Goal: Task Accomplishment & Management: Complete application form

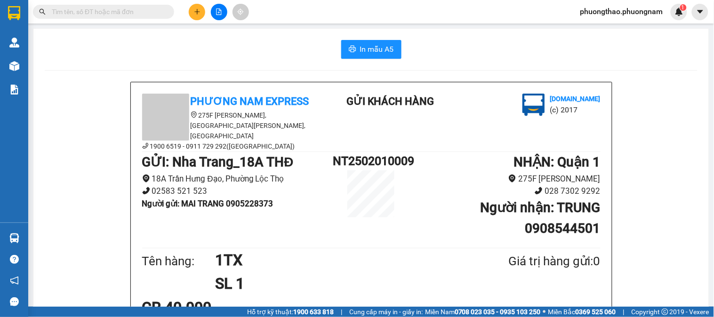
click at [620, 5] on div "phuongthao.phuongnam 1" at bounding box center [630, 12] width 114 height 16
click at [620, 8] on span "phuongthao.phuongnam" at bounding box center [622, 12] width 98 height 12
drag, startPoint x: 604, startPoint y: 19, endPoint x: 603, endPoint y: 27, distance: 8.1
click at [604, 20] on div "Đăng xuất Đổi mật khẩu" at bounding box center [620, 37] width 101 height 34
click at [601, 30] on span "Đăng xuất" at bounding box center [625, 29] width 80 height 10
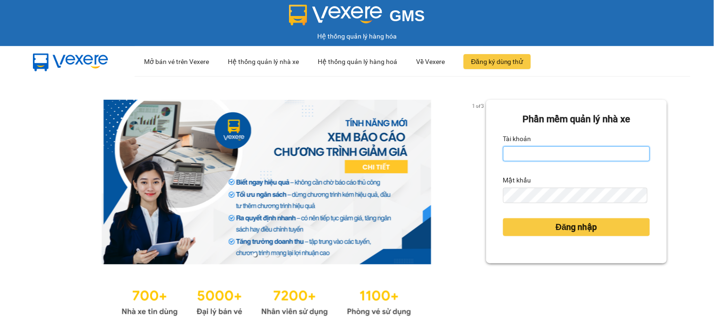
type input "thoa.phuongnam"
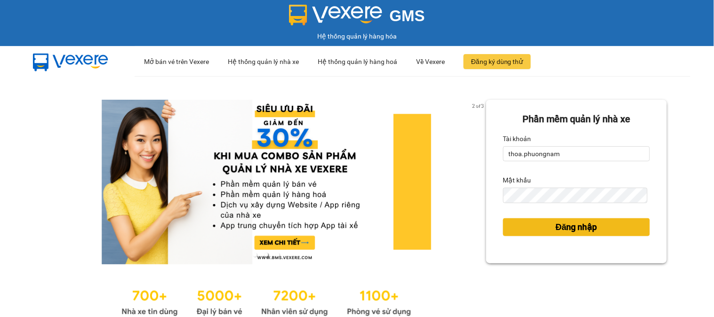
click at [511, 224] on button "Đăng nhập" at bounding box center [576, 227] width 147 height 18
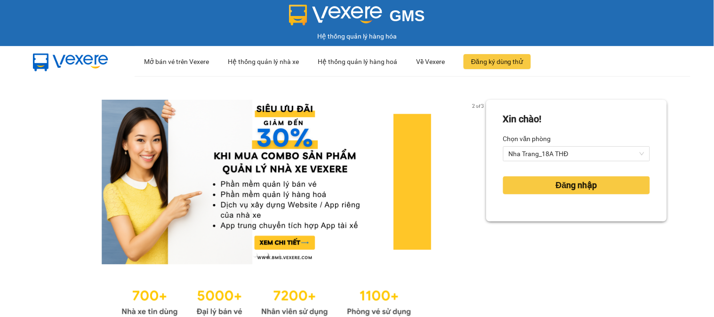
drag, startPoint x: 572, startPoint y: 226, endPoint x: 564, endPoint y: 225, distance: 8.5
click at [572, 225] on div "Xin chào! Chọn văn phòng Nha Trang_18A THĐ Đăng nhập" at bounding box center [576, 209] width 181 height 219
click at [607, 191] on button "Đăng nhập" at bounding box center [576, 185] width 147 height 18
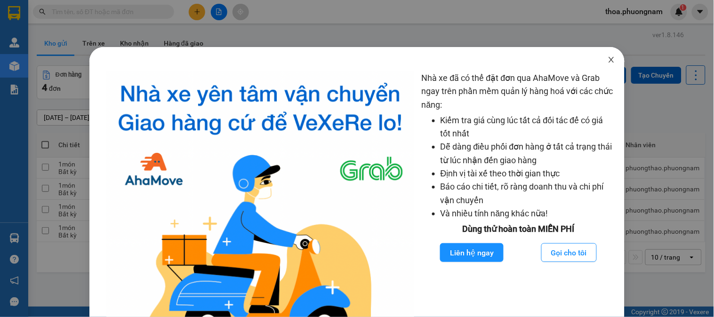
click at [608, 62] on icon "close" at bounding box center [612, 60] width 8 height 8
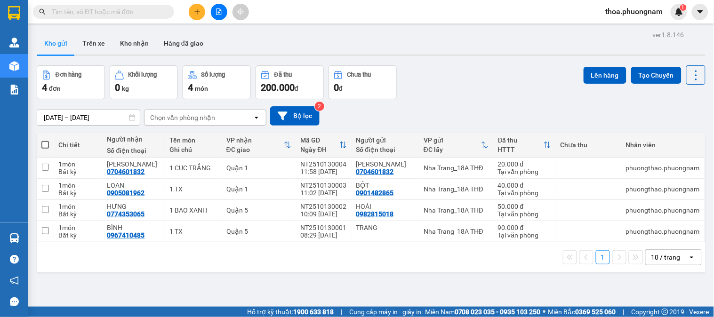
click at [457, 117] on div "12/10/2025 – 13/10/2025 Press the down arrow key to interact with the calendar …" at bounding box center [371, 115] width 669 height 19
click at [149, 13] on input "text" at bounding box center [107, 12] width 111 height 10
click at [159, 5] on div "Kết quả tìm kiếm ( 0 ) Bộ lọc No Data" at bounding box center [92, 12] width 184 height 16
click at [149, 10] on input "text" at bounding box center [107, 12] width 111 height 10
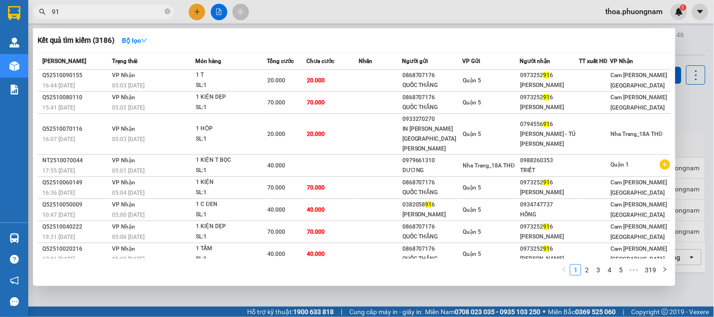
type input "9"
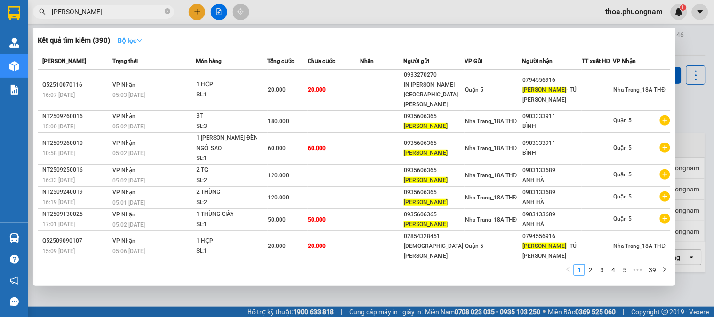
type input "phương thịnh"
click at [141, 39] on icon "down" at bounding box center [139, 40] width 7 height 7
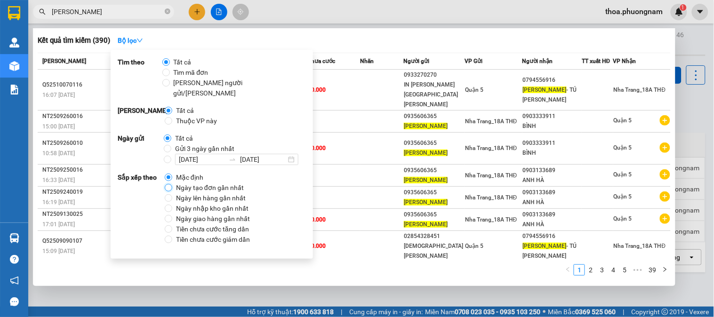
click at [168, 184] on input "Ngày tạo đơn gần nhất" at bounding box center [169, 188] width 8 height 8
radio input "true"
radio input "false"
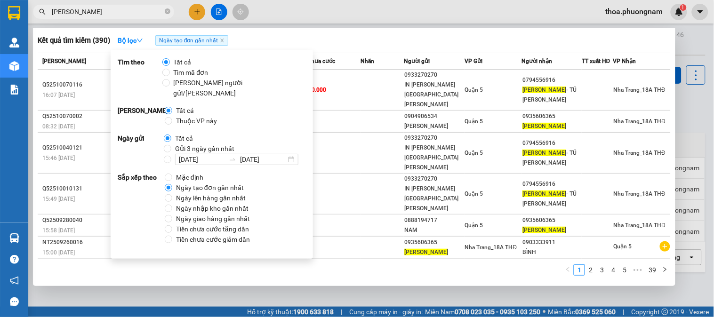
drag, startPoint x: 141, startPoint y: 16, endPoint x: 133, endPoint y: 24, distance: 11.0
click at [139, 19] on div "Kết quả tìm kiếm ( 390 ) Bộ lọc Ngày tạo đơn gần nhất Mã ĐH Trạng thái Món hàng…" at bounding box center [92, 12] width 184 height 16
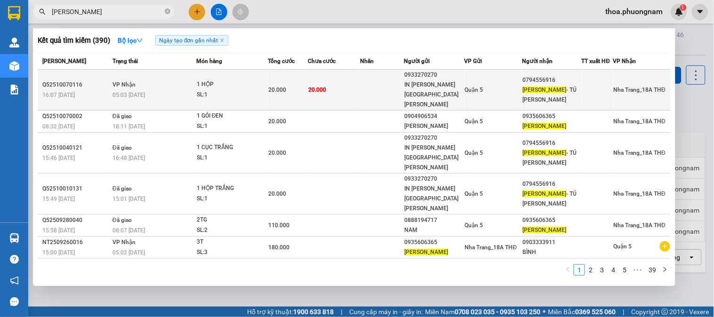
click at [554, 89] on div "PHƯƠNG THỊNH - TÚ ANH" at bounding box center [551, 95] width 59 height 20
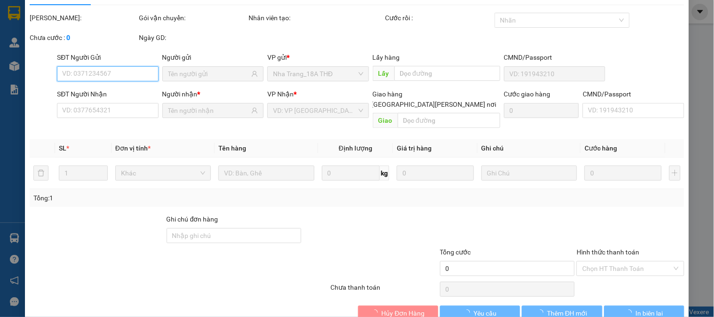
type input "0933270270"
type input "IN TÂN PHÚ - BÁCH"
type input "0794556916"
type input "PHƯƠNG THỊNH - TÚ ANH"
type input "20.000"
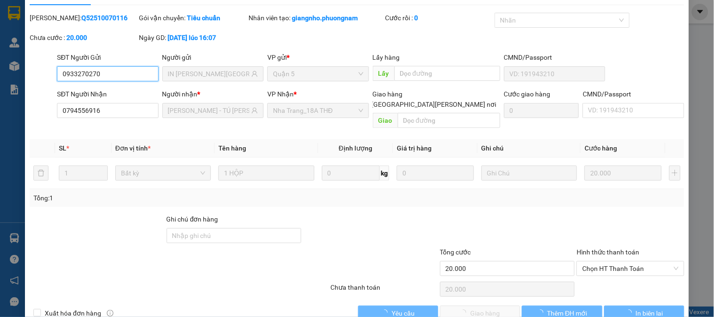
scroll to position [33, 0]
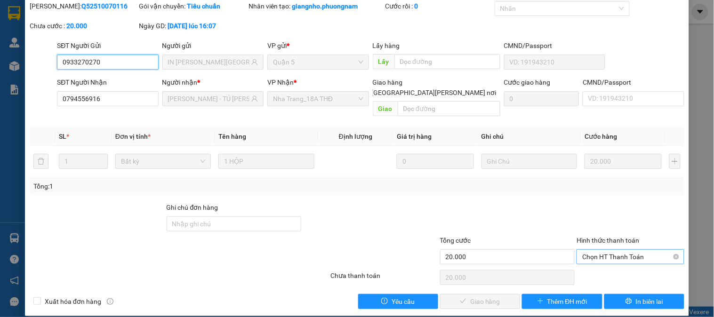
click at [588, 250] on span "Chọn HT Thanh Toán" at bounding box center [630, 257] width 96 height 14
click at [598, 256] on div "Total Paid Fee 0 Total UnPaid Fee 20.000 Cash Collection Total Fee Mã ĐH: Q5251…" at bounding box center [357, 155] width 655 height 308
click at [593, 250] on span "Chọn HT Thanh Toán" at bounding box center [630, 257] width 96 height 14
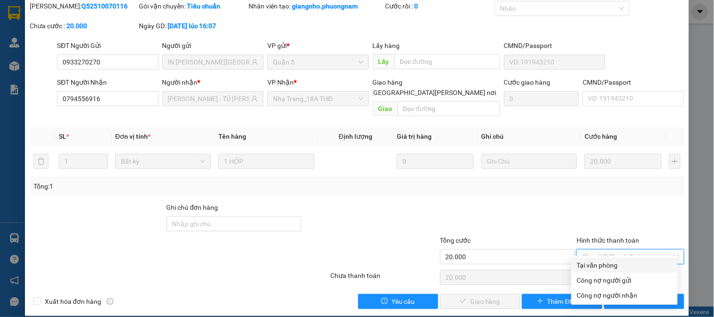
drag, startPoint x: 585, startPoint y: 267, endPoint x: 548, endPoint y: 271, distance: 36.9
click at [585, 266] on div "Tại văn phòng" at bounding box center [624, 265] width 95 height 10
type input "0"
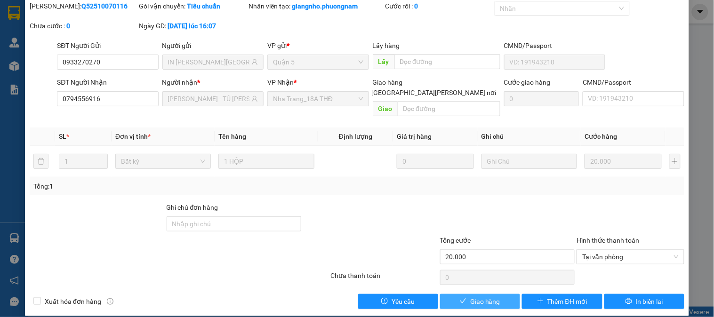
drag, startPoint x: 488, startPoint y: 294, endPoint x: 371, endPoint y: 247, distance: 125.7
click at [484, 296] on span "Giao hàng" at bounding box center [485, 301] width 30 height 10
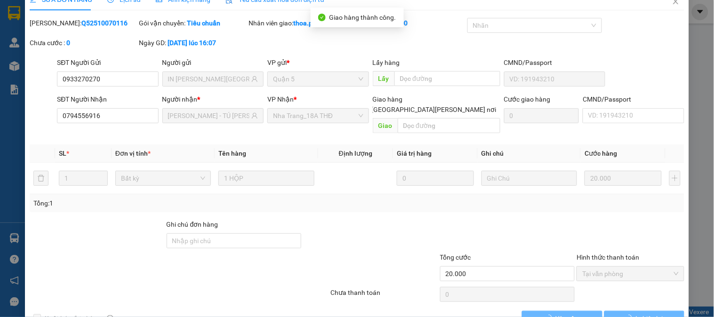
scroll to position [0, 0]
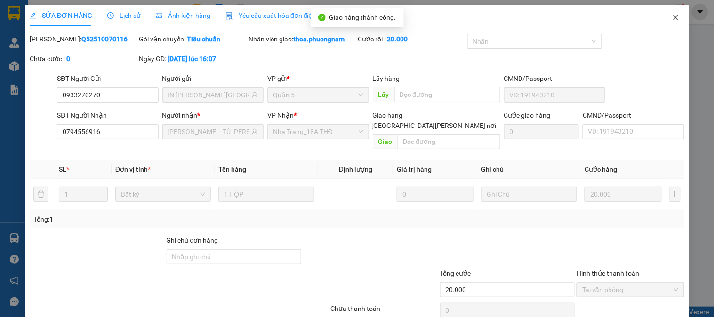
click at [675, 23] on span "Close" at bounding box center [676, 18] width 26 height 26
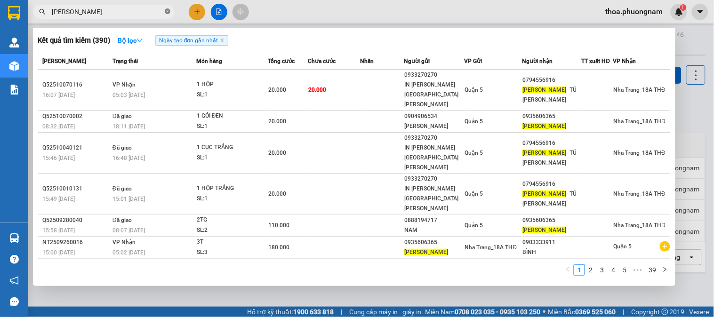
click at [168, 11] on icon "close-circle" at bounding box center [168, 11] width 6 height 6
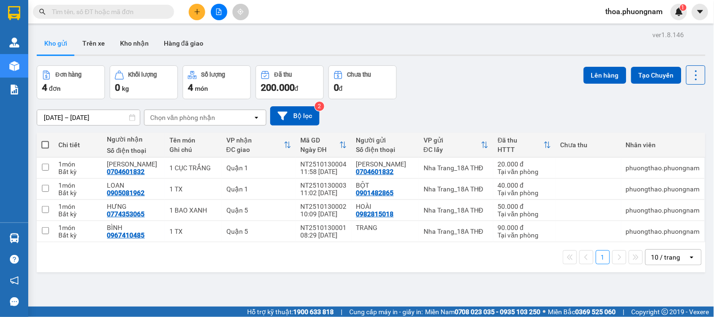
click at [196, 7] on button at bounding box center [197, 12] width 16 height 16
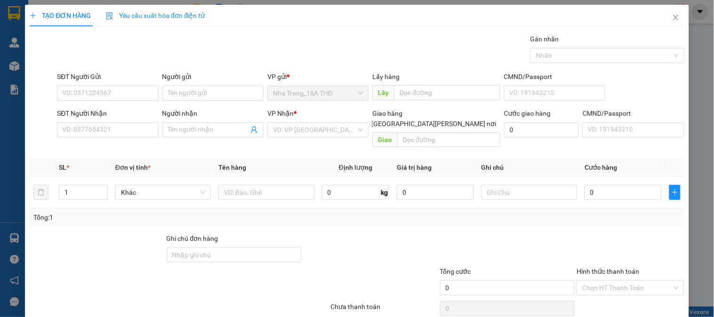
click at [196, 7] on div "Yêu cầu xuất hóa đơn điện tử" at bounding box center [155, 16] width 99 height 22
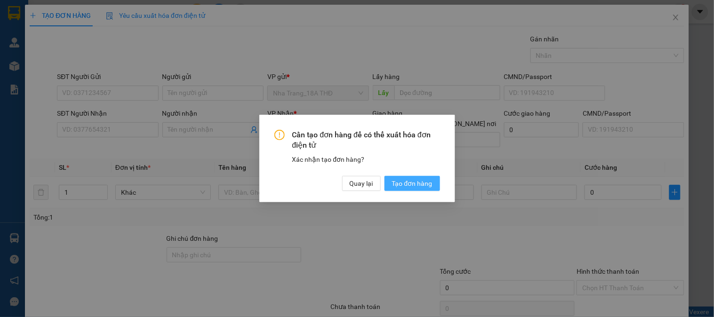
click at [426, 185] on span "Tạo đơn hàng" at bounding box center [412, 183] width 40 height 10
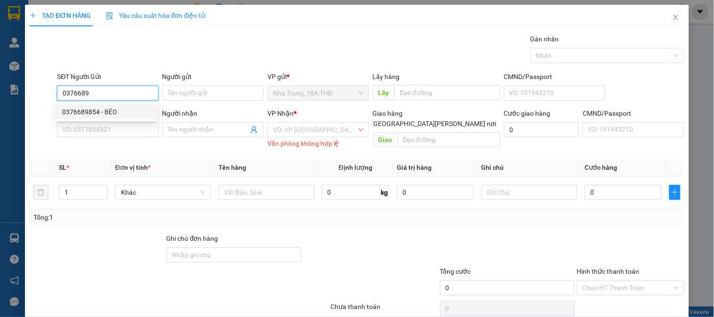
click at [131, 112] on div "0376689854 - BÈO" at bounding box center [106, 112] width 89 height 10
type input "0376689854"
type input "BÈO"
type input "0933996754"
type input "MY"
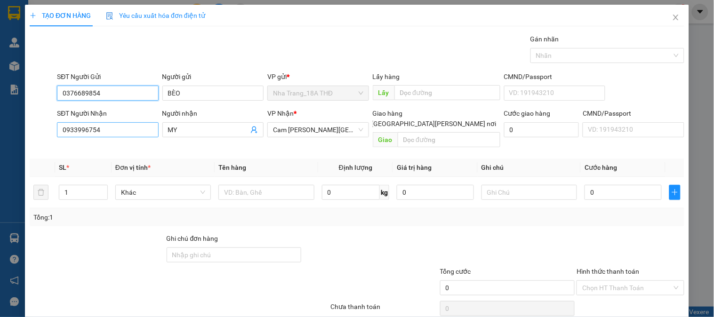
type input "0376689854"
drag, startPoint x: 101, startPoint y: 128, endPoint x: 0, endPoint y: 147, distance: 102.9
click at [0, 147] on div "TẠO ĐƠN HÀNG Yêu cầu xuất hóa đơn điện tử Transit Pickup Surcharge Ids Transit …" at bounding box center [357, 158] width 714 height 317
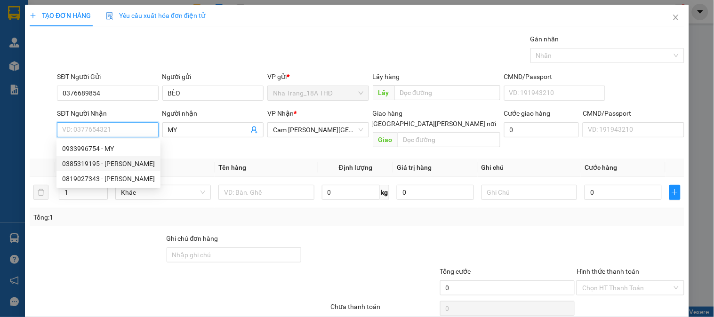
click at [130, 159] on div "0385319195 - HƯƠNG" at bounding box center [108, 164] width 93 height 10
type input "0385319195"
type input "HƯƠNG"
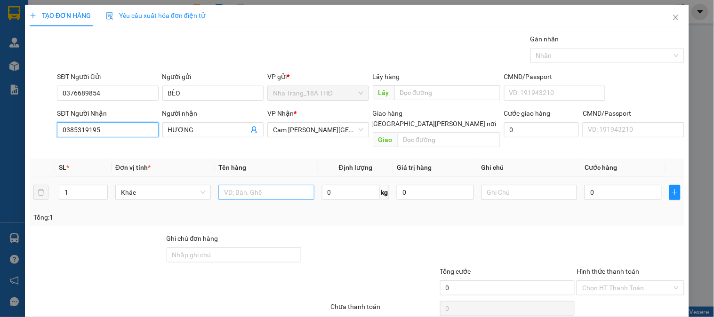
type input "0385319195"
click at [269, 186] on input "text" at bounding box center [266, 192] width 96 height 15
type input "1 h bkv"
type input "2"
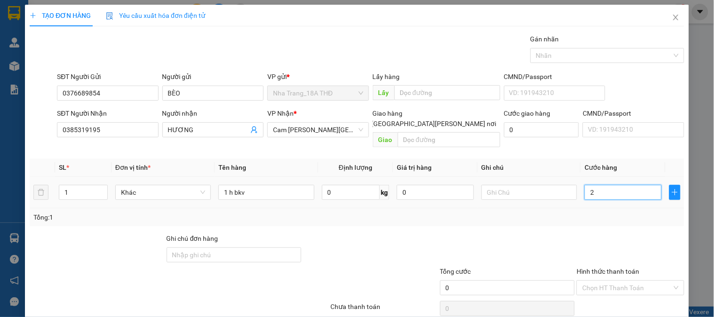
type input "2"
type input "20"
type input "20.000"
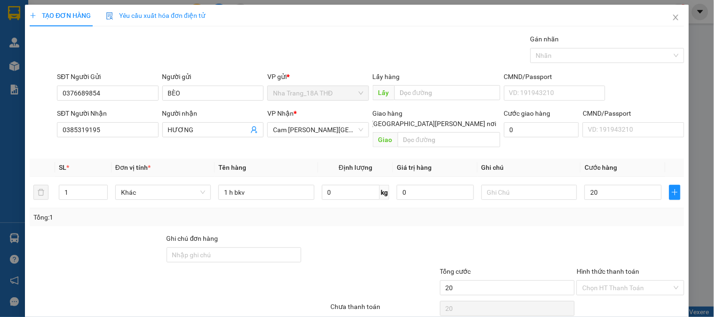
type input "20.000"
drag, startPoint x: 612, startPoint y: 227, endPoint x: 663, endPoint y: 182, distance: 67.6
click at [613, 233] on div at bounding box center [630, 249] width 109 height 33
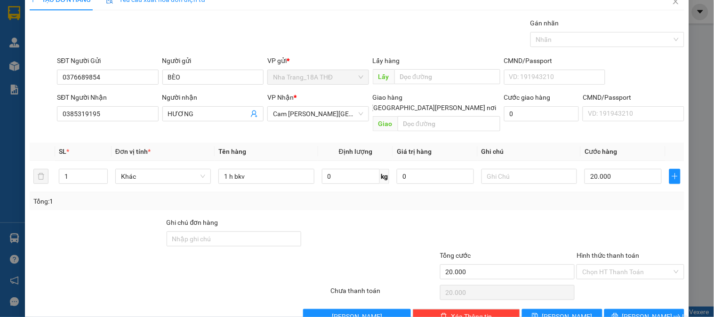
scroll to position [31, 0]
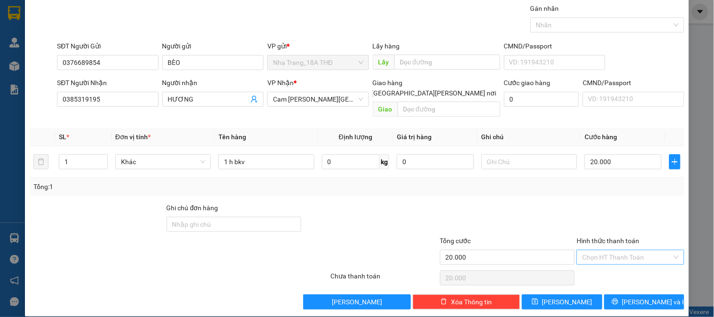
drag, startPoint x: 617, startPoint y: 233, endPoint x: 615, endPoint y: 240, distance: 7.8
click at [615, 239] on div "Hình thức thanh toán Chọn HT Thanh Toán" at bounding box center [629, 252] width 107 height 33
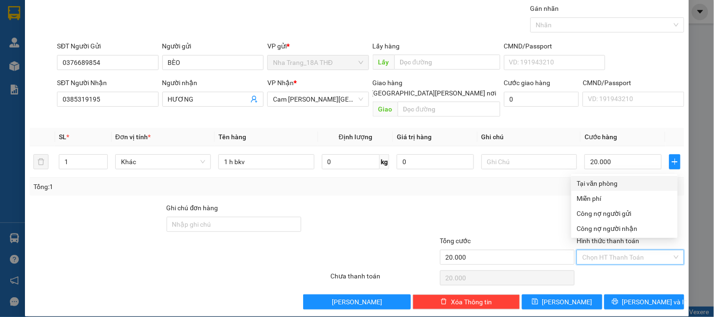
click at [615, 250] on input "Hình thức thanh toán" at bounding box center [626, 257] width 89 height 14
drag, startPoint x: 613, startPoint y: 185, endPoint x: 618, endPoint y: 180, distance: 7.0
click at [614, 184] on div "Tại văn phòng" at bounding box center [624, 183] width 95 height 10
type input "0"
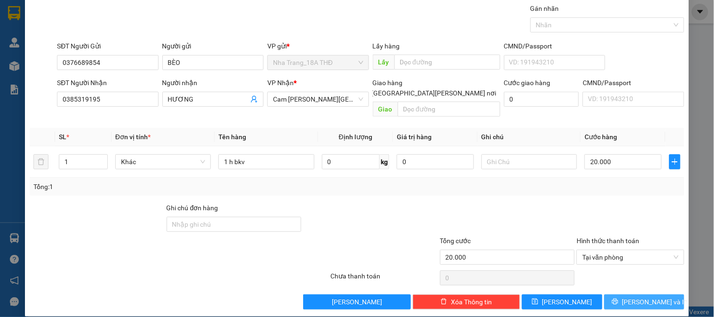
click at [648, 297] on span "[PERSON_NAME] và In" at bounding box center [655, 302] width 66 height 10
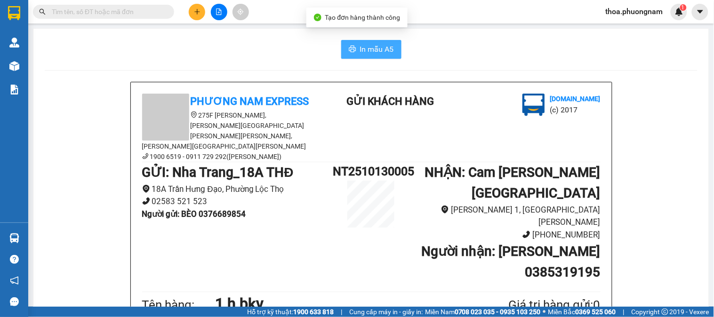
click at [371, 55] on span "In mẫu A5" at bounding box center [377, 49] width 34 height 12
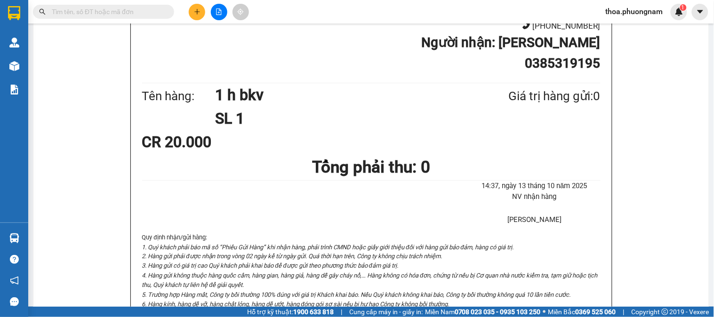
drag, startPoint x: 81, startPoint y: 13, endPoint x: 92, endPoint y: 8, distance: 12.0
click at [82, 13] on input "text" at bounding box center [107, 12] width 111 height 10
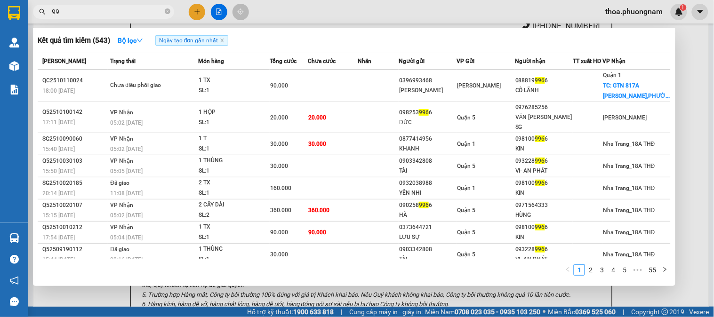
type input "9"
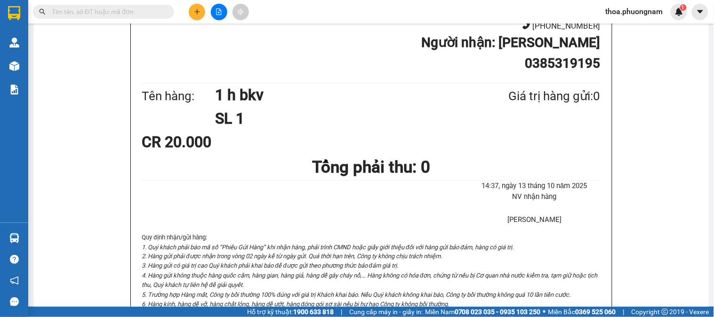
type input "2"
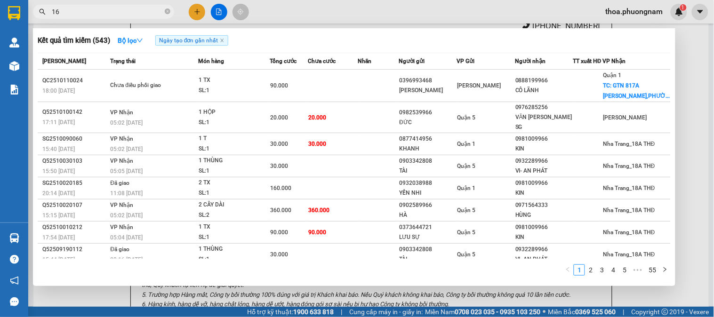
type input "165"
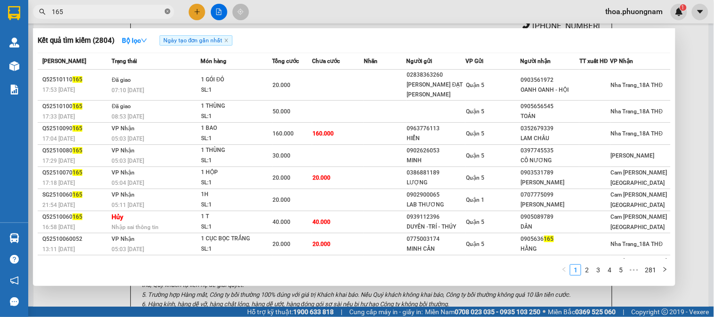
click at [166, 15] on span at bounding box center [168, 12] width 6 height 9
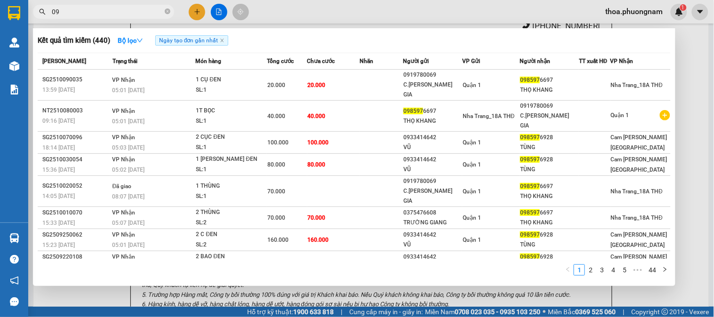
type input "0"
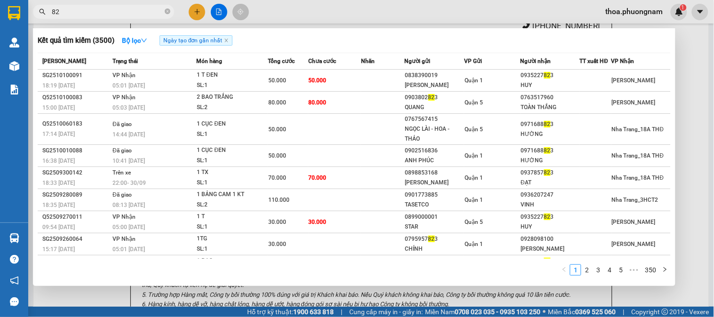
type input "8"
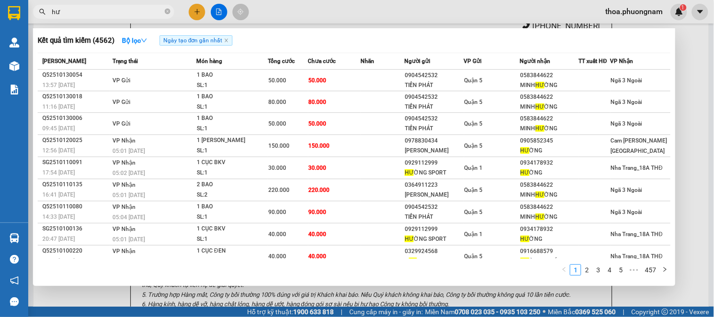
type input "h"
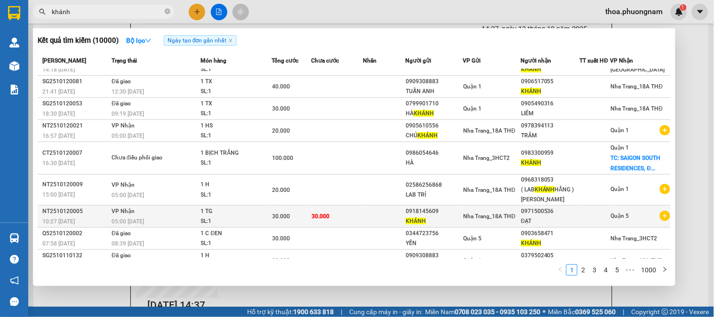
scroll to position [51, 0]
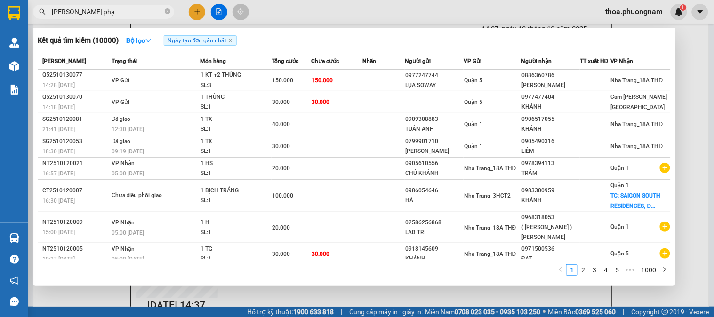
type input "khánh phạm"
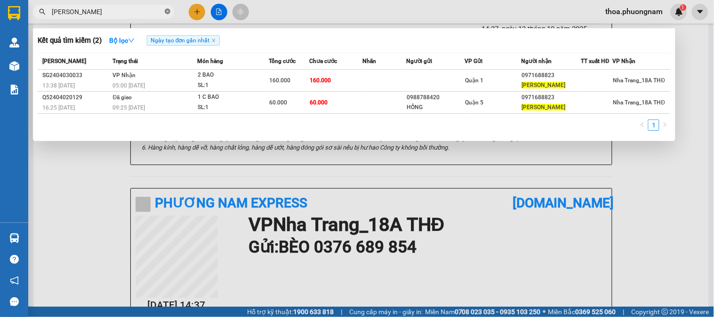
click at [168, 10] on icon "close-circle" at bounding box center [168, 11] width 6 height 6
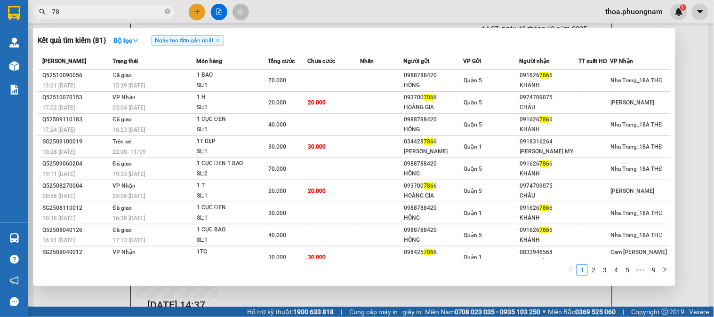
type input "7"
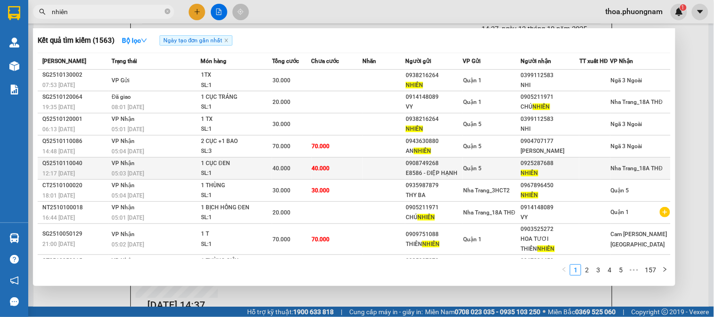
type input "nhiên"
click at [415, 161] on div "0908749268" at bounding box center [434, 164] width 56 height 10
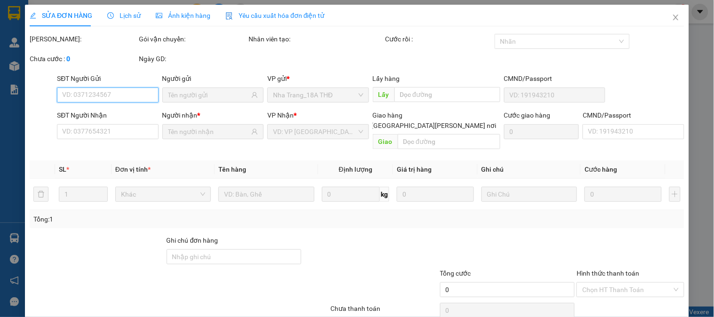
type input "0908749268"
type input "E8586 - ĐIỆP HẠNH"
type input "0925287688"
type input "NHIÊN"
type input "40.000"
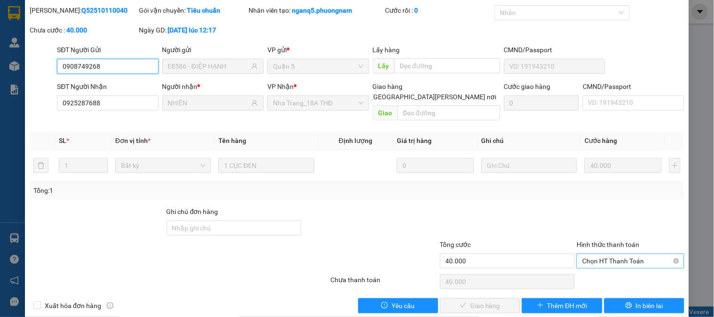
scroll to position [33, 0]
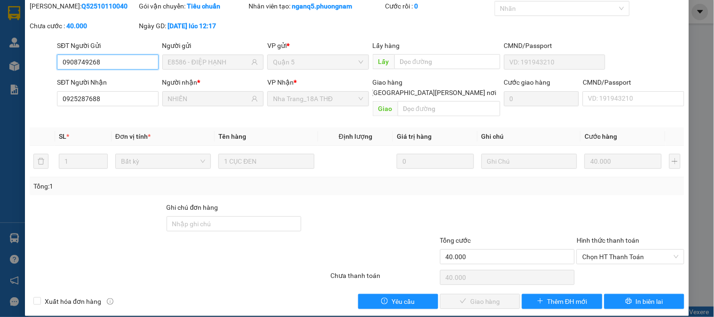
drag, startPoint x: 601, startPoint y: 239, endPoint x: 594, endPoint y: 271, distance: 32.7
click at [599, 249] on div "Chọn HT Thanh Toán" at bounding box center [629, 256] width 107 height 15
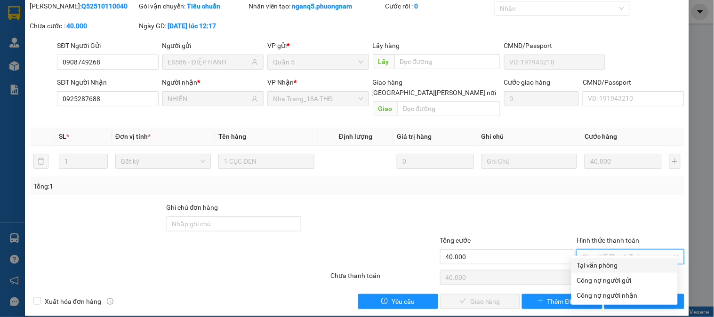
click at [592, 263] on div "Tại văn phòng" at bounding box center [624, 265] width 95 height 10
type input "0"
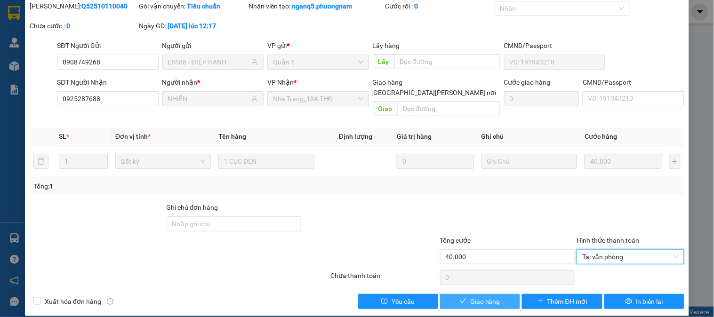
click at [470, 296] on span "Giao hàng" at bounding box center [485, 301] width 30 height 10
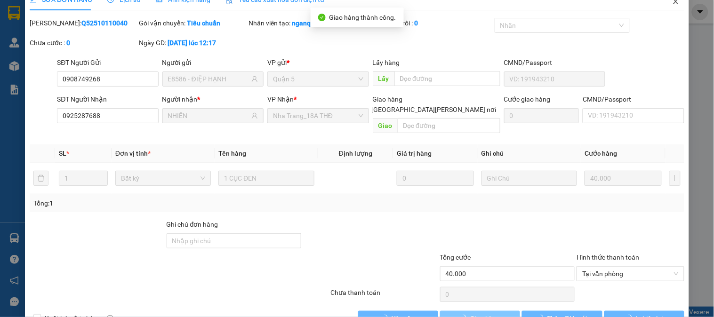
scroll to position [0, 0]
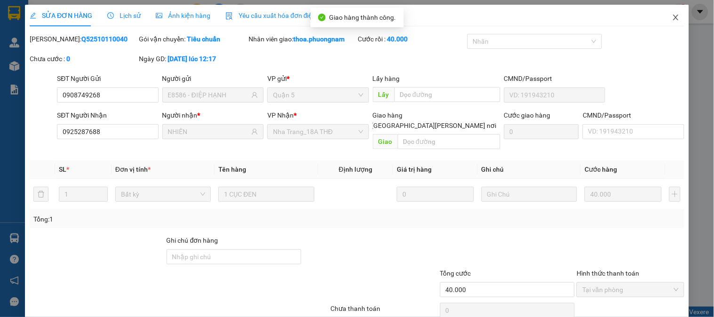
drag, startPoint x: 666, startPoint y: 16, endPoint x: 657, endPoint y: 16, distance: 8.9
click at [663, 16] on span "Close" at bounding box center [676, 18] width 26 height 26
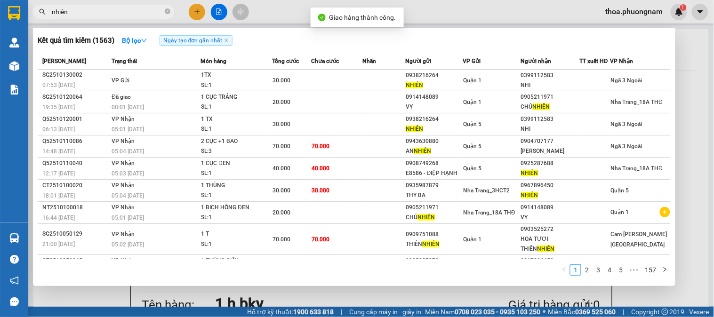
click at [128, 15] on input "nhiên" at bounding box center [107, 12] width 111 height 10
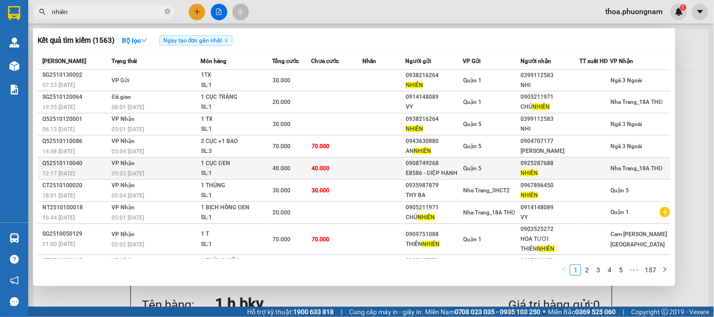
click at [339, 162] on td "40.000" at bounding box center [337, 169] width 51 height 22
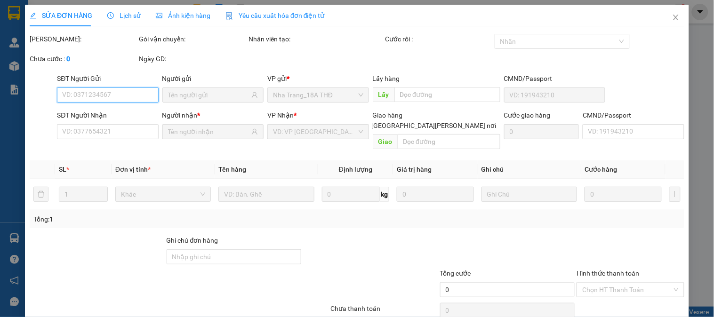
type input "0908749268"
type input "E8586 - ĐIỆP HẠNH"
type input "0925287688"
type input "NHIÊN"
type input "40.000"
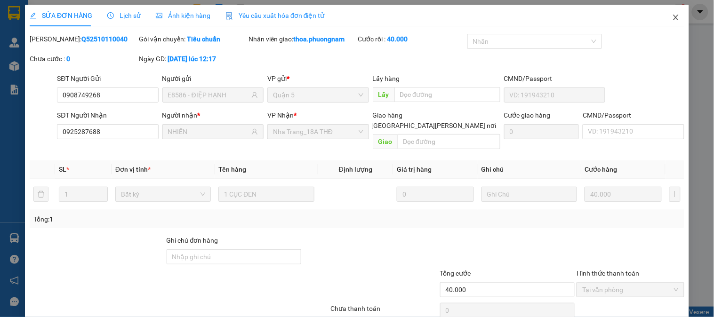
click at [664, 12] on span "Close" at bounding box center [676, 18] width 26 height 26
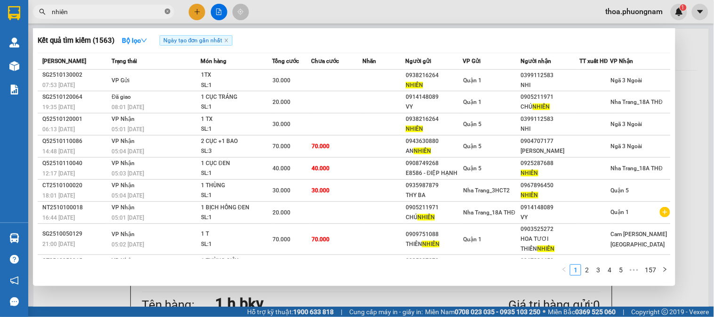
click at [165, 11] on icon "close-circle" at bounding box center [168, 11] width 6 height 6
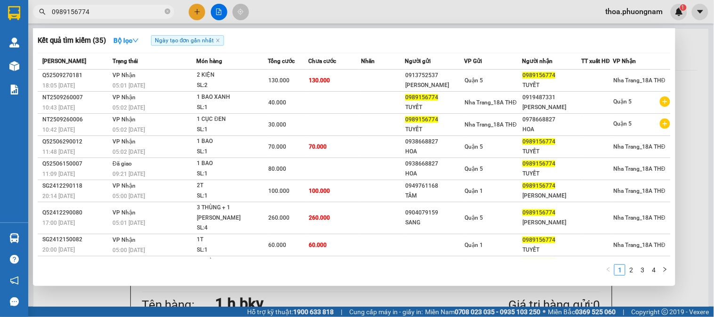
type input "0989156774"
click at [198, 14] on div at bounding box center [357, 158] width 714 height 317
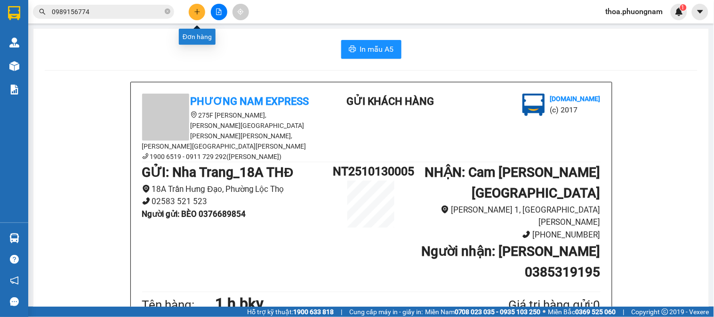
click at [198, 14] on icon "plus" at bounding box center [197, 11] width 7 height 7
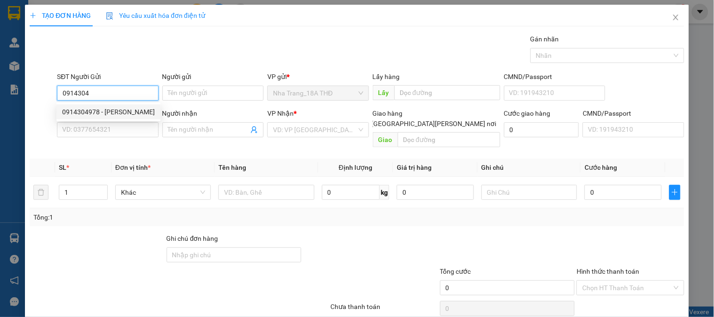
click at [110, 114] on div "0914304978 - HƯƠNG HIỀN" at bounding box center [108, 112] width 93 height 10
type input "0914304978"
type input "HƯƠNG HIỀN"
type input "0934116901"
type input "HÀ"
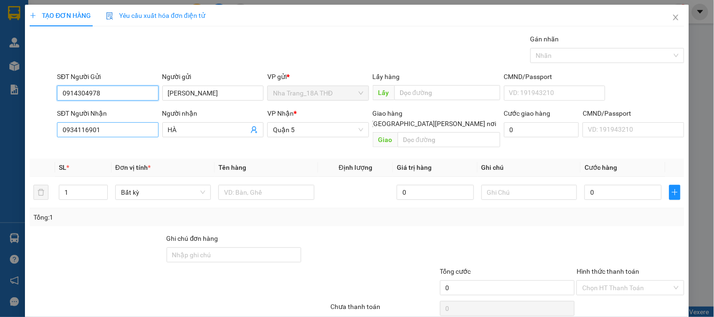
type input "0914304978"
drag, startPoint x: 115, startPoint y: 128, endPoint x: 0, endPoint y: 123, distance: 115.0
click at [0, 126] on div "TẠO ĐƠN HÀNG Yêu cầu xuất hóa đơn điện tử Transit Pickup Surcharge Ids Transit …" at bounding box center [357, 158] width 714 height 317
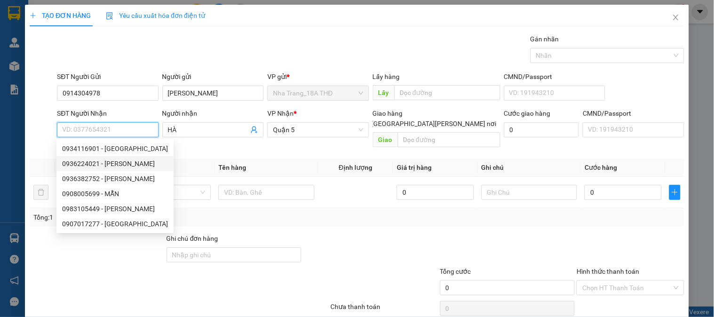
click at [92, 161] on div "0936224021 - NGỌC LAN" at bounding box center [115, 164] width 106 height 10
type input "0936224021"
type input "NGỌC LAN"
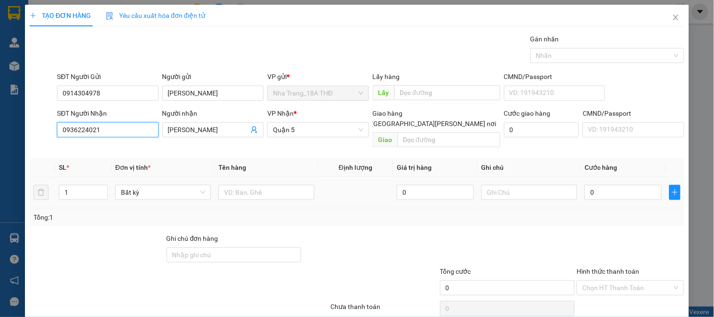
type input "0936224021"
drag, startPoint x: 242, startPoint y: 190, endPoint x: 257, endPoint y: 183, distance: 16.8
click at [247, 187] on div at bounding box center [266, 192] width 96 height 19
click at [257, 185] on input "text" at bounding box center [266, 192] width 96 height 15
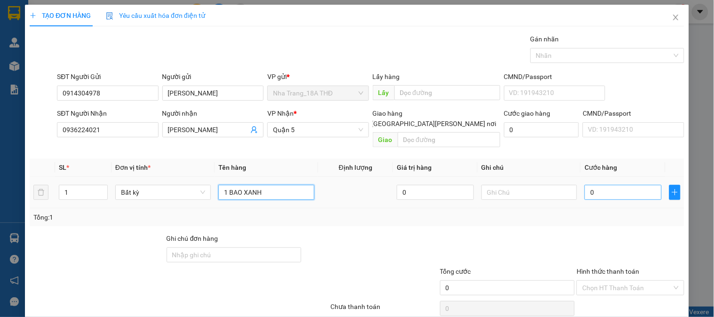
type input "1 BAO XANH"
click at [605, 185] on input "0" at bounding box center [622, 192] width 77 height 15
type input "7"
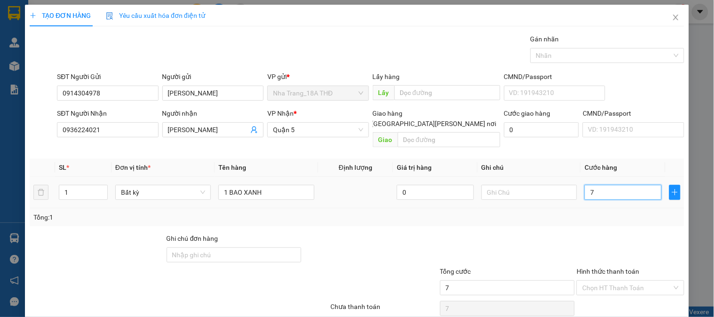
type input "70"
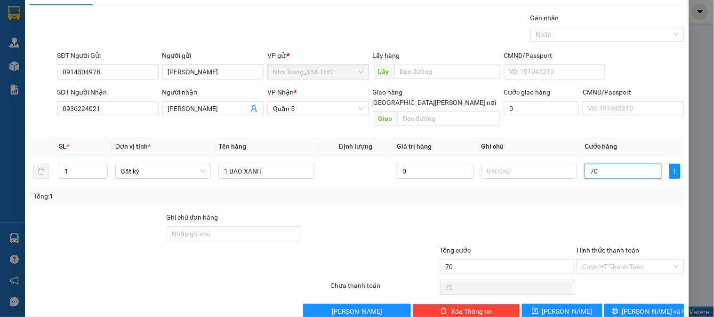
scroll to position [31, 0]
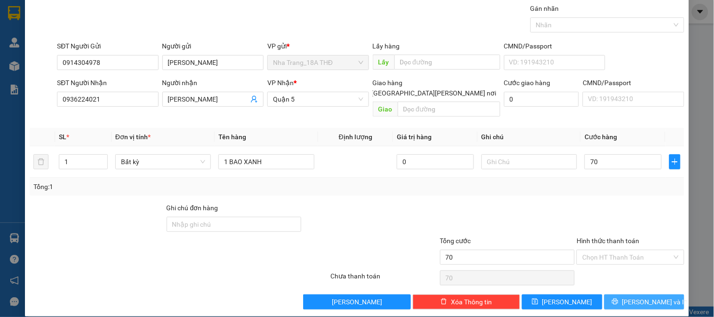
type input "70.000"
drag, startPoint x: 607, startPoint y: 292, endPoint x: 407, endPoint y: 229, distance: 209.7
click at [604, 295] on button "[PERSON_NAME] và In" at bounding box center [644, 302] width 80 height 15
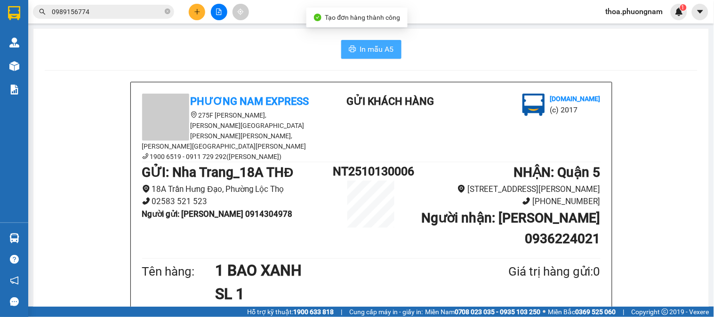
click at [360, 42] on button "In mẫu A5" at bounding box center [371, 49] width 60 height 19
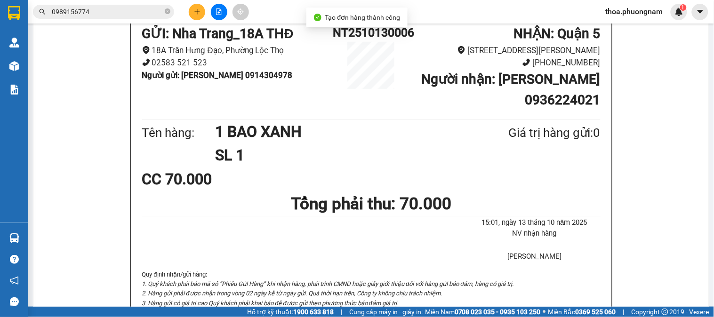
scroll to position [209, 0]
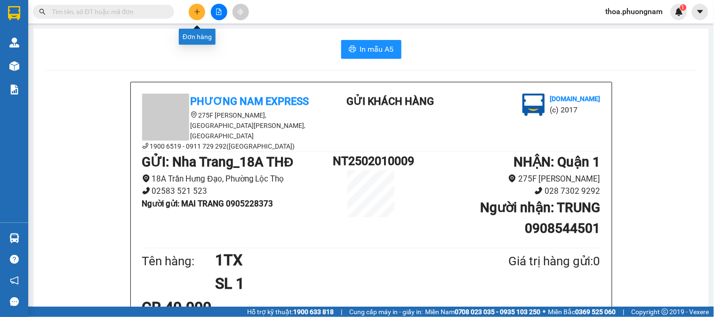
click at [195, 8] on button at bounding box center [197, 12] width 16 height 16
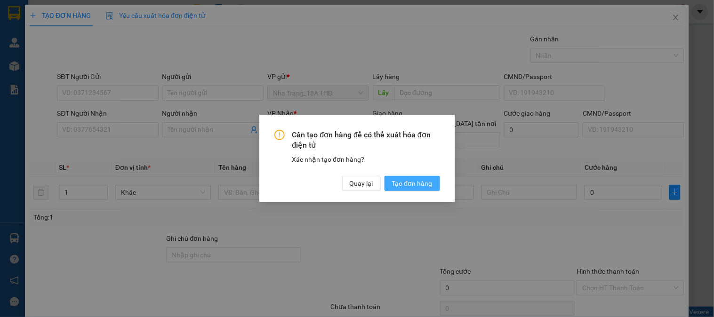
click at [415, 186] on span "Tạo đơn hàng" at bounding box center [412, 183] width 40 height 10
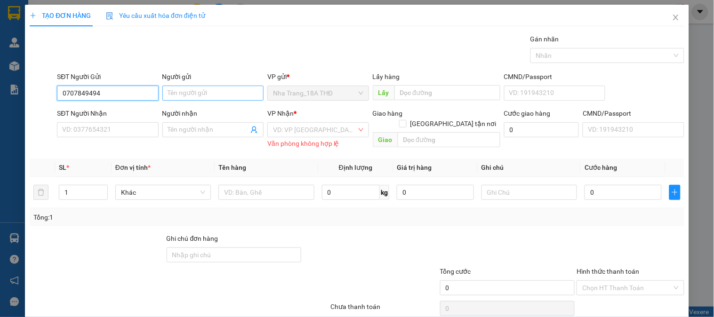
type input "0707849494"
click at [199, 91] on input "Người gửi" at bounding box center [212, 93] width 101 height 15
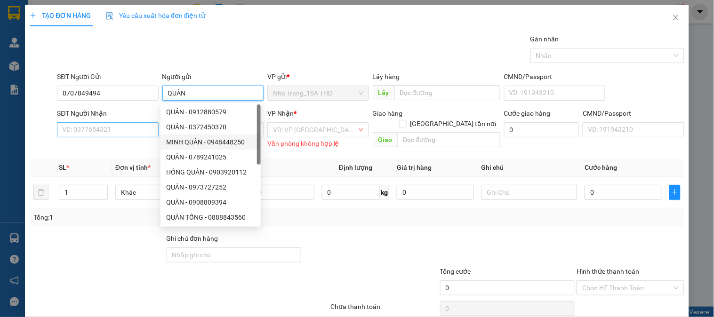
type input "QUÂN"
click at [134, 133] on input "SĐT Người Nhận" at bounding box center [107, 129] width 101 height 15
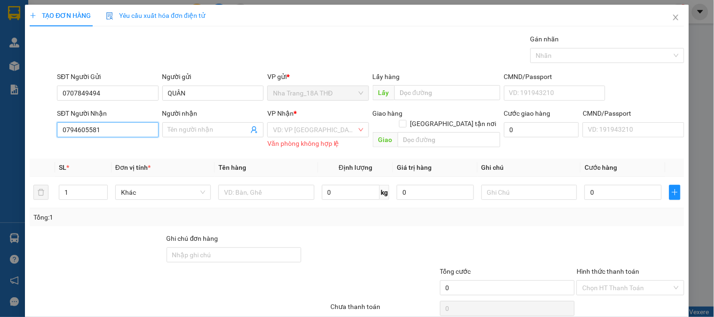
type input "0794605581"
click at [176, 120] on div "Người nhận" at bounding box center [212, 115] width 101 height 14
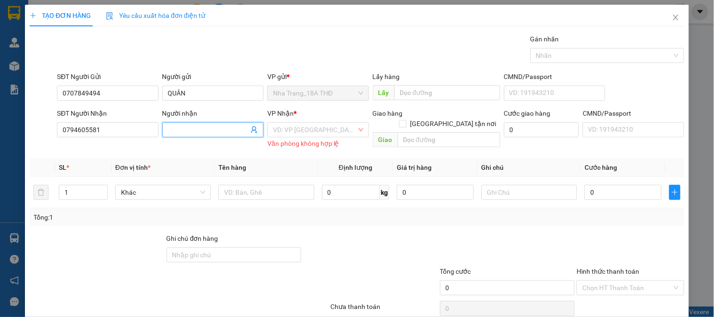
click at [180, 135] on span at bounding box center [212, 129] width 101 height 15
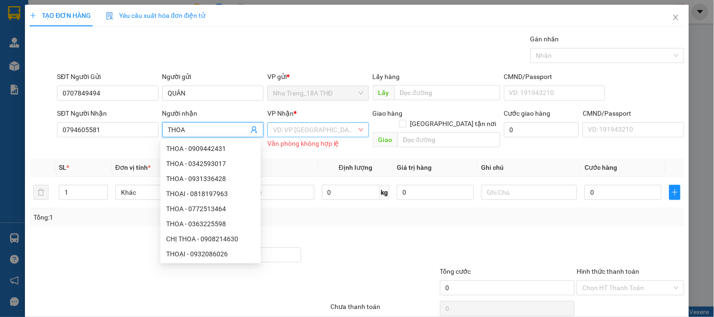
type input "THOA"
click at [331, 126] on input "search" at bounding box center [314, 130] width 83 height 14
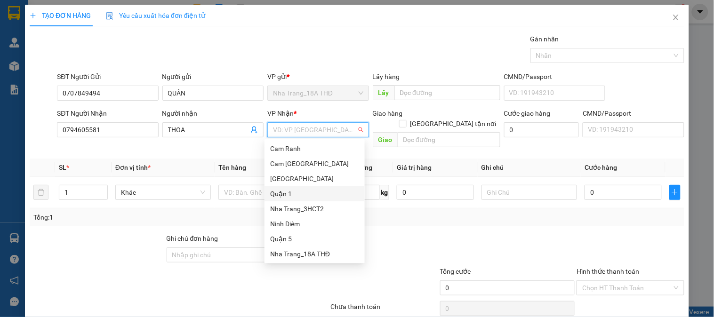
scroll to position [15, 0]
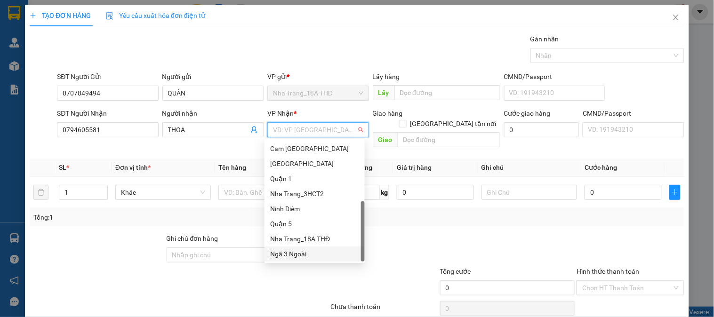
click at [300, 252] on div "Ngã 3 Ngoài" at bounding box center [314, 254] width 89 height 10
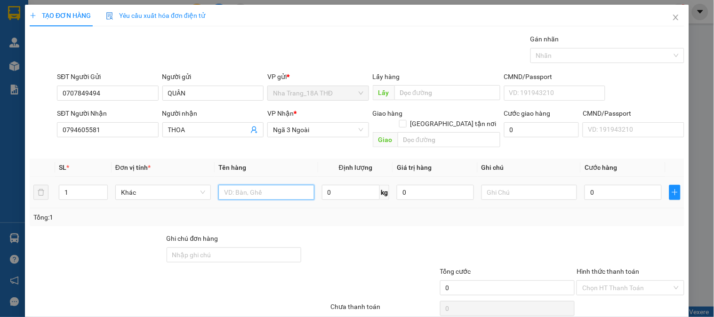
click at [279, 185] on input "text" at bounding box center [266, 192] width 96 height 15
type input "4"
type input "2"
type input "3 BAO TRẮNG ĐEN"
click at [619, 187] on input "0" at bounding box center [622, 192] width 77 height 15
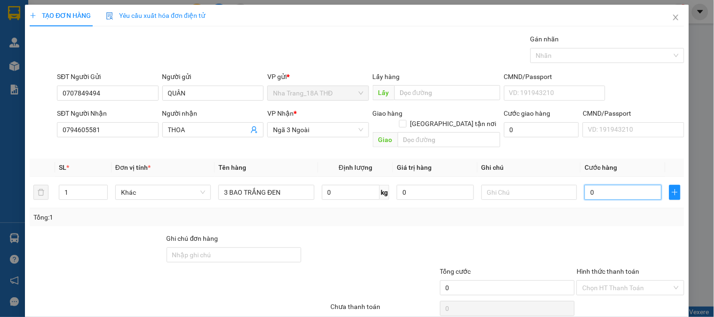
type input "1"
type input "16"
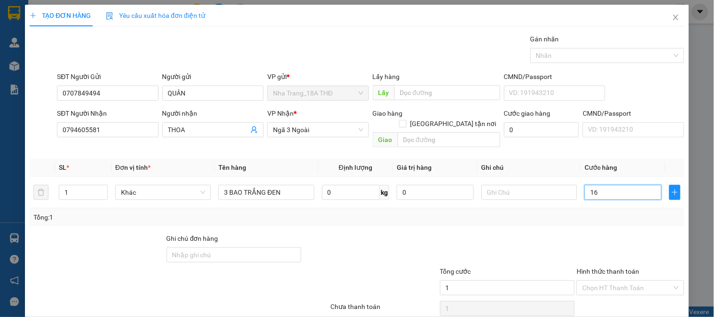
type input "16"
type input "160"
type input "160.000"
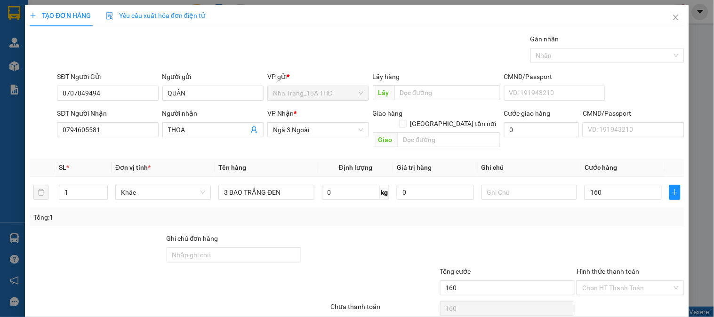
type input "160.000"
click at [579, 237] on div at bounding box center [630, 249] width 109 height 33
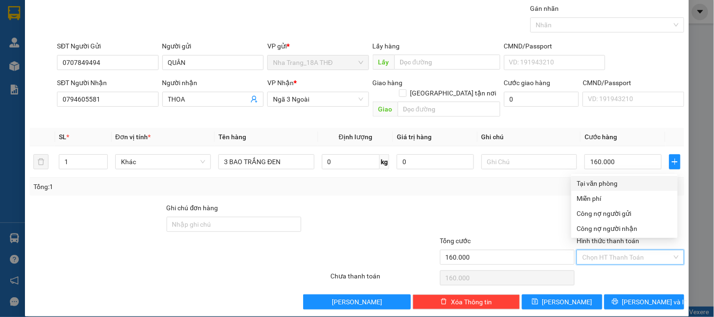
click at [606, 253] on input "Hình thức thanh toán" at bounding box center [626, 257] width 89 height 14
click at [607, 181] on div "Tại văn phòng" at bounding box center [624, 183] width 95 height 10
type input "0"
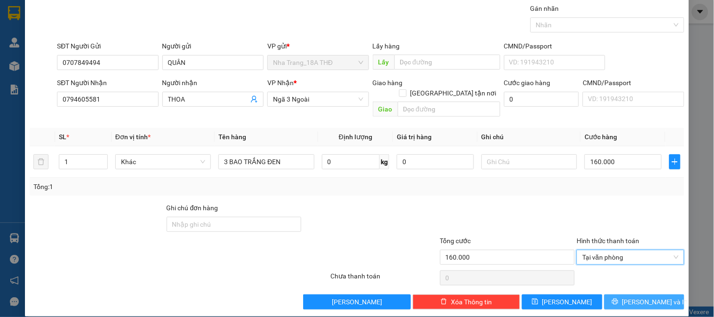
click at [648, 297] on span "[PERSON_NAME] và In" at bounding box center [655, 302] width 66 height 10
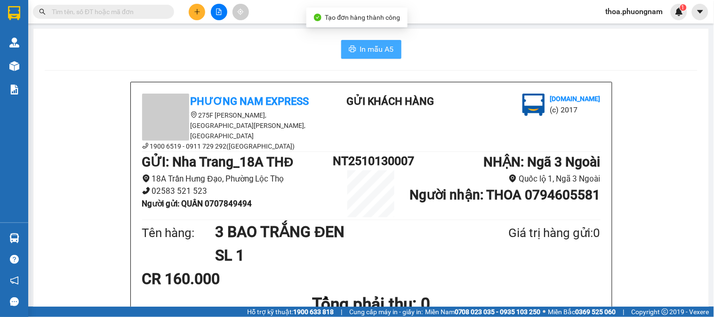
click at [361, 40] on button "In mẫu A5" at bounding box center [371, 49] width 60 height 19
click at [195, 7] on button at bounding box center [197, 12] width 16 height 16
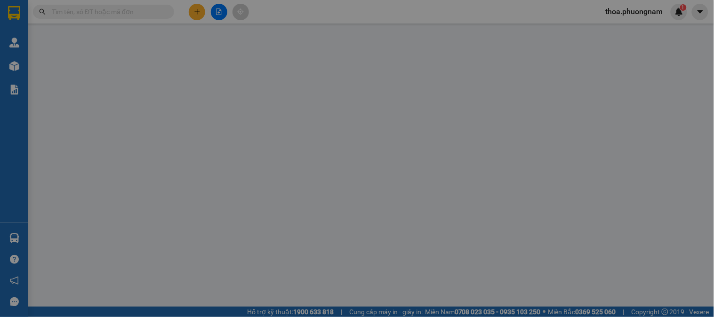
click at [195, 7] on div "Yêu cầu xuất hóa đơn điện tử" at bounding box center [155, 16] width 99 height 22
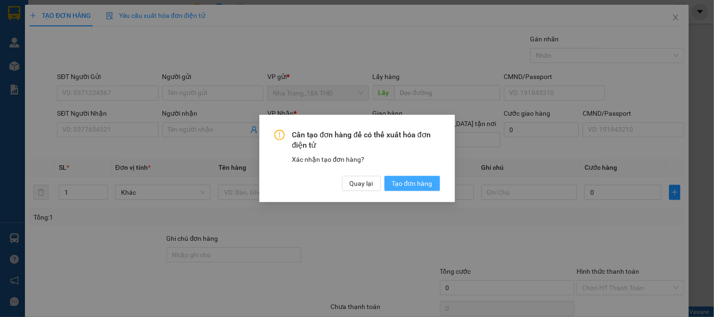
click at [417, 183] on span "Tạo đơn hàng" at bounding box center [412, 183] width 40 height 10
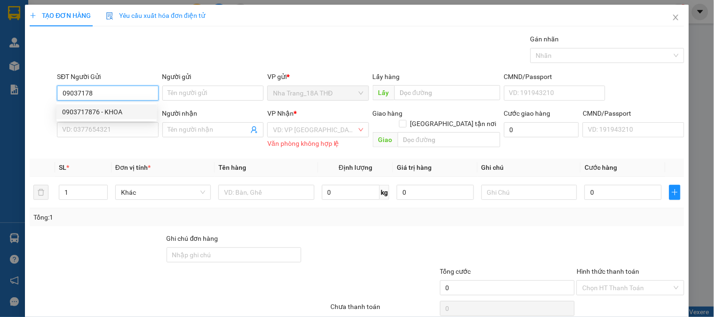
click at [139, 110] on div "0903717876 - KHOA" at bounding box center [106, 112] width 89 height 10
type input "0903717876"
type input "KHOA"
type input "0902306377"
type input "LANH"
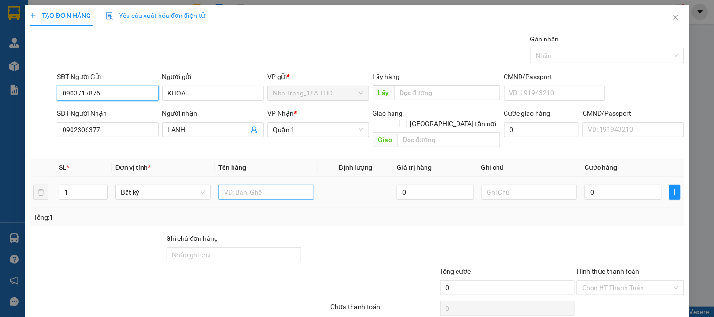
type input "0903717876"
click at [244, 185] on input "text" at bounding box center [266, 192] width 96 height 15
type input "1HS"
click at [632, 185] on input "0" at bounding box center [622, 192] width 77 height 15
type input "2"
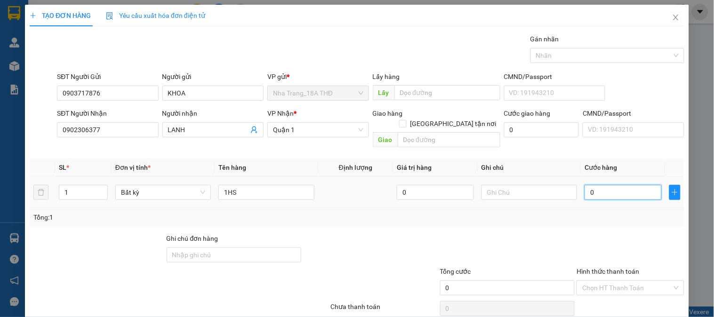
type input "2"
type input "20"
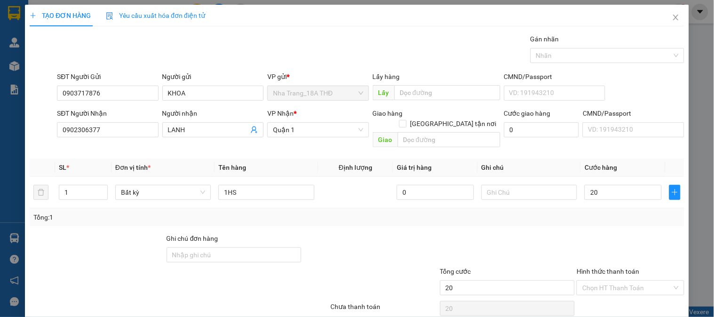
type input "20.000"
drag, startPoint x: 609, startPoint y: 222, endPoint x: 616, endPoint y: 219, distance: 6.7
click at [609, 221] on div "Transit Pickup Surcharge Ids Transit Deliver Surcharge Ids Transit Deliver Surc…" at bounding box center [357, 187] width 655 height 306
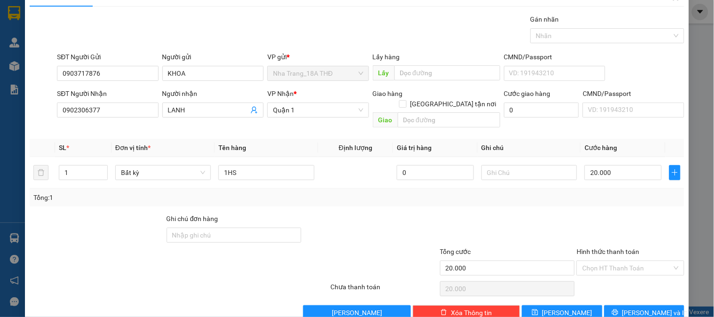
scroll to position [31, 0]
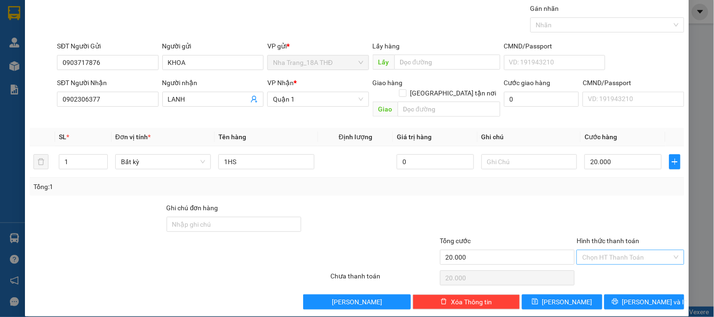
click at [636, 250] on input "Hình thức thanh toán" at bounding box center [626, 257] width 89 height 14
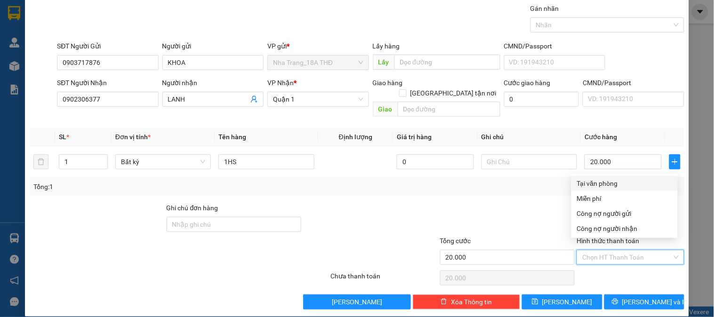
click at [636, 184] on div "Tại văn phòng" at bounding box center [624, 183] width 95 height 10
type input "0"
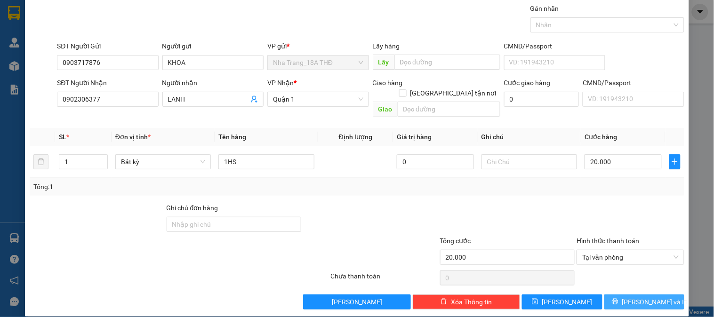
click at [631, 297] on span "[PERSON_NAME] và In" at bounding box center [655, 302] width 66 height 10
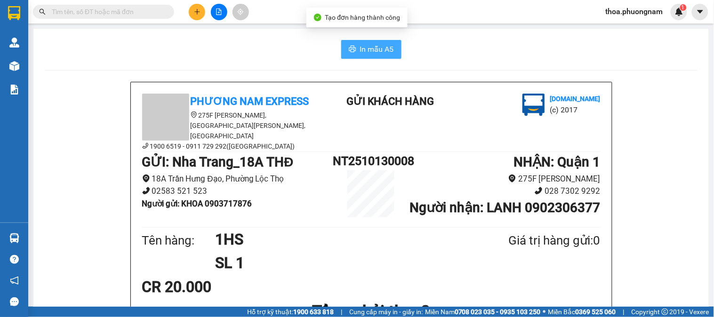
click at [360, 48] on span "In mẫu A5" at bounding box center [377, 49] width 34 height 12
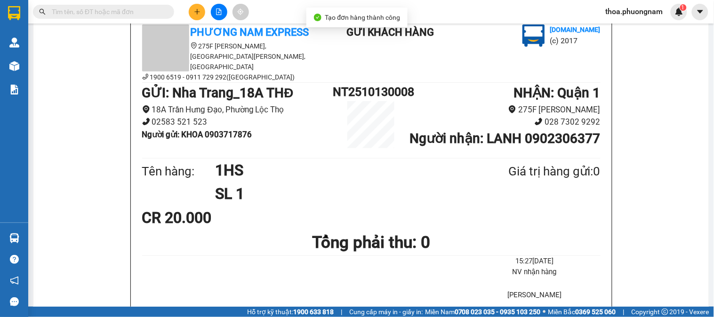
scroll to position [209, 0]
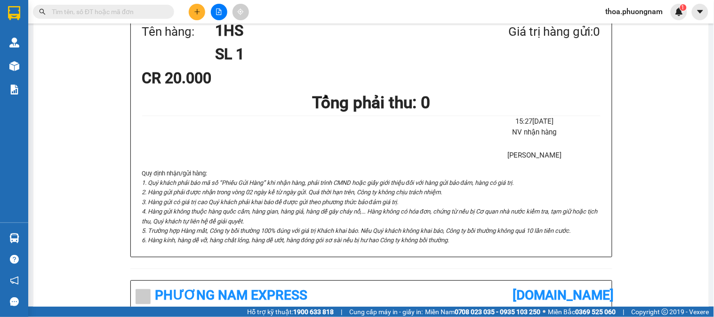
click at [204, 5] on div at bounding box center [219, 12] width 71 height 16
click at [200, 12] on icon "plus" at bounding box center [197, 11] width 7 height 7
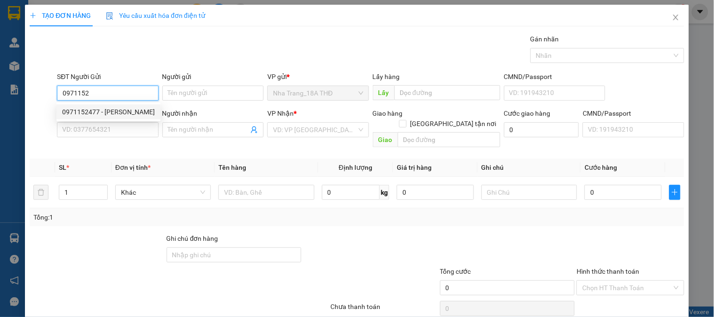
click at [86, 109] on div "0971152477 - HUYỀN" at bounding box center [108, 112] width 93 height 10
type input "0971152477"
type input "HUYỀN"
type input "0902336947"
type input "TRANG"
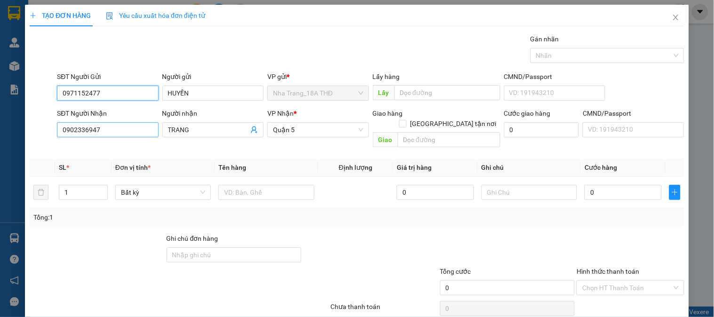
type input "0971152477"
drag, startPoint x: 93, startPoint y: 125, endPoint x: 0, endPoint y: 149, distance: 95.8
click at [0, 149] on div "TẠO ĐƠN HÀNG Yêu cầu xuất hóa đơn điện tử Transit Pickup Surcharge Ids Transit …" at bounding box center [357, 158] width 714 height 317
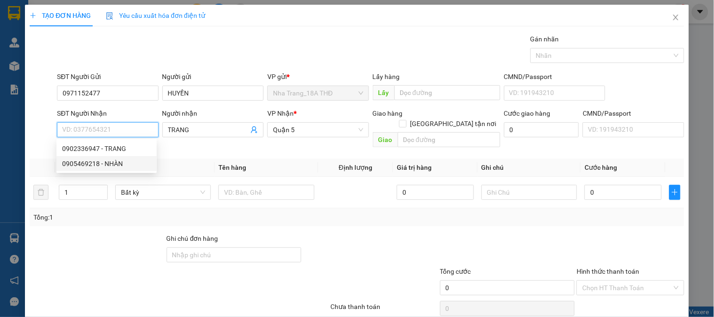
click at [84, 159] on div "0905469218 - NHÀN" at bounding box center [106, 164] width 89 height 10
type input "0905469218"
type input "NHÀN"
type input "0905469218"
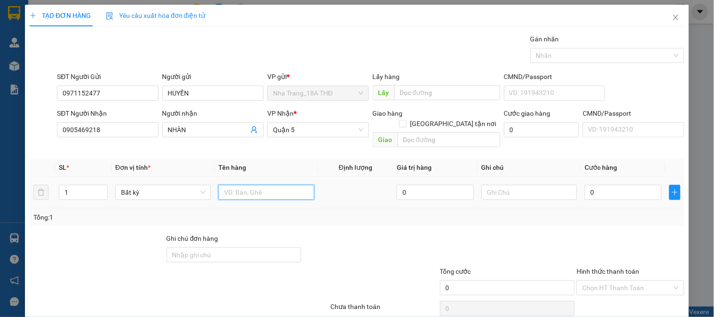
click at [242, 185] on input "text" at bounding box center [266, 192] width 96 height 15
click at [236, 185] on input "1KTYG" at bounding box center [266, 192] width 96 height 15
type input "1KTG"
click at [616, 185] on input "0" at bounding box center [622, 192] width 77 height 15
type input "4"
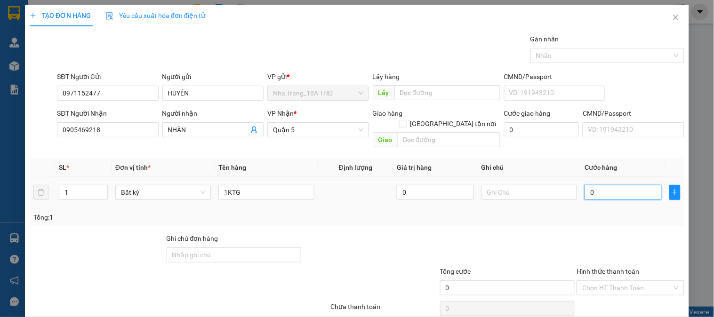
type input "4"
type input "40"
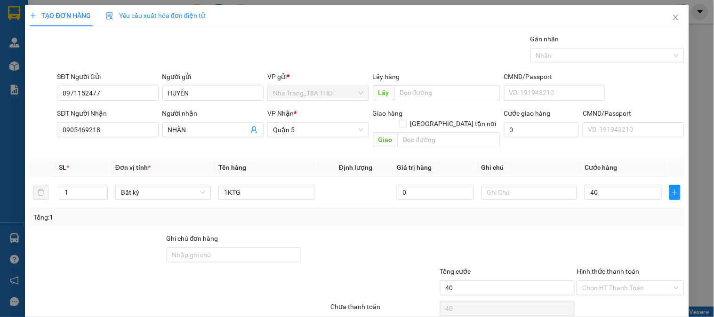
type input "40.000"
click at [545, 220] on div "Transit Pickup Surcharge Ids Transit Deliver Surcharge Ids Transit Deliver Surc…" at bounding box center [357, 187] width 655 height 306
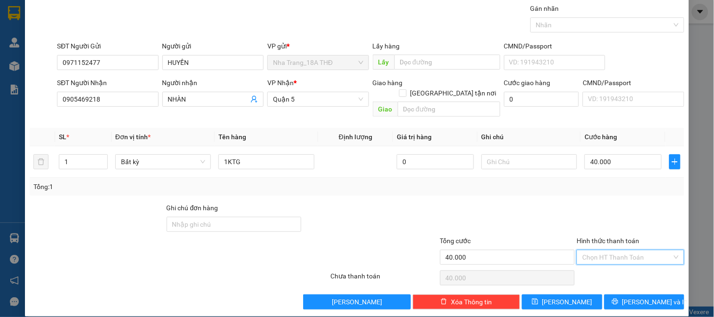
click at [586, 250] on input "Hình thức thanh toán" at bounding box center [626, 257] width 89 height 14
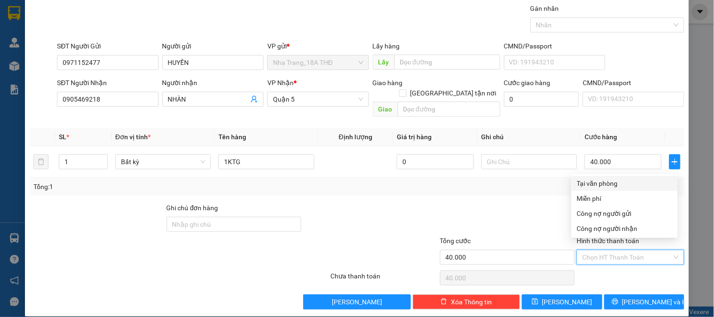
click at [598, 184] on div "Tại văn phòng" at bounding box center [624, 183] width 95 height 10
type input "0"
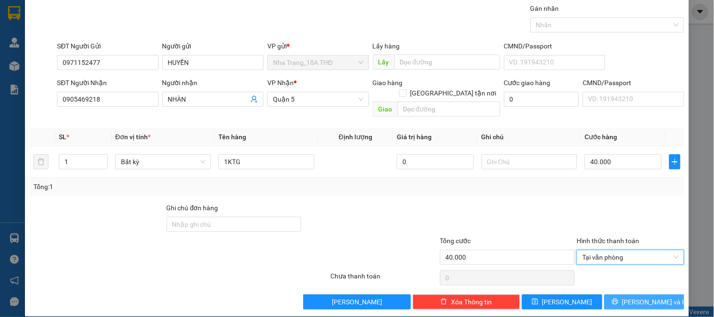
click at [604, 295] on button "[PERSON_NAME] và In" at bounding box center [644, 302] width 80 height 15
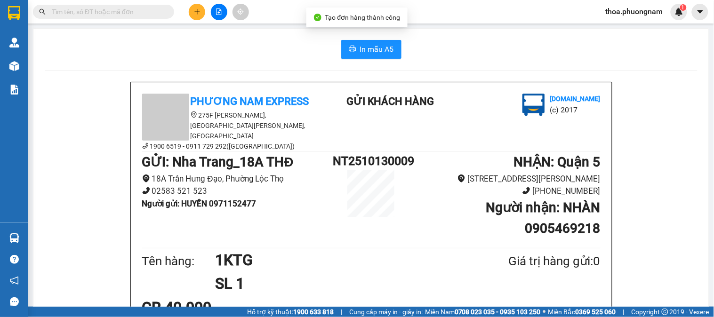
click at [368, 46] on span "In mẫu A5" at bounding box center [377, 49] width 34 height 12
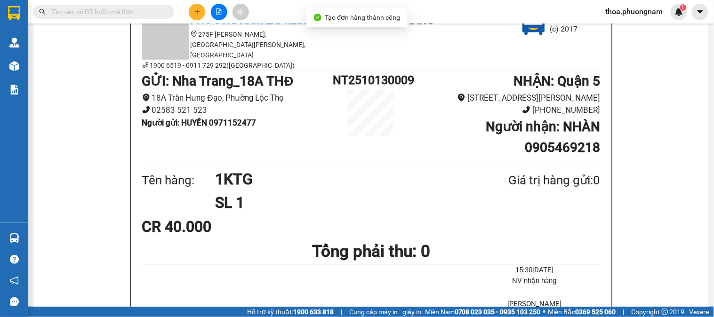
scroll to position [157, 0]
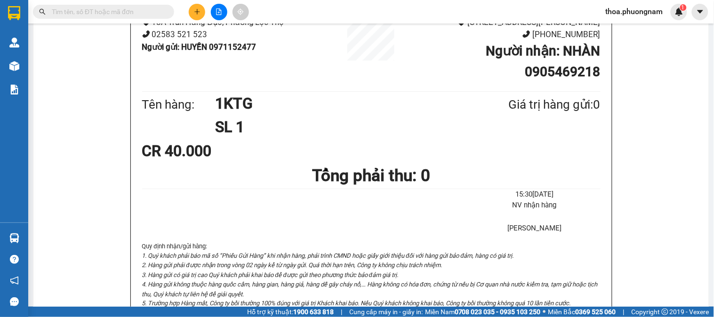
click at [145, 10] on input "text" at bounding box center [107, 12] width 111 height 10
click at [205, 11] on button at bounding box center [197, 12] width 16 height 16
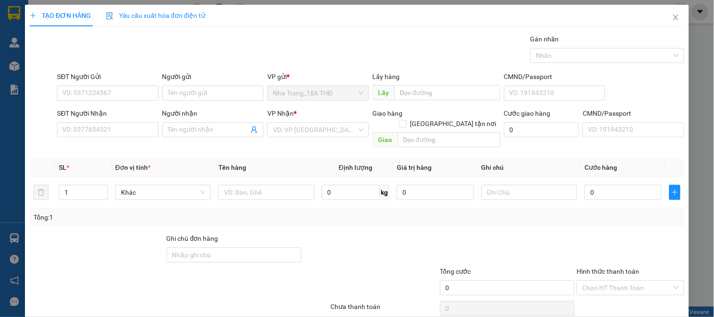
click at [202, 10] on div "Yêu cầu xuất hóa đơn điện tử" at bounding box center [155, 15] width 99 height 10
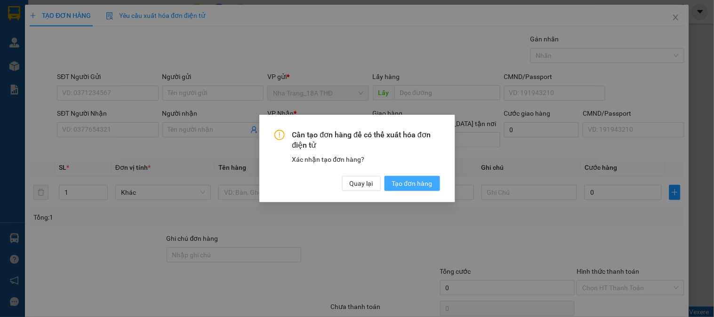
click at [410, 179] on span "Tạo đơn hàng" at bounding box center [412, 183] width 40 height 10
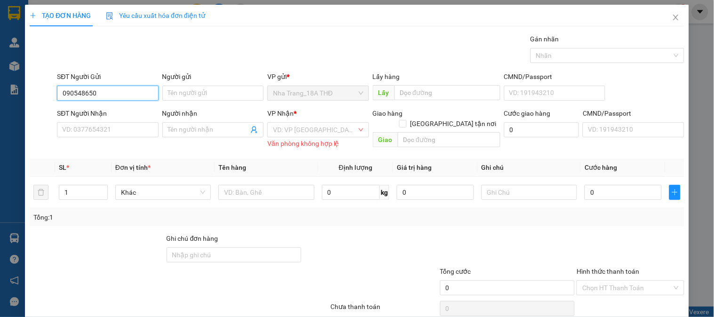
type input "0905486500"
click at [74, 117] on div "0905486500 - HƯƠNG" at bounding box center [106, 112] width 89 height 10
type input "HƯƠNG"
type input "0798563560"
type input "THƯƠNG"
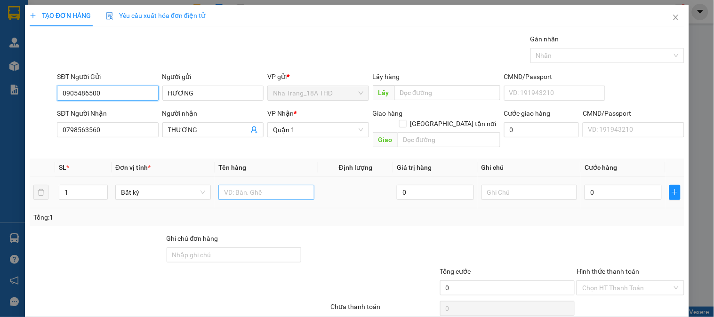
type input "0905486500"
click at [243, 185] on input "text" at bounding box center [266, 192] width 96 height 15
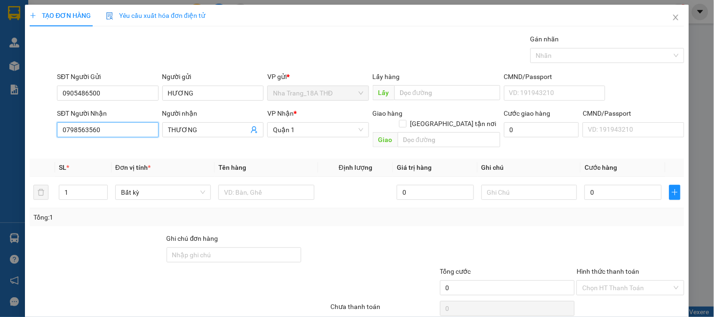
click at [101, 129] on input "0798563560" at bounding box center [107, 129] width 101 height 15
drag, startPoint x: 116, startPoint y: 140, endPoint x: 0, endPoint y: 142, distance: 115.8
click at [0, 142] on body "Kết quả tìm kiếm ( 0 ) Bộ lọc No Data thoa.phuongnam 1 Quản Lý Quản lý giao nhậ…" at bounding box center [357, 158] width 714 height 317
type input "0"
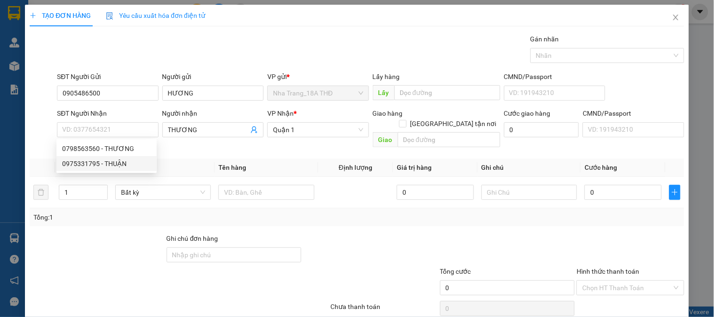
click at [111, 171] on div "0798563560 0975331795 0798563560 - THƯƠNG 0975331795 - THUẬN" at bounding box center [106, 156] width 100 height 34
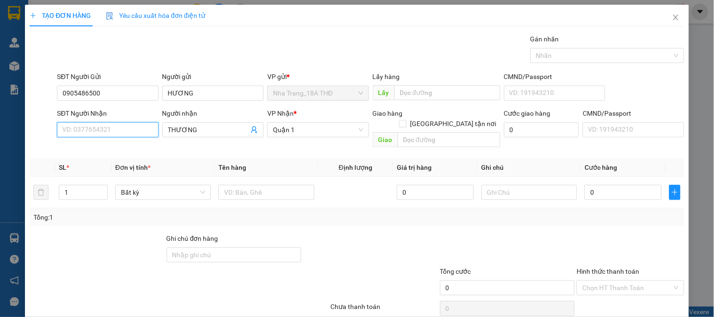
click at [113, 136] on input "SĐT Người Nhận" at bounding box center [107, 129] width 101 height 15
click at [113, 163] on div "0975331795 - THUẬN" at bounding box center [106, 164] width 89 height 10
type input "0975331795"
type input "THUẬN"
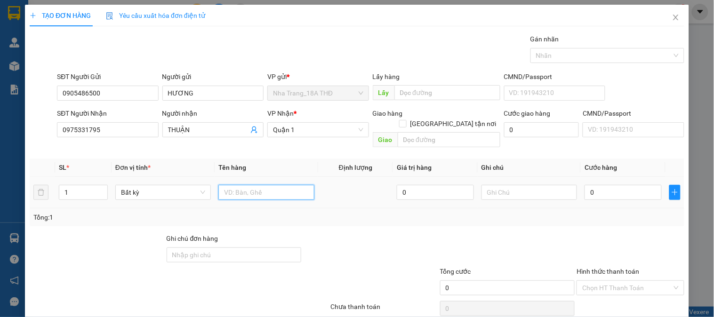
click at [274, 185] on input "text" at bounding box center [266, 192] width 96 height 15
type input "1 CỤC TRẮNG"
click at [617, 185] on input "0" at bounding box center [622, 192] width 77 height 15
type input "2"
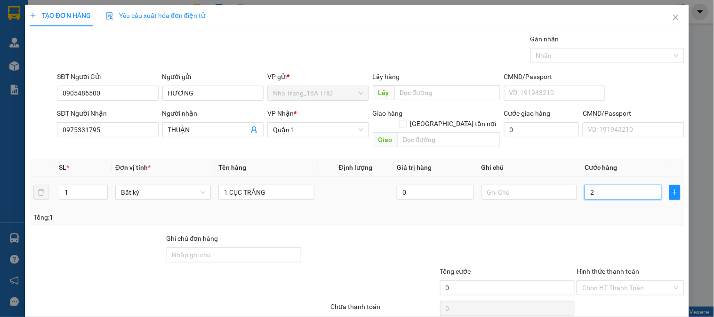
type input "2"
type input "20"
type input "20.000"
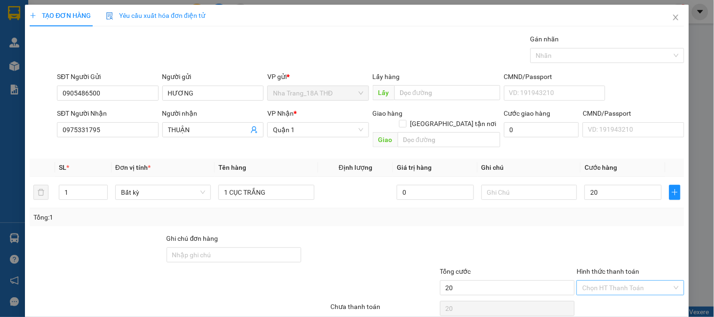
type input "20.000"
click at [603, 281] on input "Hình thức thanh toán" at bounding box center [626, 288] width 89 height 14
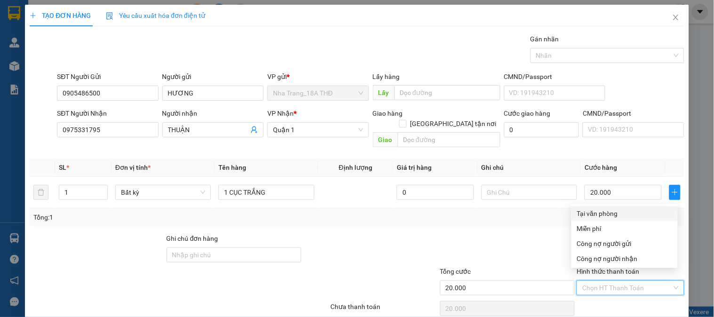
click at [606, 213] on div "Tại văn phòng" at bounding box center [624, 213] width 95 height 10
type input "0"
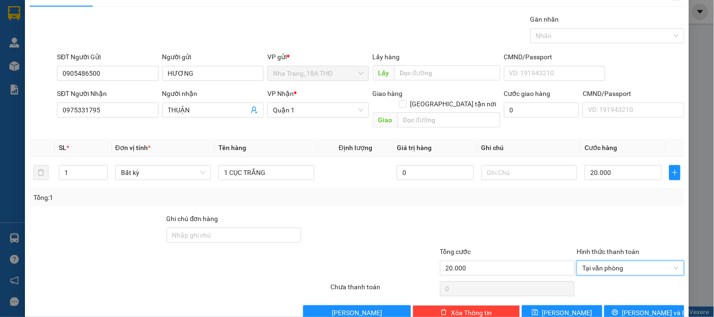
scroll to position [31, 0]
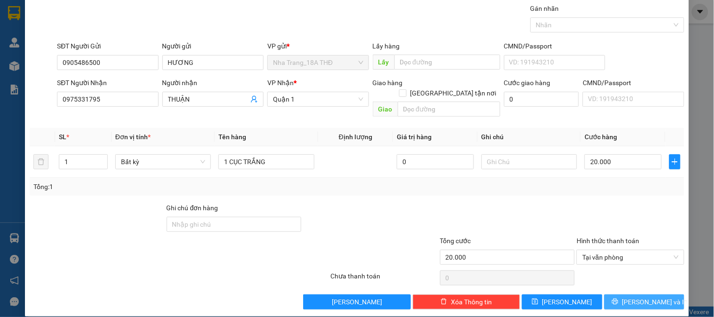
click at [612, 295] on button "[PERSON_NAME] và In" at bounding box center [644, 302] width 80 height 15
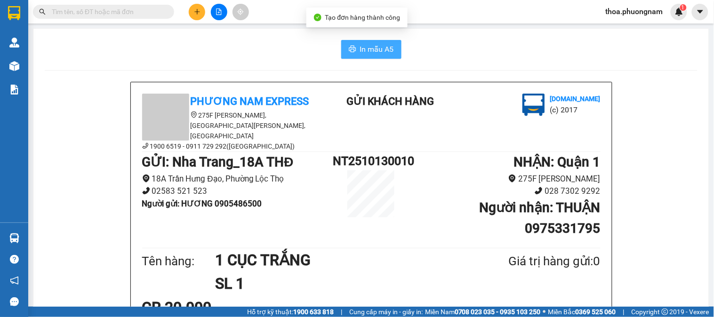
click at [372, 49] on span "In mẫu A5" at bounding box center [377, 49] width 34 height 12
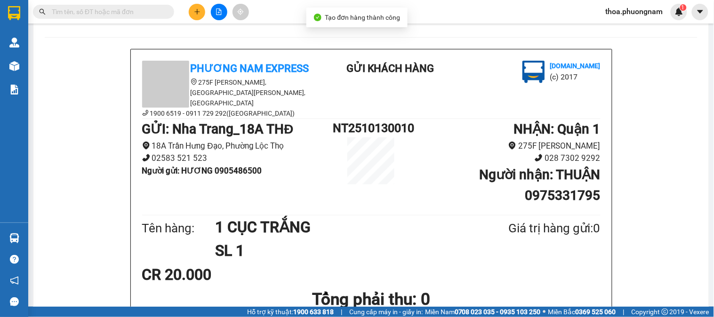
scroll to position [209, 0]
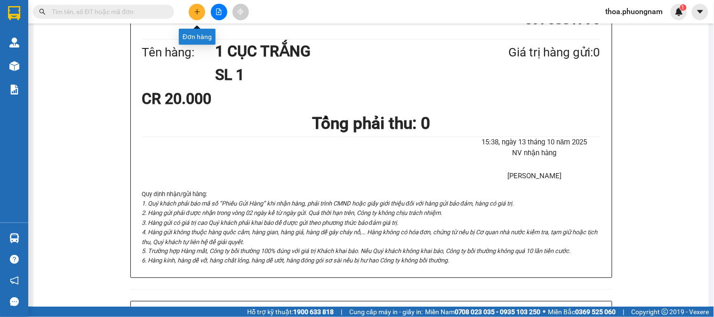
click at [199, 13] on button at bounding box center [197, 12] width 16 height 16
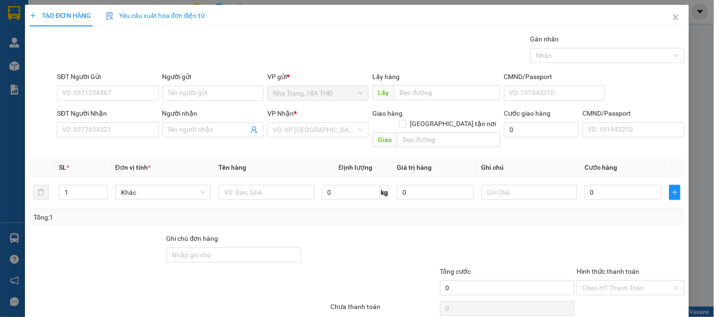
click at [198, 13] on span "Yêu cầu xuất hóa đơn điện tử" at bounding box center [155, 16] width 99 height 8
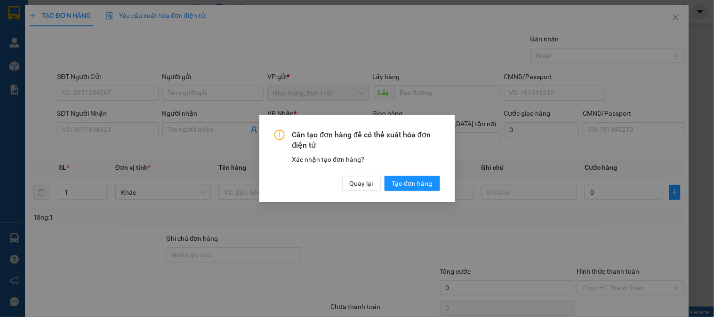
click at [411, 192] on div "Cần tạo đơn hàng để có thể xuất hóa đơn điện tử Xác nhận tạo đơn hàng? Quay lại…" at bounding box center [357, 159] width 196 height 88
click at [410, 184] on span "Tạo đơn hàng" at bounding box center [412, 183] width 40 height 10
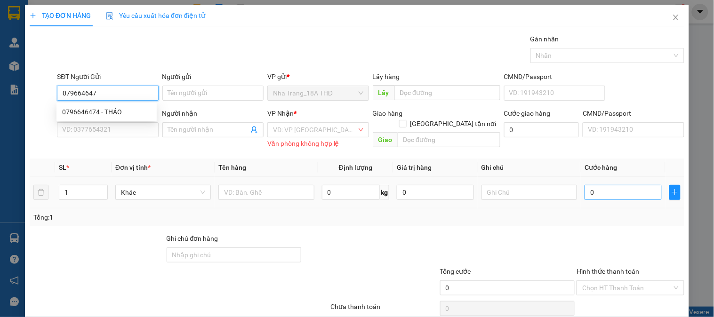
type input "0796646474"
click at [113, 110] on div "0796646474 - THẢO" at bounding box center [106, 112] width 89 height 10
type input "THẢO"
type input "0932063929"
type input "NGHĨA"
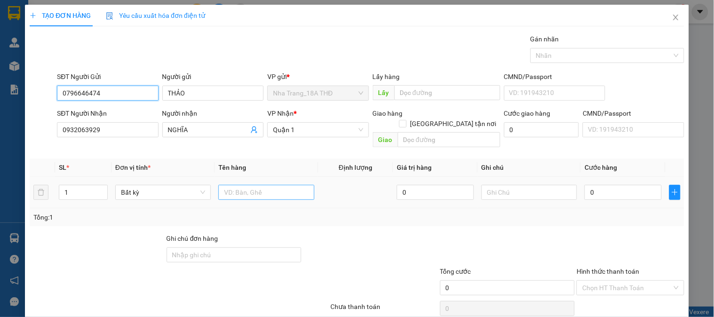
type input "0796646474"
click at [243, 185] on input "text" at bounding box center [266, 192] width 96 height 15
type input "1TX"
click at [617, 191] on div "0" at bounding box center [622, 192] width 77 height 19
click at [614, 185] on input "0" at bounding box center [622, 192] width 77 height 15
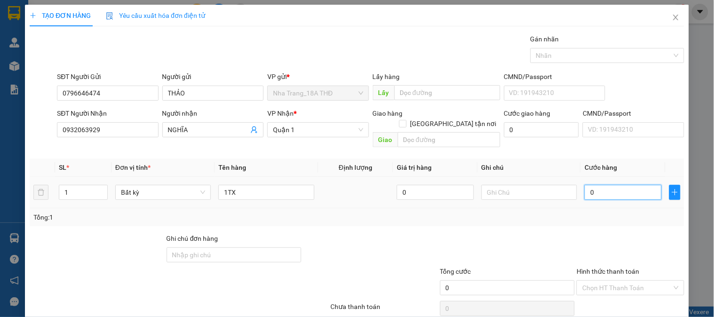
type input "6"
type input "60"
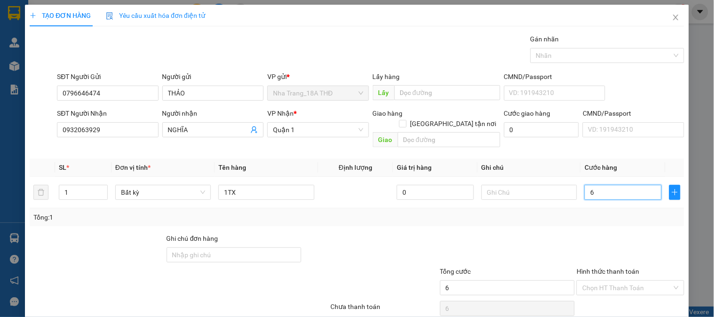
type input "60"
type input "60.000"
click at [589, 281] on input "Hình thức thanh toán" at bounding box center [626, 288] width 89 height 14
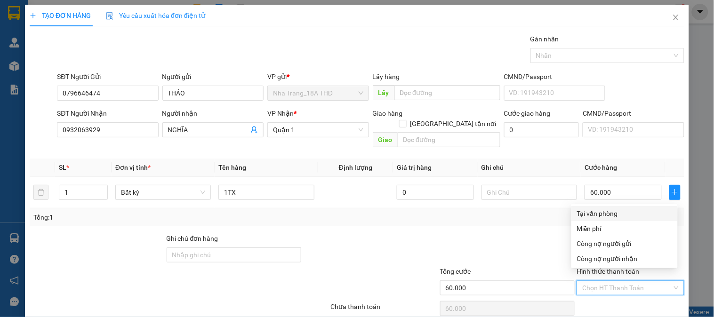
click at [600, 214] on div "Tại văn phòng" at bounding box center [624, 213] width 95 height 10
type input "0"
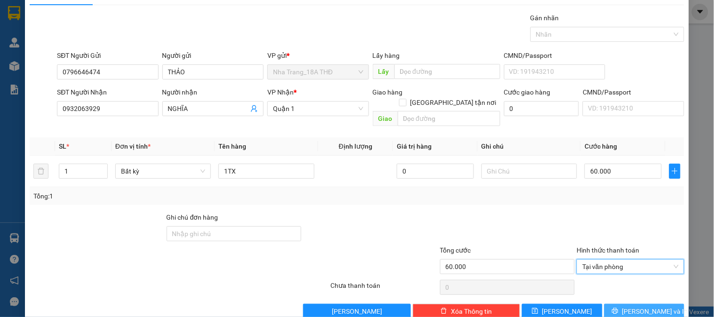
scroll to position [31, 0]
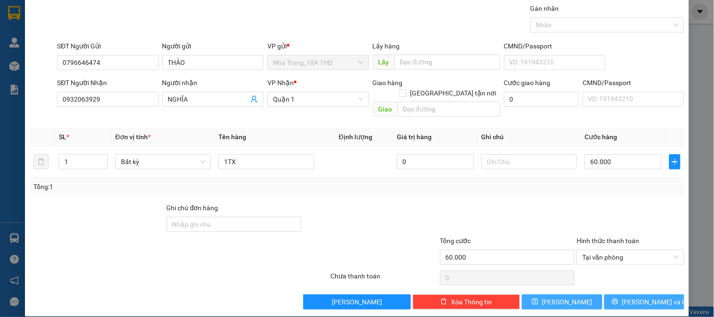
drag, startPoint x: 616, startPoint y: 285, endPoint x: 536, endPoint y: 285, distance: 80.0
click at [615, 295] on button "[PERSON_NAME] và In" at bounding box center [644, 302] width 80 height 15
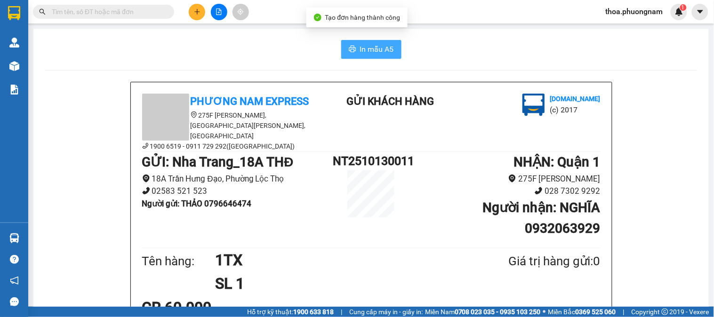
click at [355, 44] on button "In mẫu A5" at bounding box center [371, 49] width 60 height 19
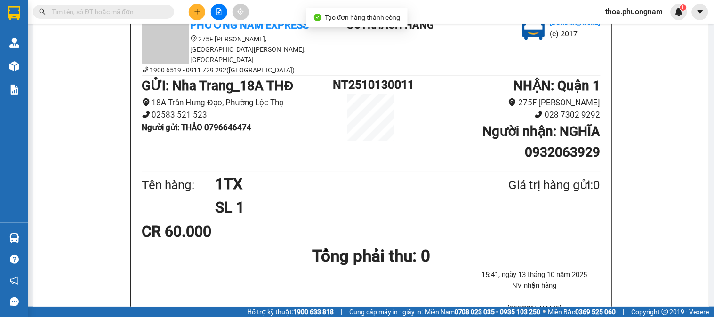
scroll to position [157, 0]
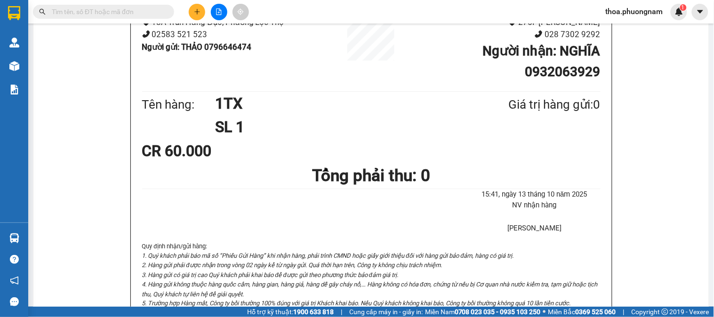
click at [151, 8] on input "text" at bounding box center [107, 12] width 111 height 10
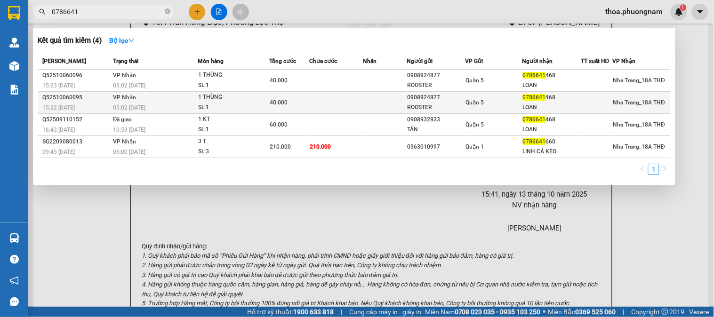
type input "0786641"
click at [275, 99] on span "40.000" at bounding box center [279, 102] width 18 height 7
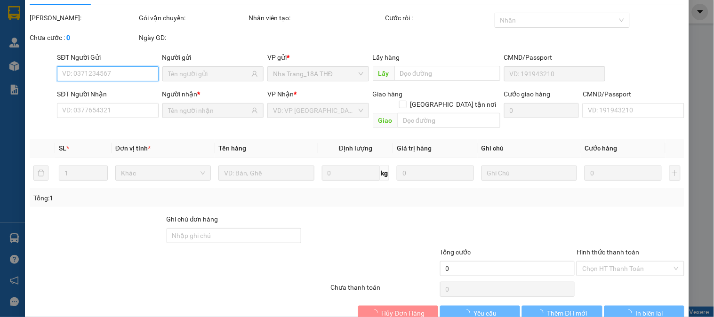
type input "0908924877"
type input "ROOSTER"
type input "0786641468"
type input "LOAN"
type input "40.000"
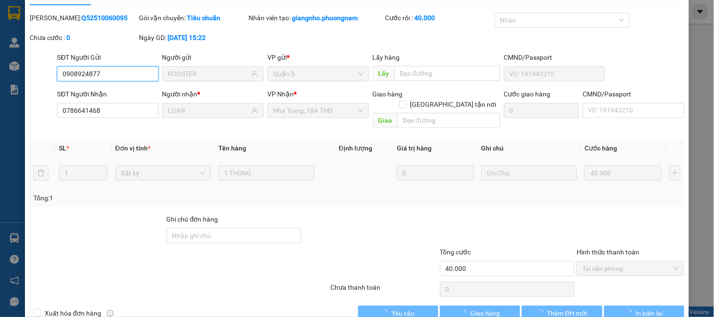
scroll to position [33, 0]
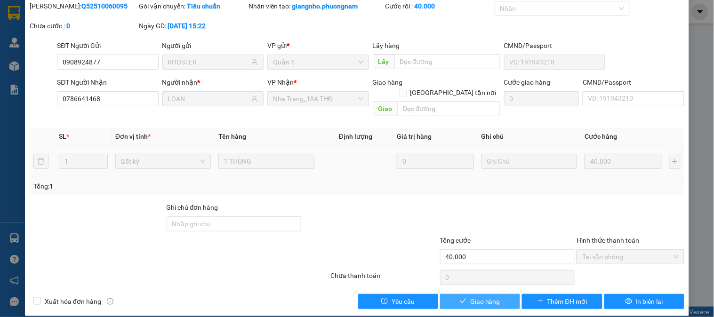
click at [463, 294] on button "Giao hàng" at bounding box center [480, 301] width 80 height 15
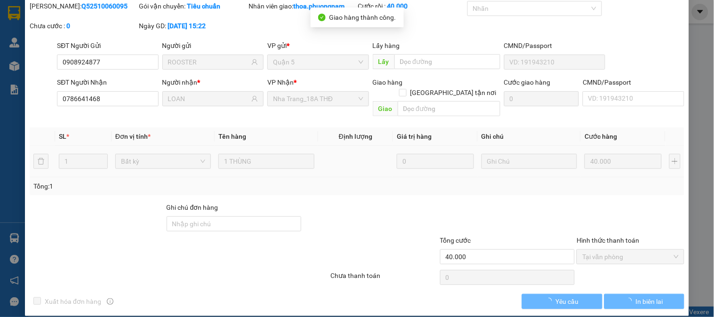
scroll to position [0, 0]
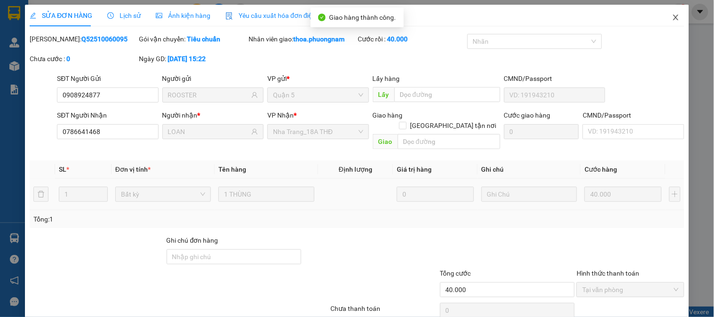
click at [670, 13] on span "Close" at bounding box center [676, 18] width 26 height 26
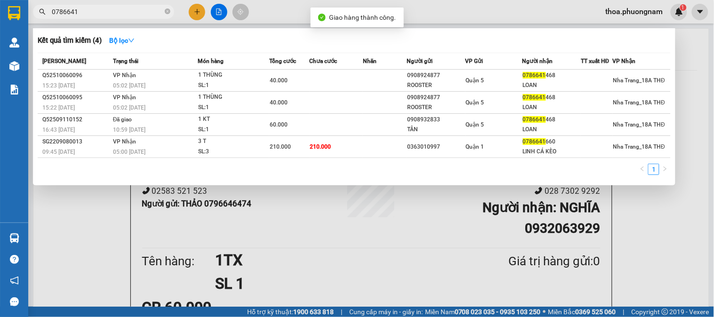
click at [144, 11] on input "0786641" at bounding box center [107, 12] width 111 height 10
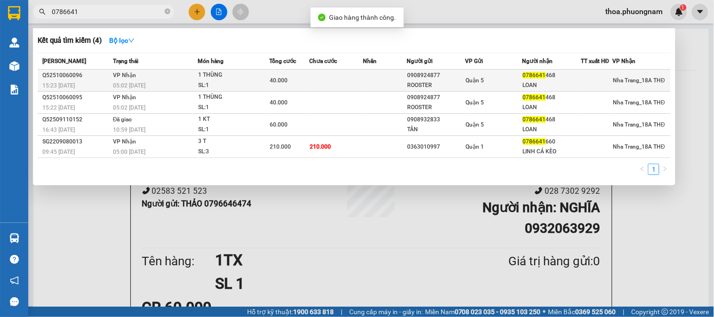
click at [160, 77] on td "VP Nhận 05:02 - 07/10" at bounding box center [154, 81] width 87 height 22
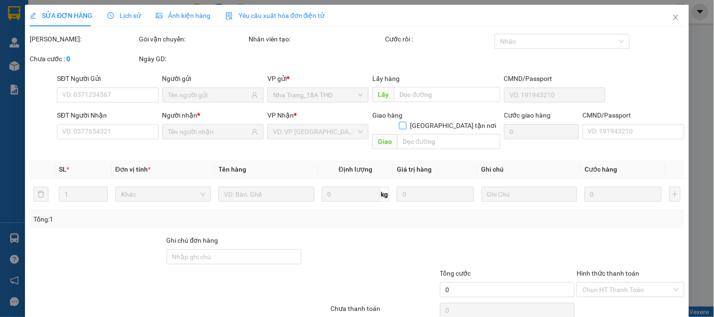
type input "0908924877"
type input "ROOSTER"
type input "0786641468"
type input "LOAN"
type input "40.000"
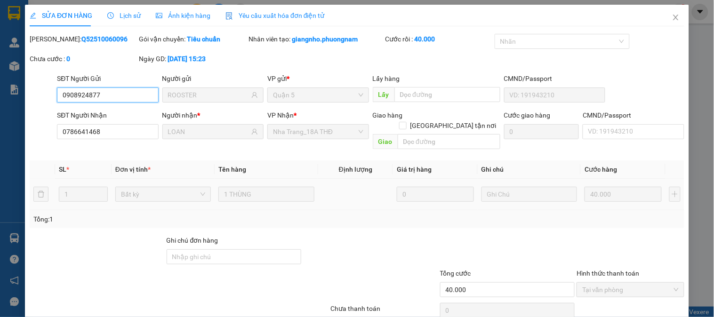
scroll to position [33, 0]
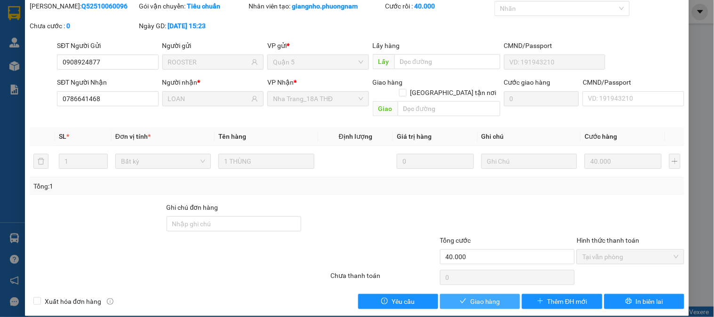
click at [470, 296] on span "Giao hàng" at bounding box center [485, 301] width 30 height 10
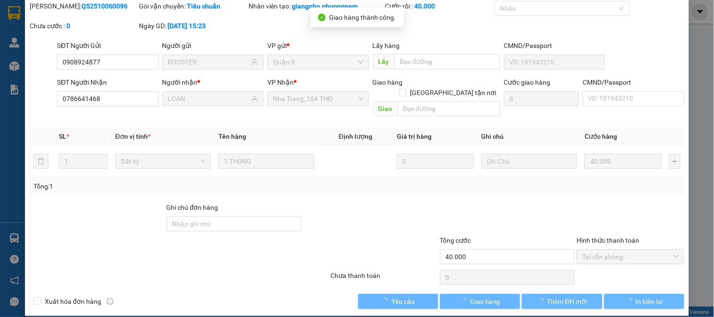
scroll to position [0, 0]
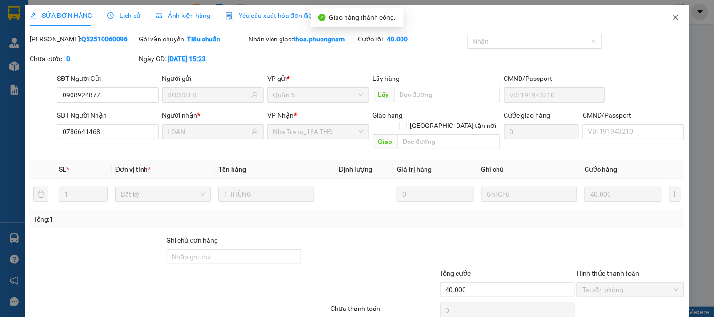
drag, startPoint x: 674, startPoint y: 20, endPoint x: 601, endPoint y: 26, distance: 72.8
click at [672, 21] on span "Close" at bounding box center [676, 18] width 26 height 26
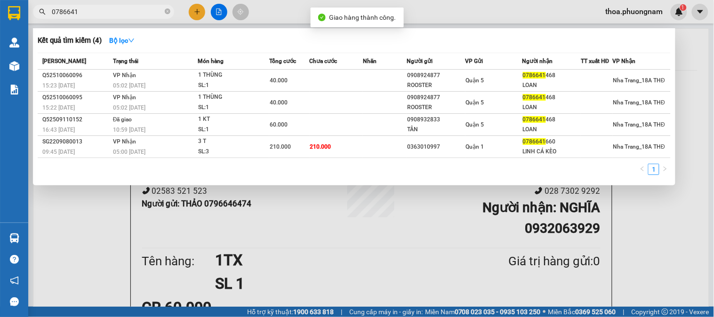
click at [129, 10] on input "0786641" at bounding box center [107, 12] width 111 height 10
click at [196, 12] on div at bounding box center [357, 158] width 714 height 317
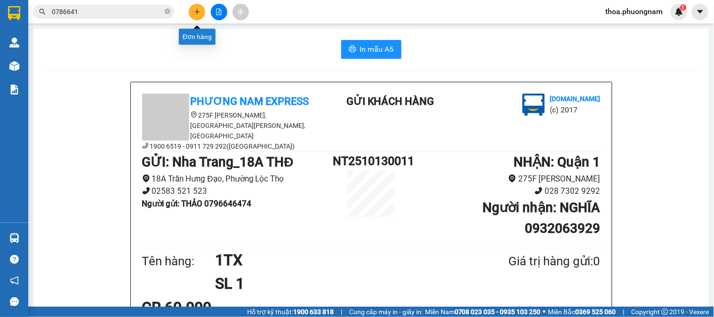
click at [196, 12] on icon "plus" at bounding box center [197, 11] width 7 height 7
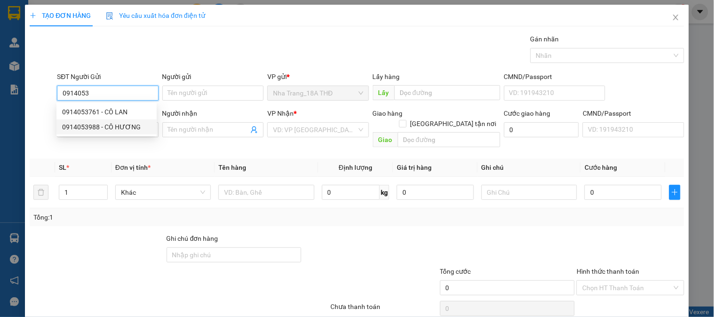
click at [95, 131] on div "0914053988 - CÔ HƯƠNG" at bounding box center [106, 127] width 89 height 10
type input "0914053988"
type input "CÔ HƯƠNG"
type input "0967826343"
type input "PHÚ"
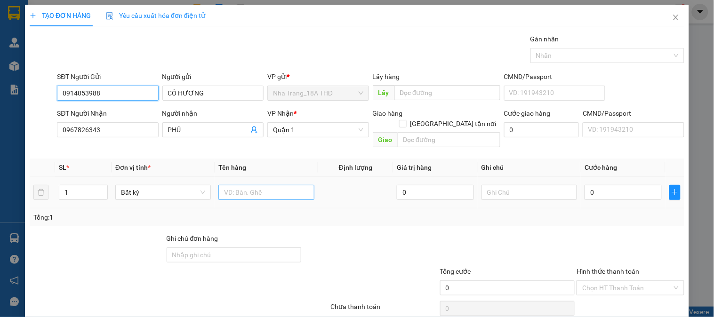
type input "0914053988"
click at [261, 185] on input "text" at bounding box center [266, 192] width 96 height 15
type input "1 CỤC HỒNG"
click at [622, 185] on input "0" at bounding box center [622, 192] width 77 height 15
type input "2"
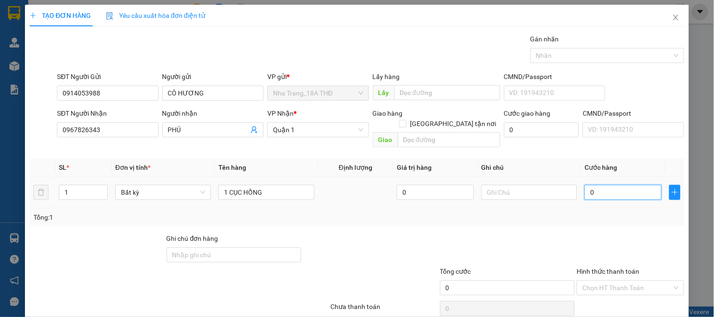
type input "2"
type input "20"
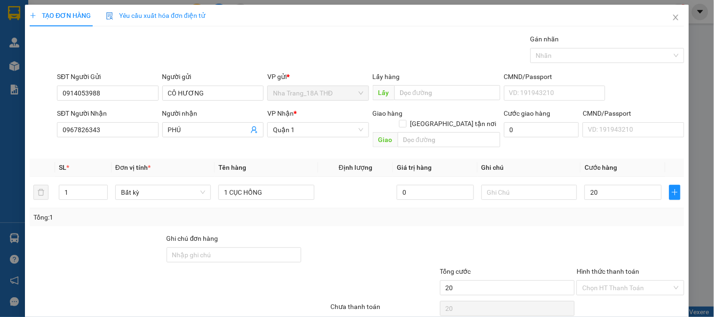
type input "20.000"
click at [618, 233] on div at bounding box center [630, 249] width 109 height 33
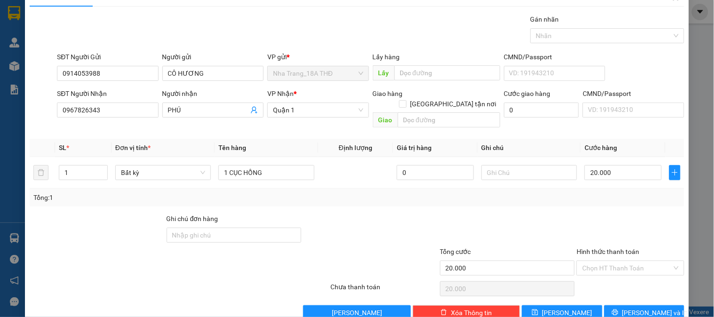
scroll to position [31, 0]
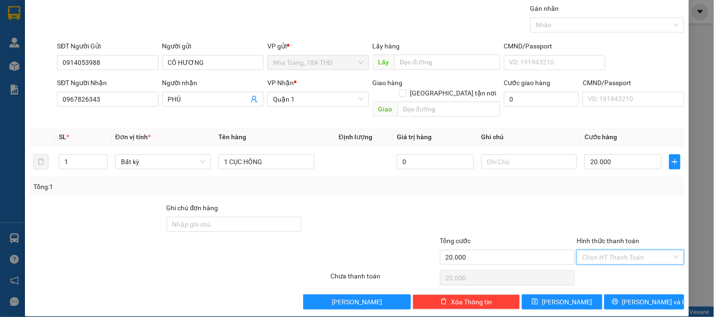
drag, startPoint x: 620, startPoint y: 245, endPoint x: 598, endPoint y: 190, distance: 59.2
click at [617, 250] on input "Hình thức thanh toán" at bounding box center [626, 257] width 89 height 14
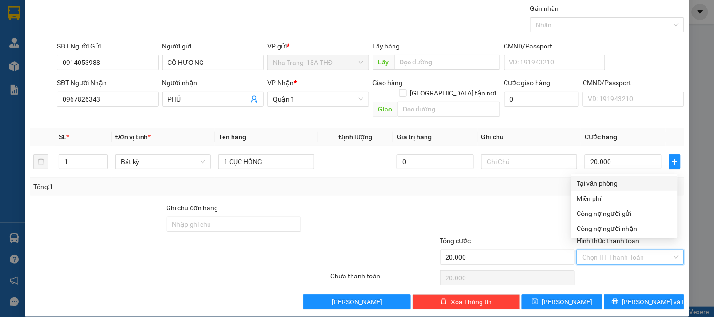
click at [601, 179] on div "Tại văn phòng" at bounding box center [624, 183] width 95 height 10
type input "0"
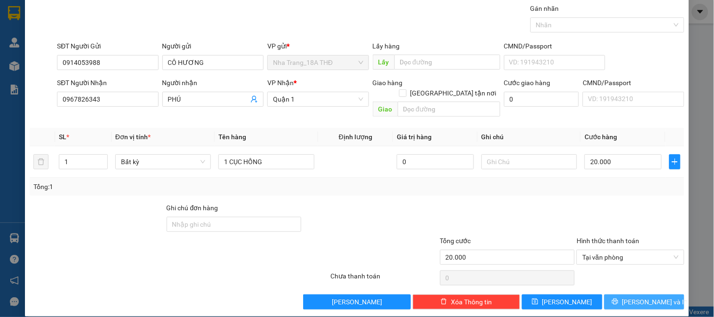
click at [639, 297] on span "[PERSON_NAME] và In" at bounding box center [655, 302] width 66 height 10
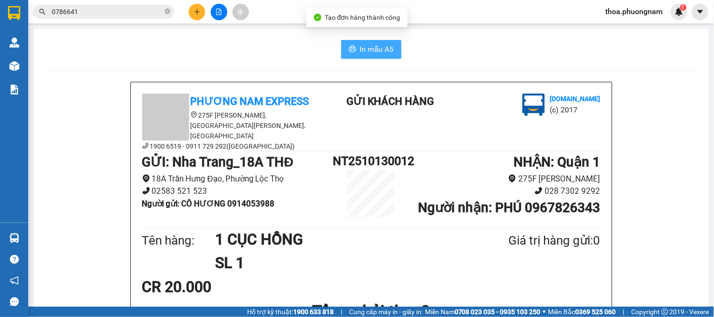
click at [361, 40] on button "In mẫu A5" at bounding box center [371, 49] width 60 height 19
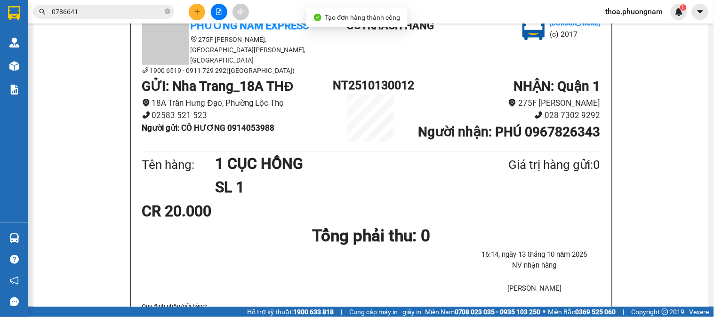
scroll to position [157, 0]
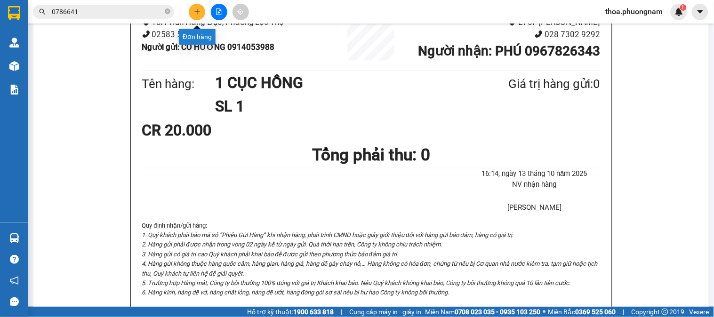
click at [196, 15] on icon "plus" at bounding box center [197, 11] width 7 height 7
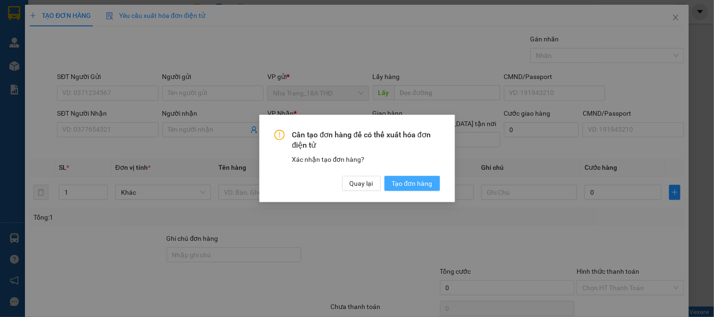
click at [430, 180] on span "Tạo đơn hàng" at bounding box center [412, 183] width 40 height 10
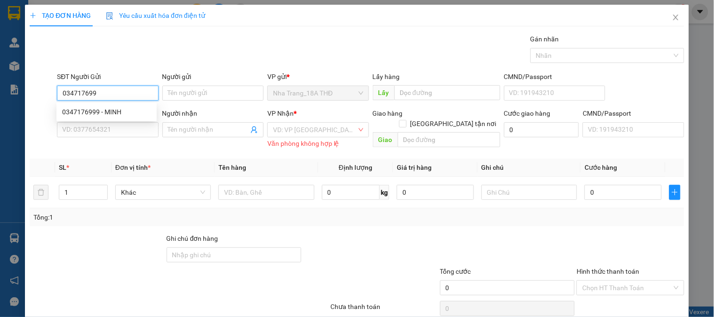
type input "0347176999"
click at [101, 109] on div "0347176999 - MINH" at bounding box center [106, 112] width 89 height 10
type input "MINH"
type input "0989532206"
type input "THANH"
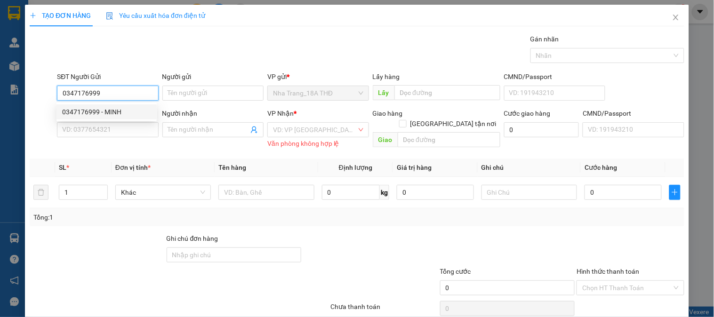
checkbox input "true"
type input "155 NGUYỄN CHÍ THANH , CHUNG CƯ NGUYỄN CHÍ THANH , PHƯỜNG 9 , QUẬN 5(GTN 50K)"
type input "50.000"
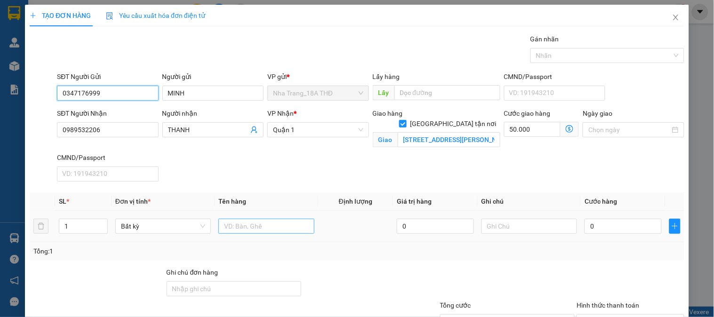
type input "0347176999"
click at [225, 232] on input "text" at bounding box center [266, 226] width 96 height 15
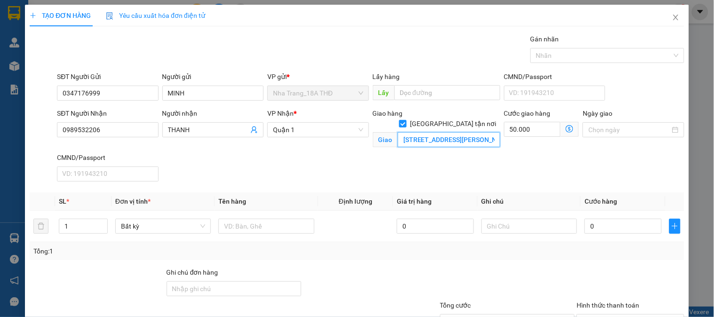
click at [466, 132] on input "155 NGUYỄN CHÍ THANH , CHUNG CƯ NGUYỄN CHÍ THANH , PHƯỜNG 9 , QUẬN 5(GTN 50K)" at bounding box center [449, 139] width 103 height 15
click at [259, 227] on input "text" at bounding box center [266, 226] width 96 height 15
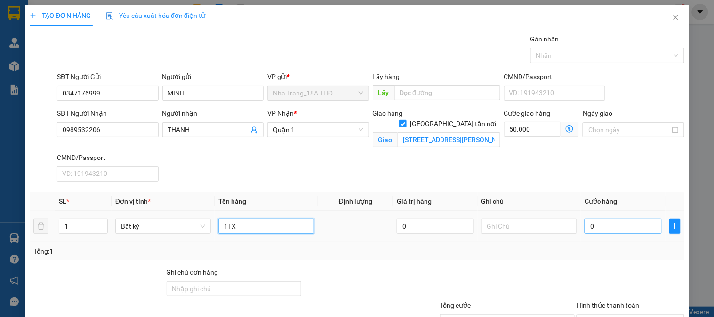
type input "1TX"
click at [615, 227] on input "0" at bounding box center [622, 226] width 77 height 15
type input "3"
type input "50.003"
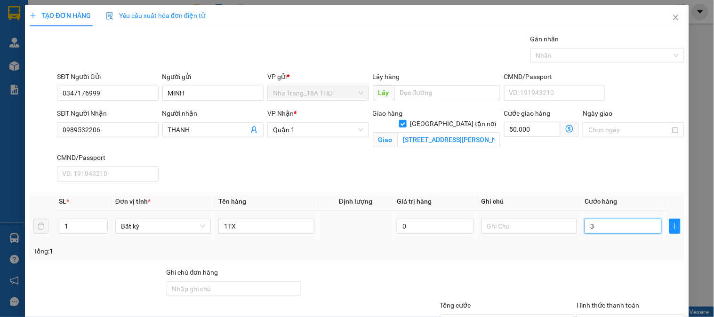
type input "30"
type input "50.030"
type input "30.000"
type input "80.000"
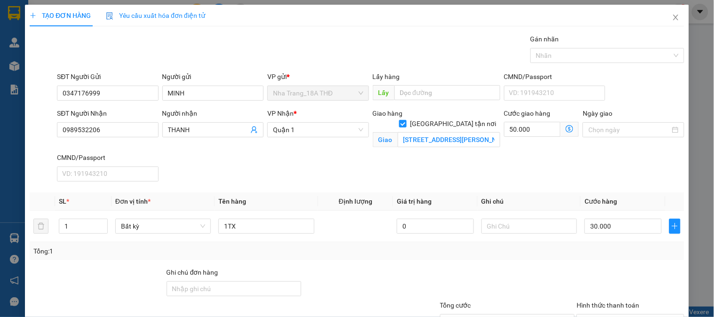
click at [603, 247] on div "Tổng: 1" at bounding box center [356, 251] width 647 height 10
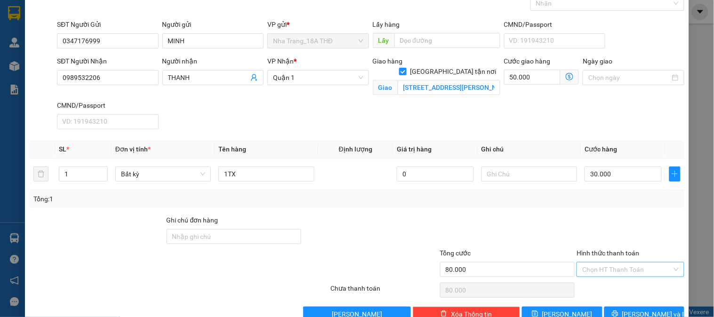
click at [615, 270] on input "Hình thức thanh toán" at bounding box center [626, 270] width 89 height 14
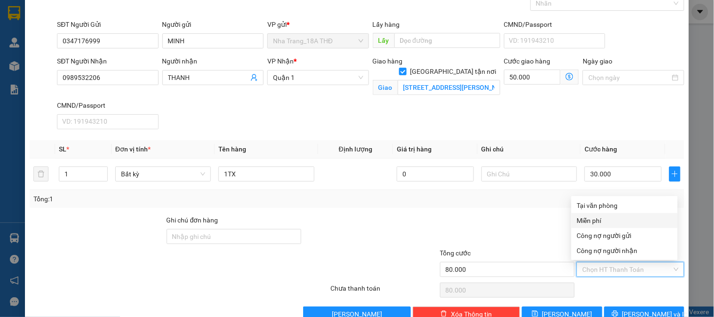
drag, startPoint x: 592, startPoint y: 213, endPoint x: 598, endPoint y: 208, distance: 8.3
click at [593, 212] on div "Tại văn phòng Miễn phí Công nợ người gửi Công nợ người nhận" at bounding box center [624, 228] width 106 height 60
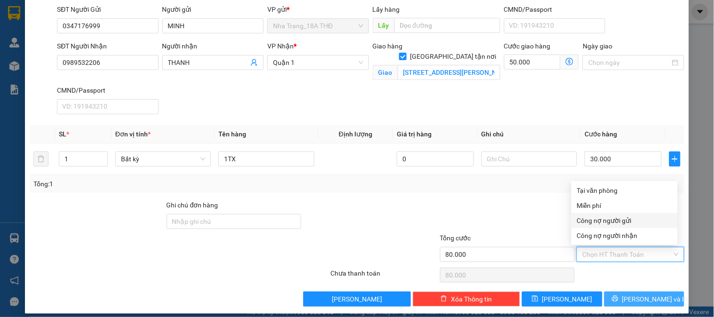
scroll to position [75, 0]
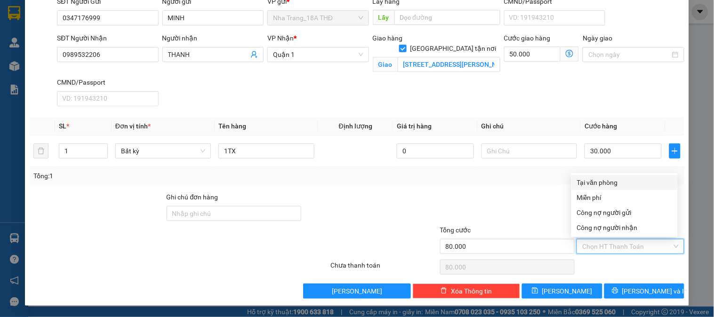
click at [631, 184] on div "Tại văn phòng" at bounding box center [624, 182] width 95 height 10
type input "0"
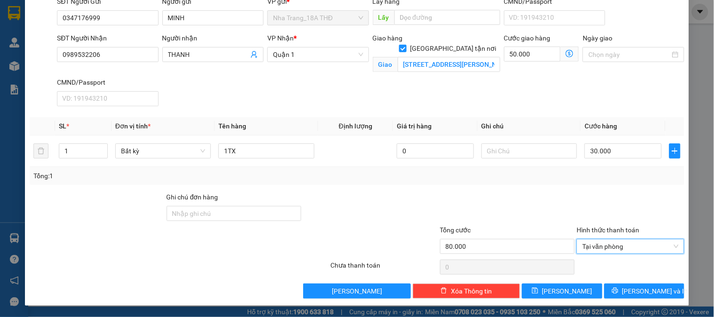
click at [651, 300] on div "TẠO ĐƠN HÀNG Yêu cầu xuất hóa đơn điện tử Transit Pickup Surcharge Ids Transit …" at bounding box center [357, 117] width 664 height 376
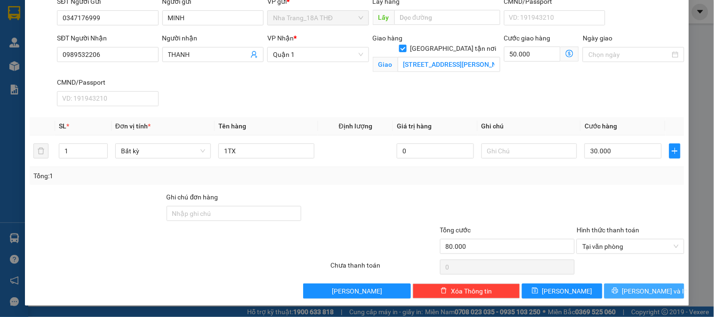
drag, startPoint x: 613, startPoint y: 293, endPoint x: 307, endPoint y: 260, distance: 308.2
click at [593, 292] on div "Lưu nháp Xóa Thông tin Lưu Lưu và In" at bounding box center [357, 291] width 656 height 15
drag, startPoint x: 639, startPoint y: 289, endPoint x: 601, endPoint y: 284, distance: 37.5
click at [638, 289] on span "[PERSON_NAME] và In" at bounding box center [655, 291] width 66 height 10
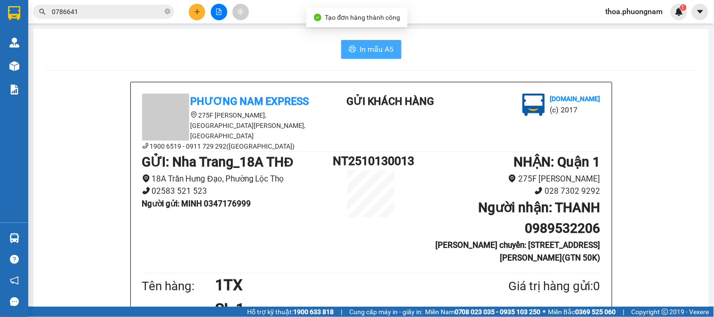
click at [366, 50] on span "In mẫu A5" at bounding box center [377, 49] width 34 height 12
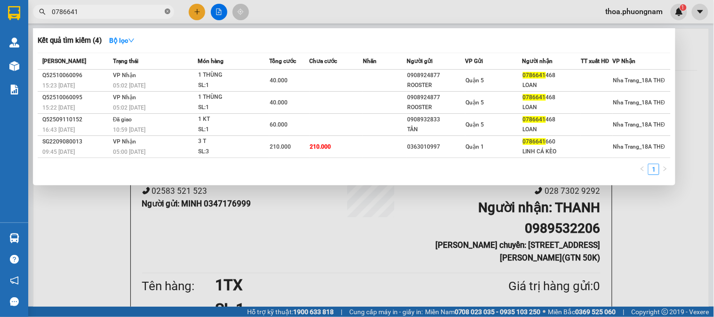
click at [167, 12] on icon "close-circle" at bounding box center [168, 11] width 6 height 6
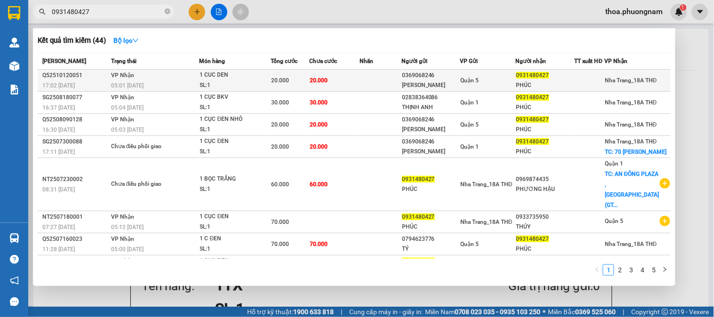
type input "0931480427"
click at [256, 72] on div "1 CUC DEN" at bounding box center [235, 75] width 71 height 10
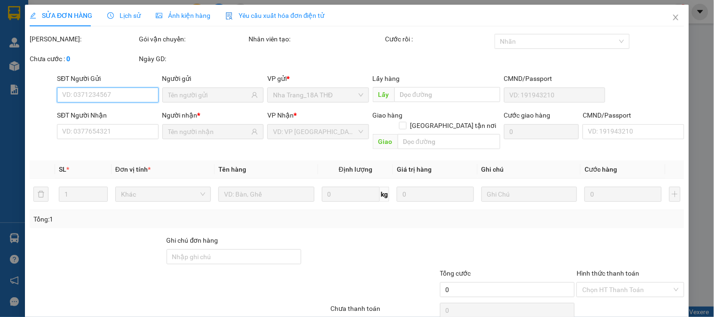
type input "0369068246"
type input "KIM HUYỀN"
type input "0931480427"
type input "PHÚC"
type input "20.000"
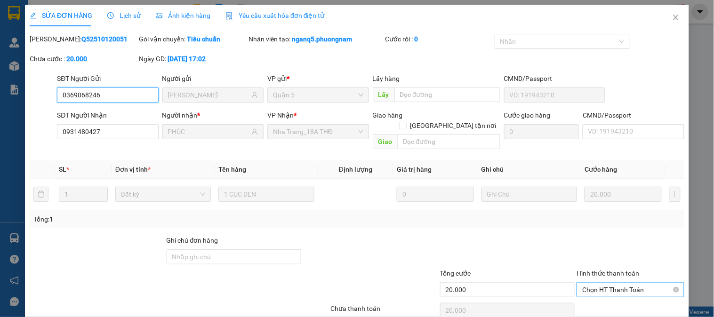
scroll to position [33, 0]
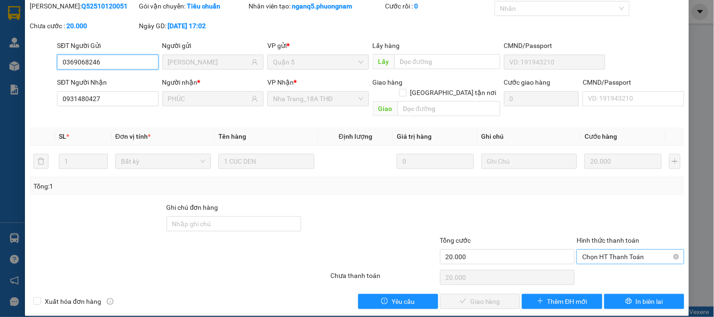
drag, startPoint x: 609, startPoint y: 243, endPoint x: 609, endPoint y: 253, distance: 10.4
click at [609, 250] on span "Chọn HT Thanh Toán" at bounding box center [630, 257] width 96 height 14
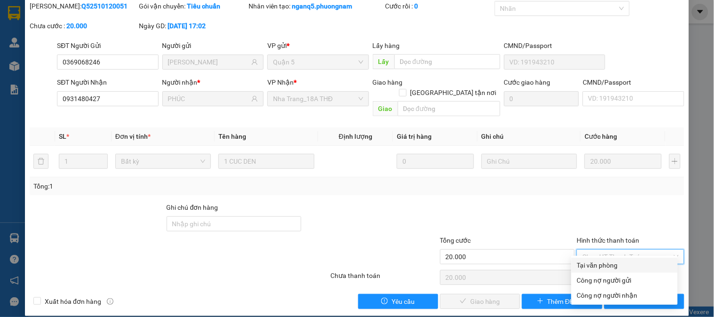
click at [608, 264] on div "Tại văn phòng" at bounding box center [624, 265] width 95 height 10
type input "0"
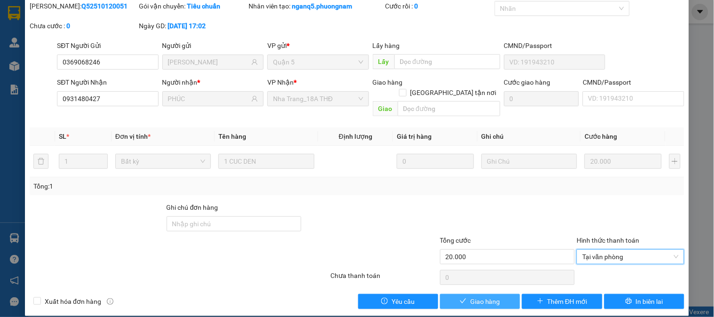
click at [478, 296] on span "Giao hàng" at bounding box center [485, 301] width 30 height 10
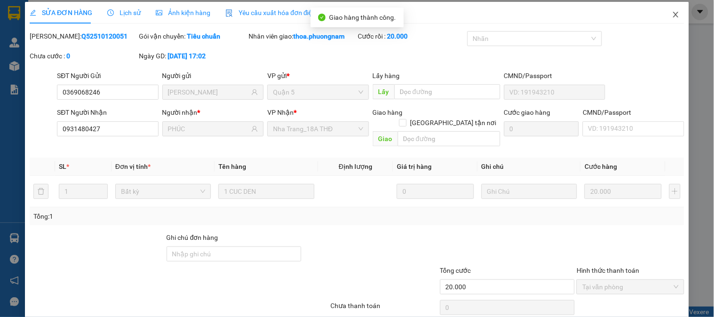
scroll to position [0, 0]
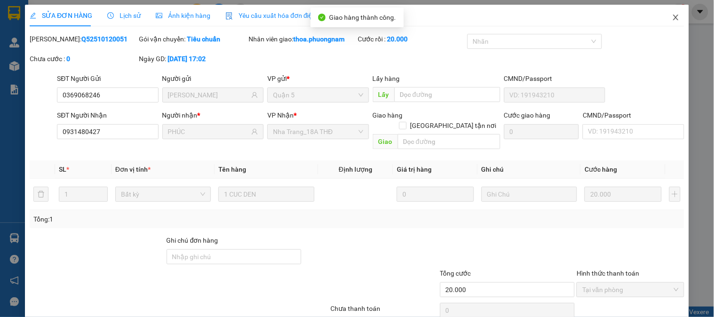
click at [673, 17] on span "Close" at bounding box center [676, 18] width 26 height 26
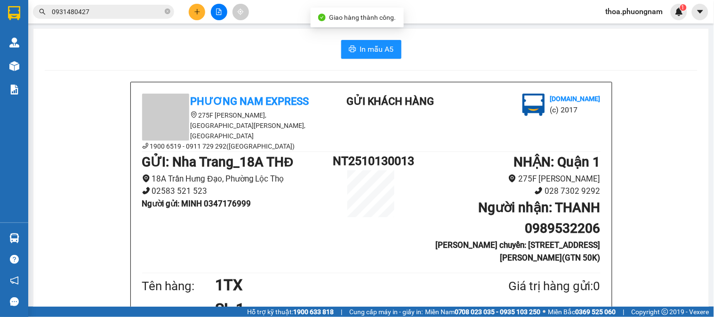
click at [116, 13] on input "0931480427" at bounding box center [107, 12] width 111 height 10
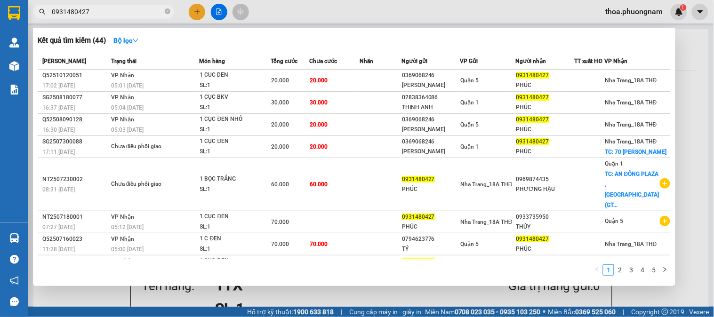
click at [163, 15] on span "0931480427" at bounding box center [103, 12] width 141 height 14
click at [166, 11] on icon "close-circle" at bounding box center [168, 11] width 6 height 6
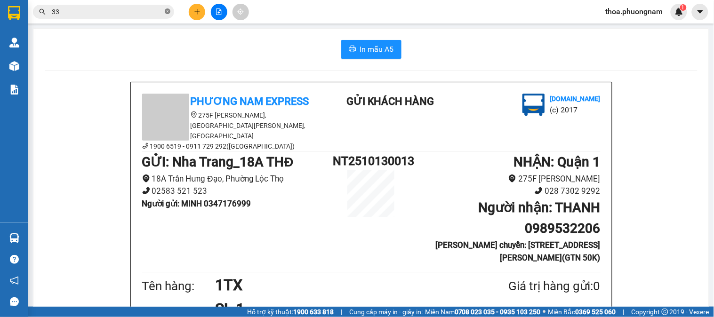
type input "333"
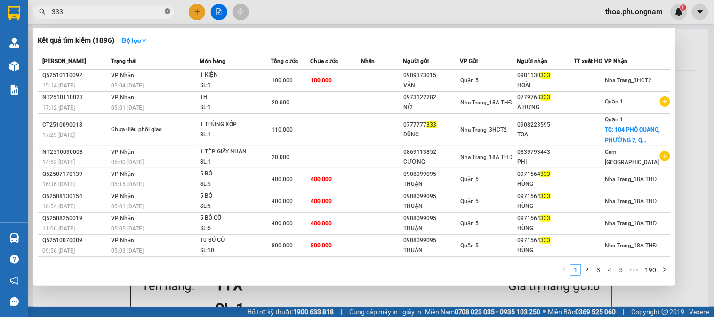
click at [165, 11] on icon "close-circle" at bounding box center [168, 11] width 6 height 6
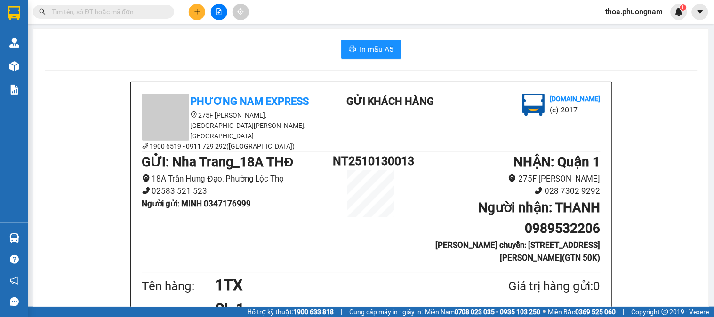
click at [189, 13] on button at bounding box center [197, 12] width 16 height 16
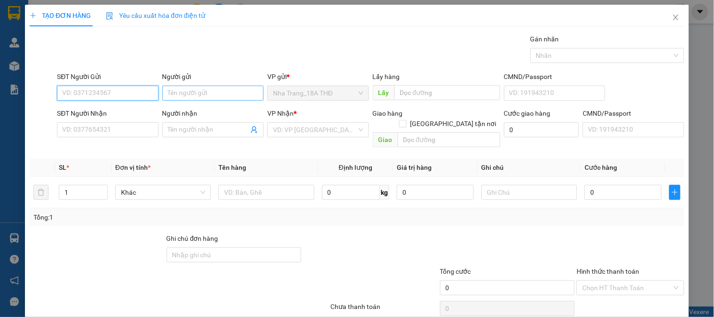
paste input "0983811310"
type input "0983811310"
click at [143, 114] on div "0983811310 - NGỌC TUYẾT" at bounding box center [108, 112] width 93 height 10
type input "[PERSON_NAME]"
type input "0908811288"
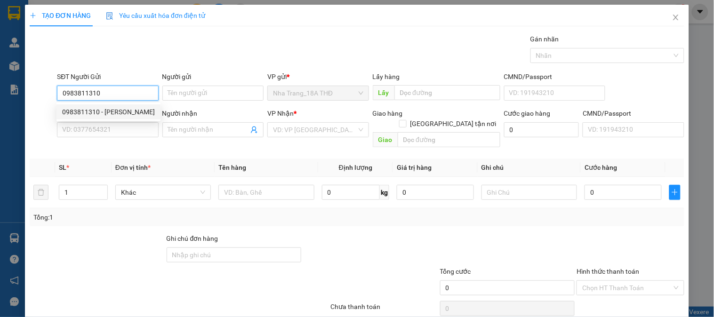
type input "MINH"
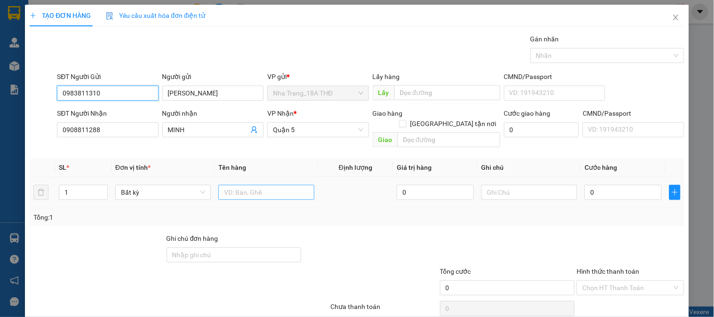
type input "0983811310"
click at [275, 185] on input "text" at bounding box center [266, 192] width 96 height 15
type input "T"
type input "4TG"
click at [622, 185] on input "0" at bounding box center [622, 192] width 77 height 15
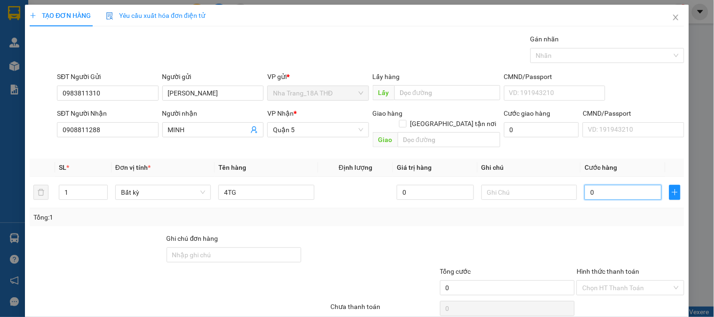
type input "2"
type input "24"
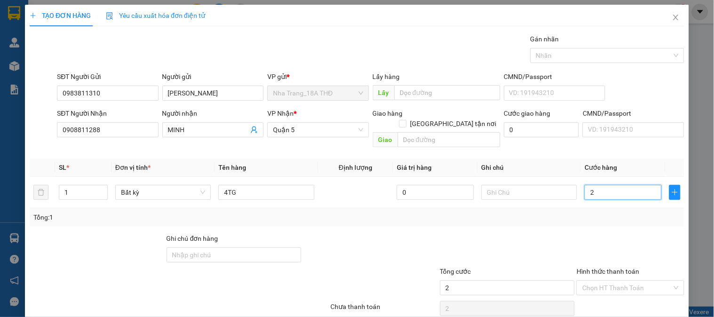
type input "24"
type input "240"
type input "240.000"
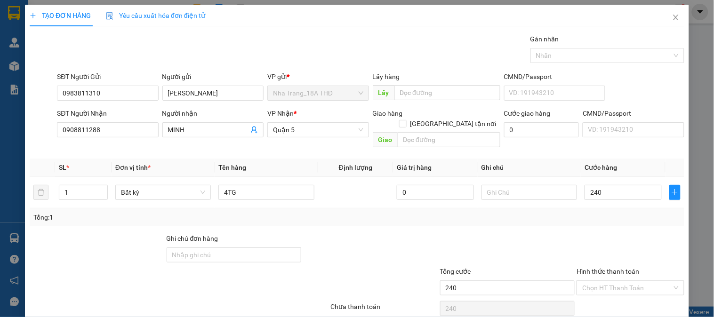
type input "240.000"
click at [502, 233] on div at bounding box center [507, 249] width 137 height 33
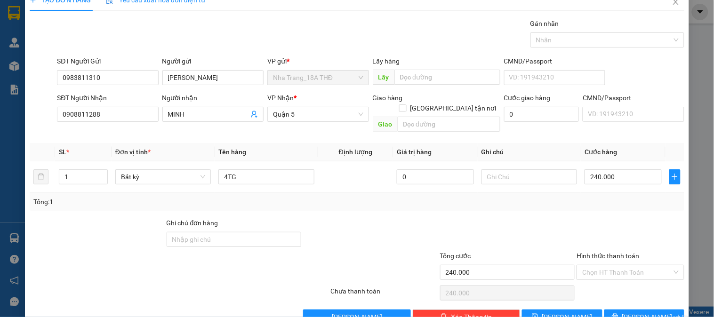
scroll to position [31, 0]
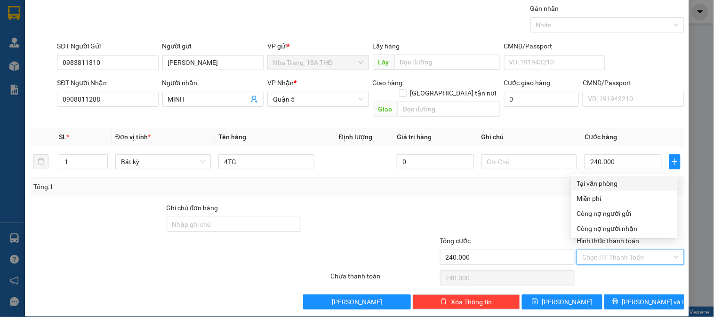
drag, startPoint x: 629, startPoint y: 247, endPoint x: 568, endPoint y: 248, distance: 61.7
click at [626, 250] on input "Hình thức thanh toán" at bounding box center [626, 257] width 89 height 14
click at [607, 182] on div "Tại văn phòng" at bounding box center [624, 183] width 95 height 10
type input "0"
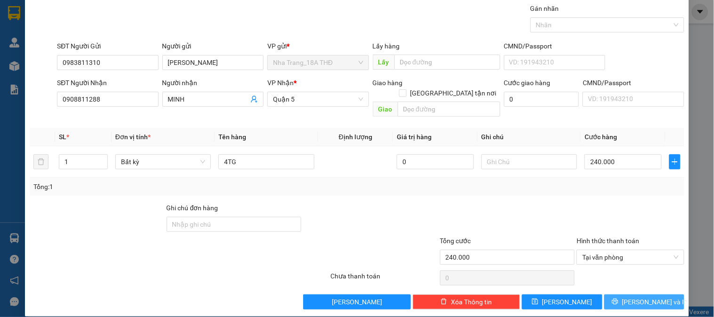
drag, startPoint x: 648, startPoint y: 286, endPoint x: 490, endPoint y: 271, distance: 158.8
click at [646, 297] on span "[PERSON_NAME] và In" at bounding box center [655, 302] width 66 height 10
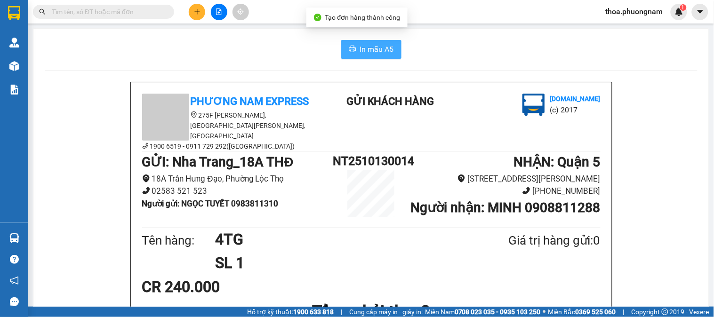
click at [361, 44] on span "In mẫu A5" at bounding box center [377, 49] width 34 height 12
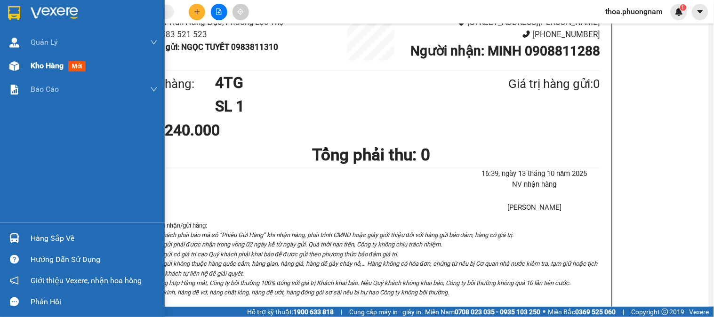
click at [73, 64] on span "mới" at bounding box center [76, 66] width 17 height 10
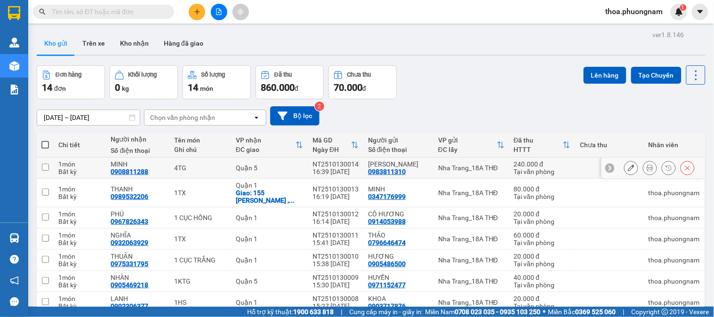
click at [624, 168] on button at bounding box center [630, 168] width 13 height 16
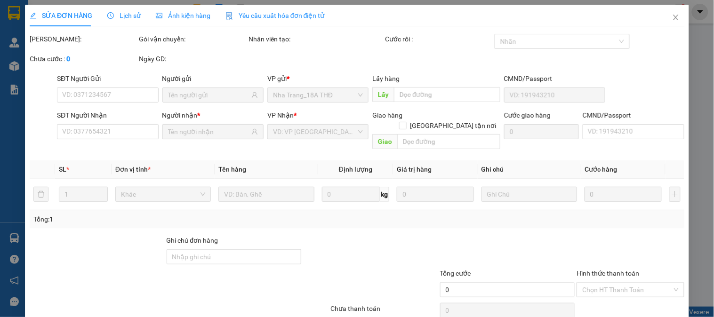
type input "0983811310"
type input "0908811288"
type input "240.000"
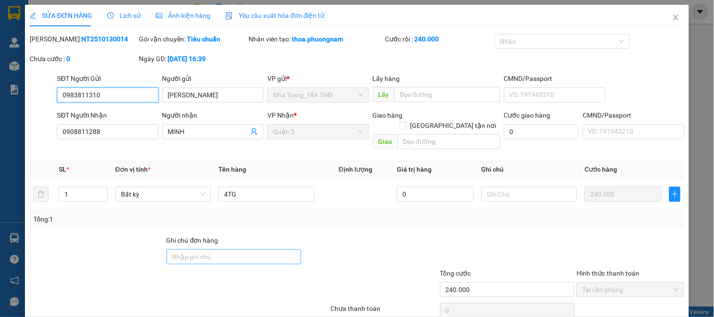
scroll to position [33, 0]
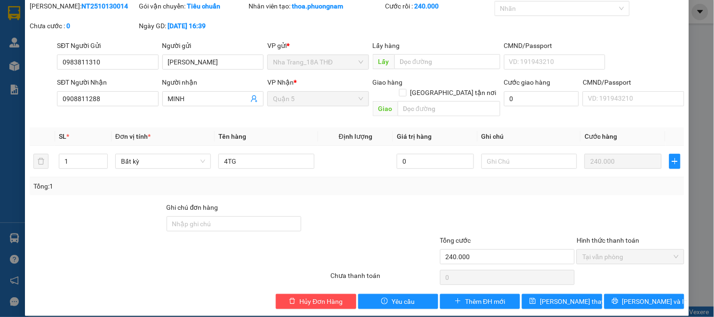
click at [472, 281] on div "Total Paid Fee 240.000 Total UnPaid Fee 0 Cash Collection Total Fee Mã ĐH: NT25…" at bounding box center [357, 155] width 655 height 308
drag, startPoint x: 464, startPoint y: 293, endPoint x: 458, endPoint y: 290, distance: 6.3
click at [458, 294] on button "Thêm ĐH mới" at bounding box center [480, 301] width 80 height 15
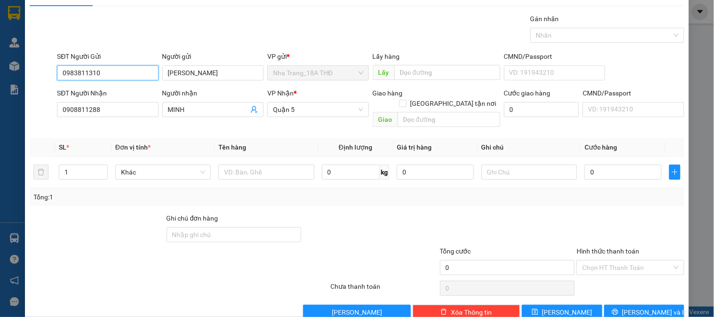
scroll to position [31, 0]
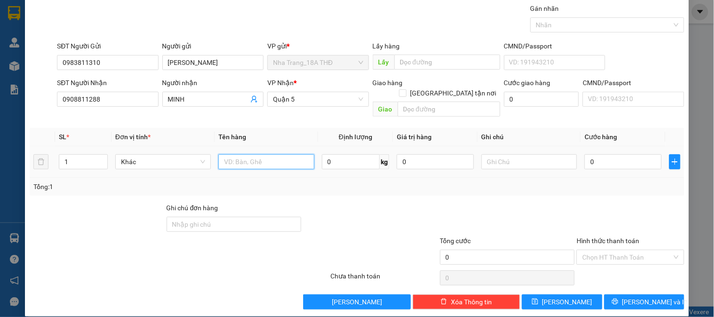
click at [256, 154] on input "text" at bounding box center [266, 161] width 96 height 15
type input "1"
type input "4TG"
click at [600, 154] on input "0" at bounding box center [622, 161] width 77 height 15
type input "1"
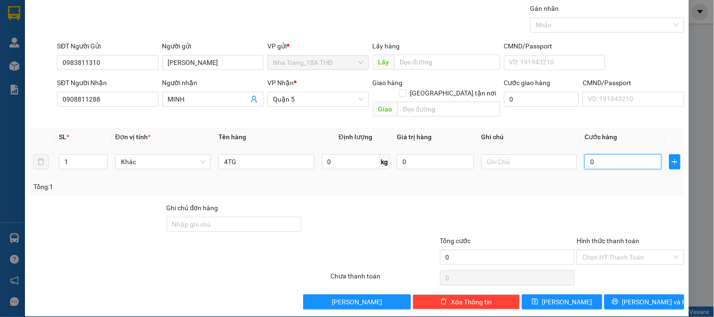
type input "1"
type input "16"
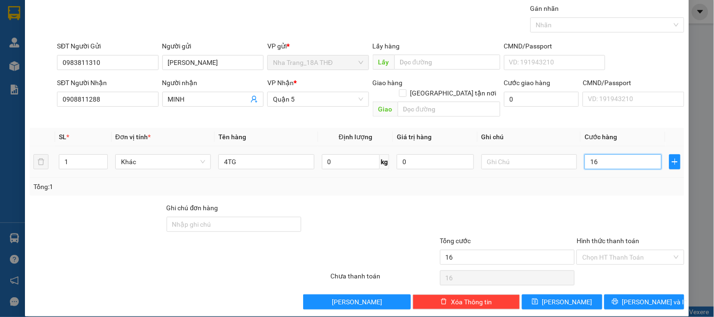
type input "160"
type input "160.000"
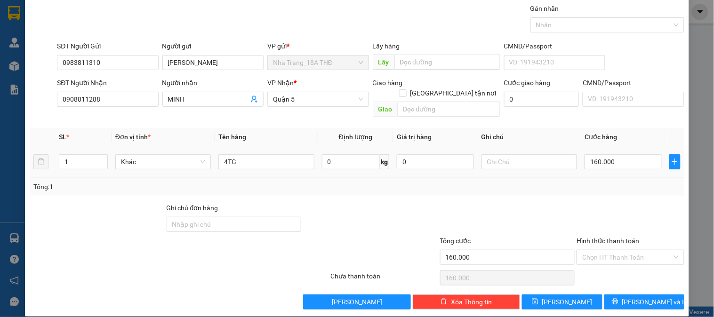
click at [590, 164] on td "160.000" at bounding box center [623, 162] width 85 height 32
click at [616, 237] on label "Hình thức thanh toán" at bounding box center [607, 241] width 63 height 8
click at [616, 250] on input "Hình thức thanh toán" at bounding box center [626, 257] width 89 height 14
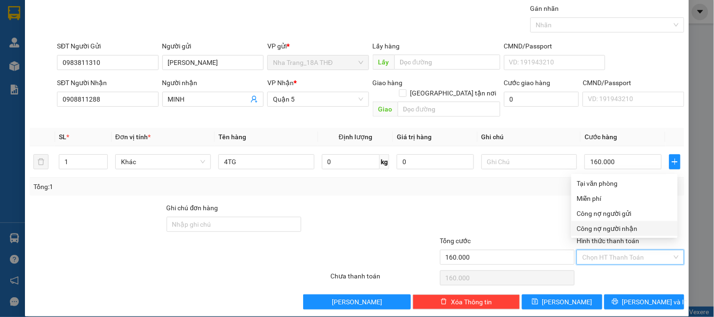
click at [592, 250] on input "Hình thức thanh toán" at bounding box center [626, 257] width 89 height 14
click at [606, 181] on div "Tại văn phòng" at bounding box center [624, 183] width 95 height 10
type input "0"
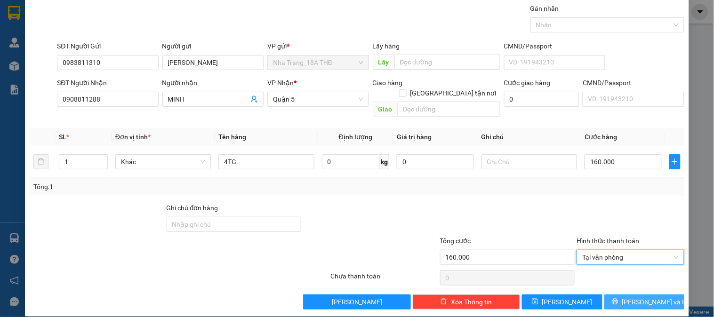
click at [642, 297] on span "[PERSON_NAME] và In" at bounding box center [655, 302] width 66 height 10
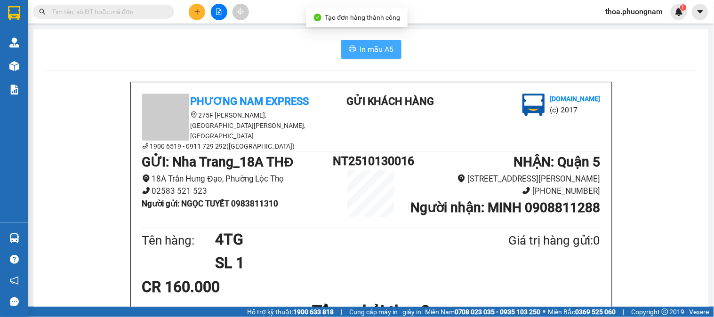
click at [366, 50] on span "In mẫu A5" at bounding box center [377, 49] width 34 height 12
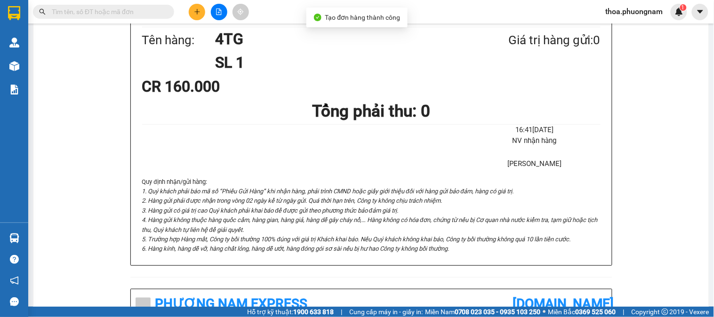
scroll to position [209, 0]
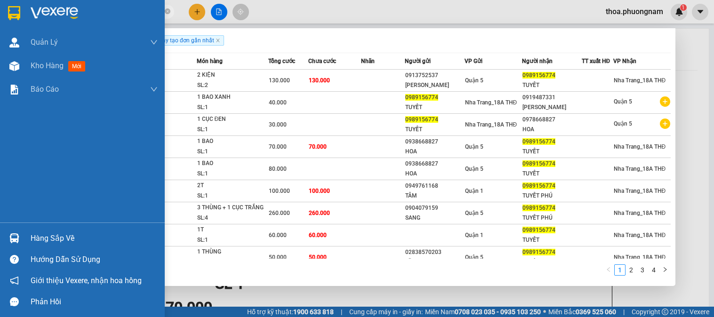
click at [0, 8] on section "Kết quả tìm kiếm ( 35 ) Bộ lọc Ngày tạo đơn gần nhất Mã ĐH Trạng thái Món hàng …" at bounding box center [357, 158] width 714 height 317
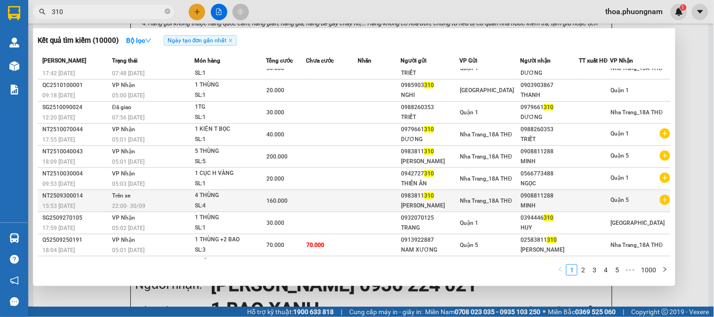
scroll to position [33, 0]
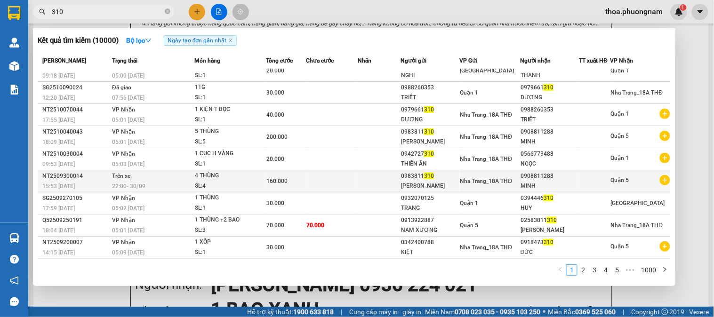
type input "310"
click at [431, 182] on div "[PERSON_NAME]" at bounding box center [430, 186] width 58 height 10
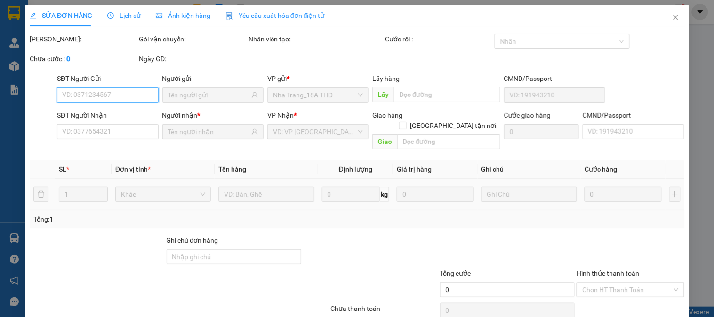
type input "0983811310"
type input "0908811288"
type input "160.000"
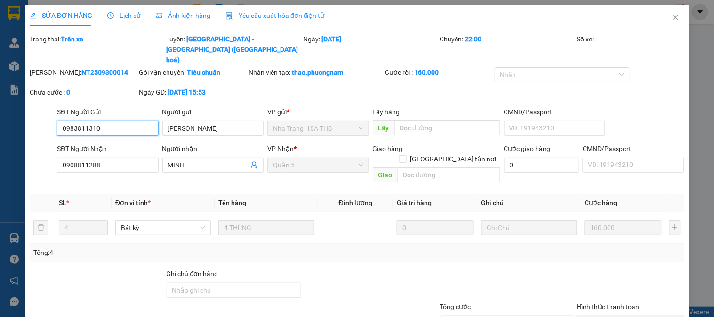
drag, startPoint x: 112, startPoint y: 101, endPoint x: 0, endPoint y: 104, distance: 111.6
click at [0, 104] on div "SỬA ĐƠN HÀNG Lịch sử Ảnh kiện hàng Yêu cầu xuất hóa đơn điện tử Total Paid Fee …" at bounding box center [357, 158] width 714 height 317
click at [672, 19] on icon "close" at bounding box center [676, 18] width 8 height 8
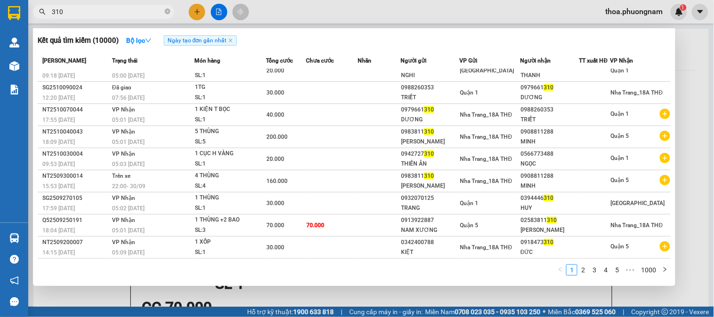
click at [144, 8] on input "310" at bounding box center [107, 12] width 111 height 10
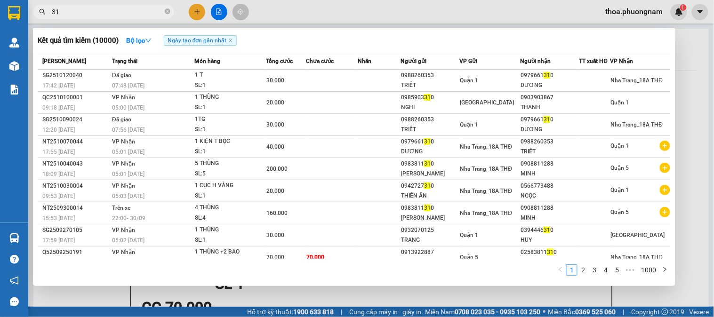
type input "3"
type input "310"
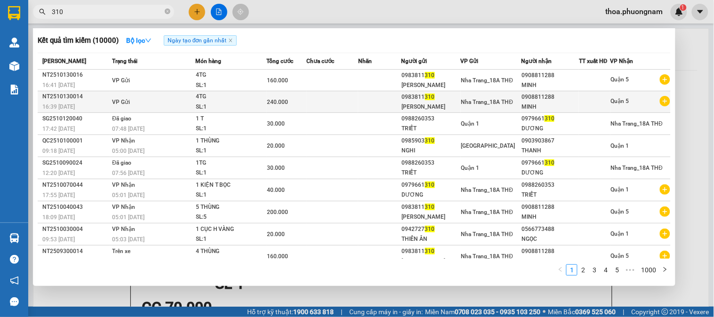
click at [363, 102] on td at bounding box center [379, 102] width 43 height 22
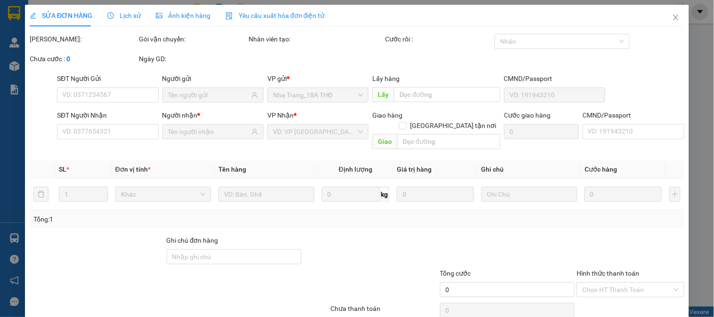
type input "0983811310"
type input "0908811288"
type input "240.000"
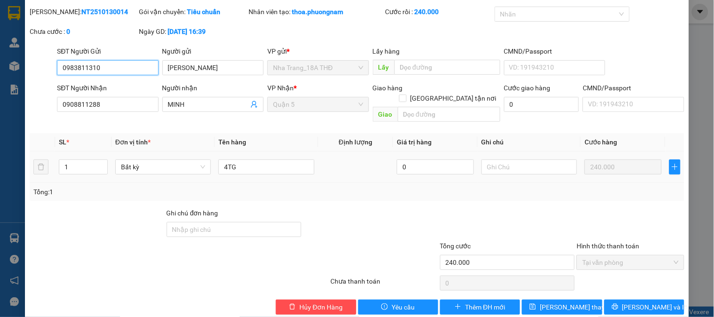
scroll to position [33, 0]
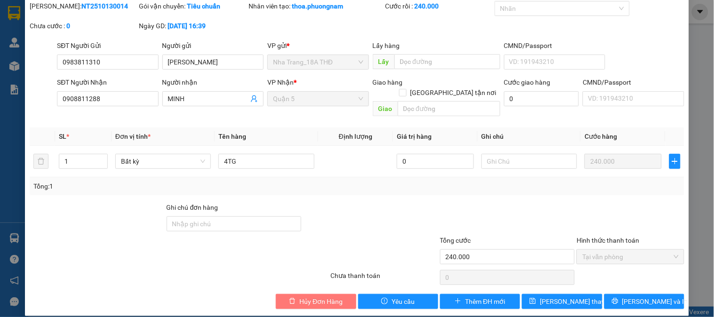
click at [341, 294] on button "Hủy Đơn Hàng" at bounding box center [316, 301] width 80 height 15
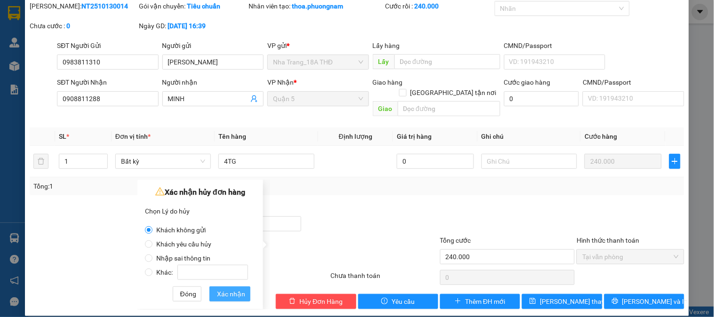
click at [215, 293] on button "Xác nhận" at bounding box center [229, 294] width 41 height 15
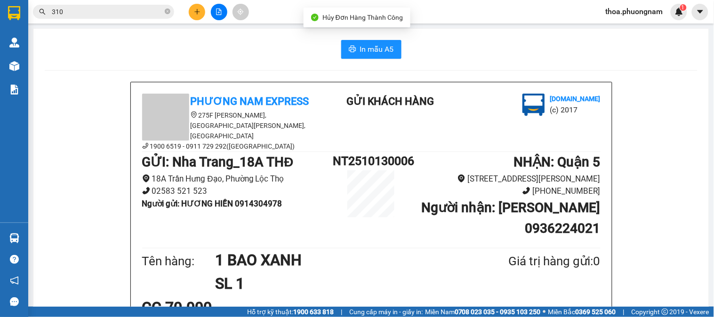
click at [130, 16] on input "310" at bounding box center [107, 12] width 111 height 10
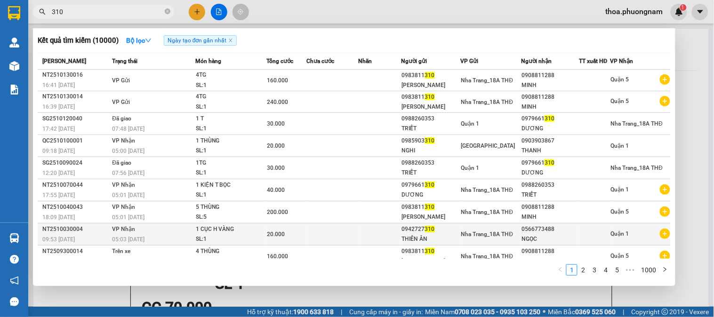
click at [399, 226] on td at bounding box center [379, 235] width 43 height 22
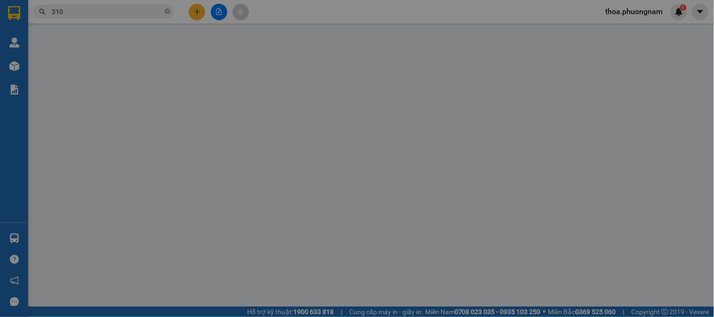
type input "0942727310"
type input "0566773488"
type input "20.000"
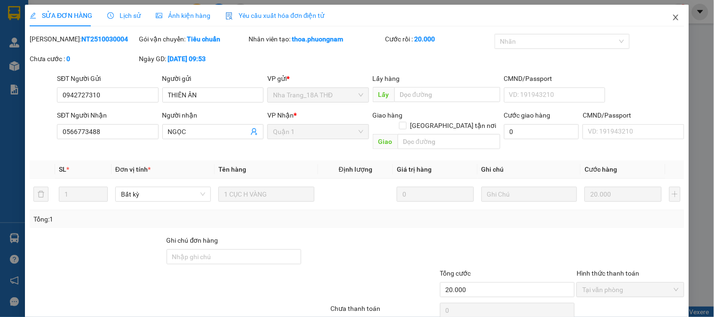
click at [672, 20] on icon "close" at bounding box center [676, 18] width 8 height 8
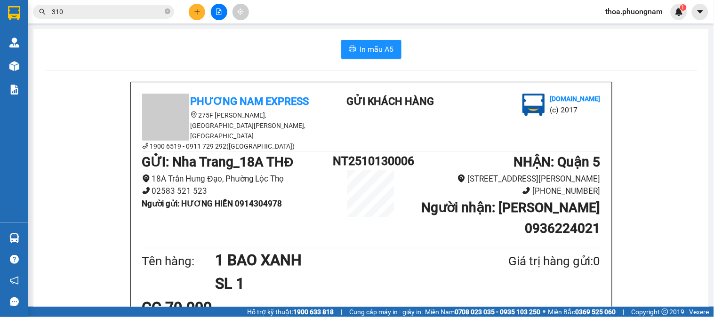
click at [83, 15] on input "310" at bounding box center [107, 12] width 111 height 10
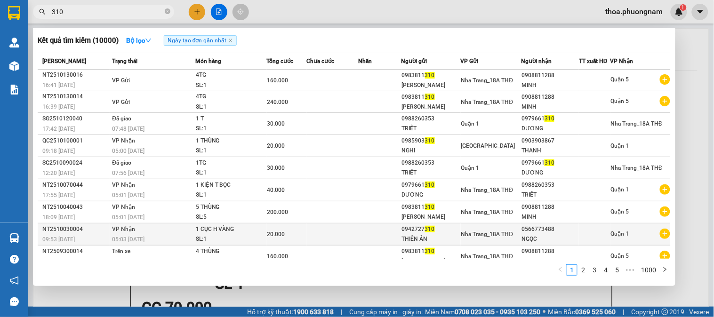
scroll to position [32, 0]
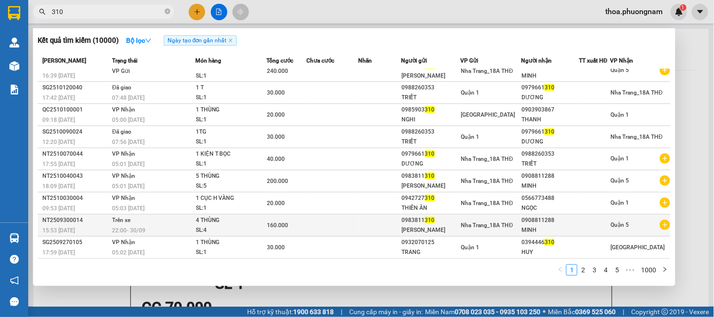
click at [325, 217] on td at bounding box center [332, 226] width 51 height 22
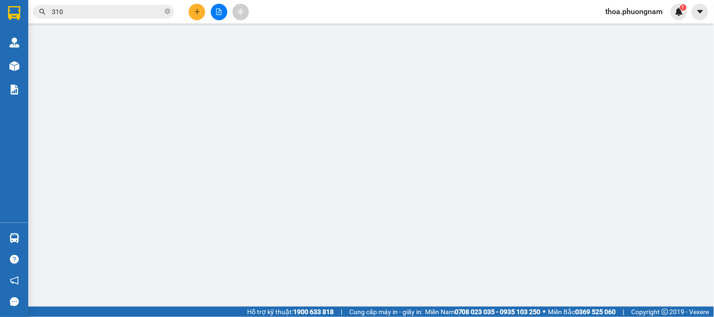
type input "0983811310"
type input "0908811288"
type input "160.000"
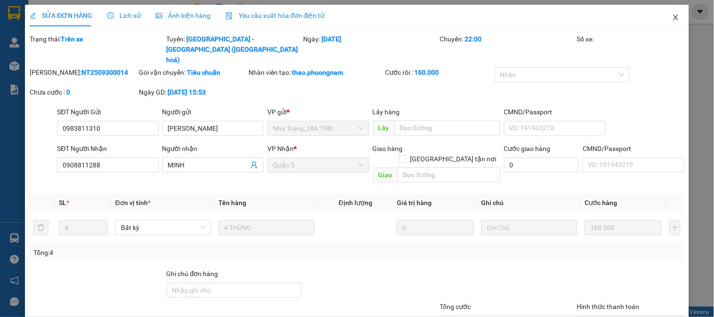
drag, startPoint x: 665, startPoint y: 16, endPoint x: 392, endPoint y: 7, distance: 272.6
click at [663, 16] on span "Close" at bounding box center [676, 18] width 26 height 26
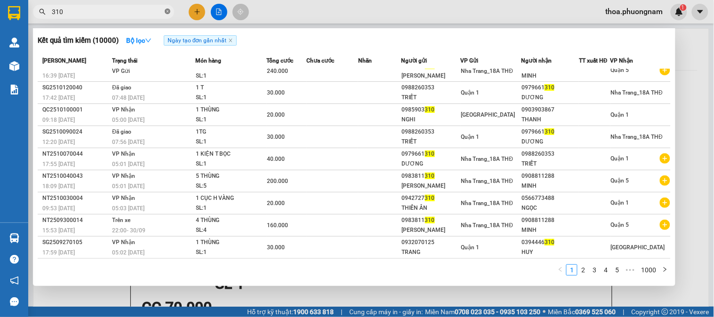
click at [166, 13] on icon "close-circle" at bounding box center [168, 11] width 6 height 6
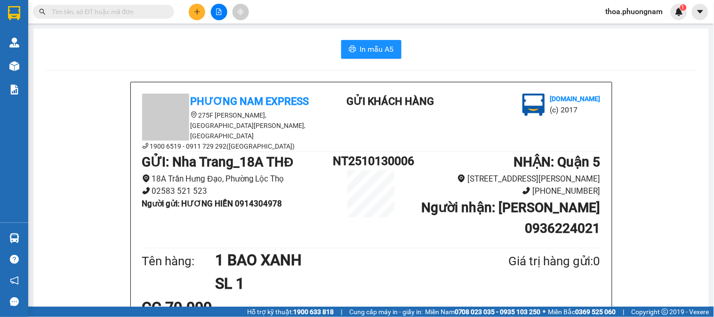
click at [205, 2] on div "Kết quả tìm kiếm ( 10000 ) Bộ lọc Ngày tạo đơn gần nhất Mã ĐH Trạng thái Món hà…" at bounding box center [357, 12] width 714 height 24
click at [181, 11] on div at bounding box center [92, 12] width 184 height 14
click at [193, 7] on button at bounding box center [197, 12] width 16 height 16
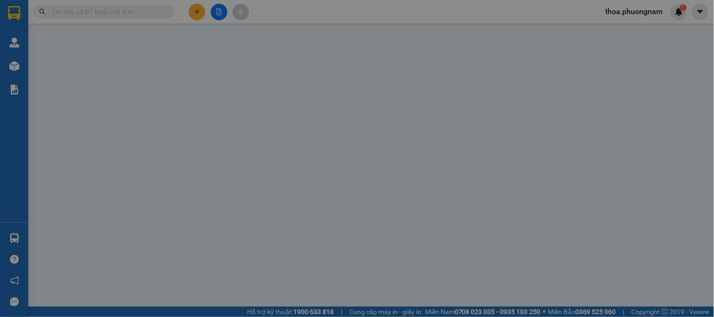
click at [193, 7] on div "Yêu cầu xuất hóa đơn điện tử" at bounding box center [155, 16] width 99 height 22
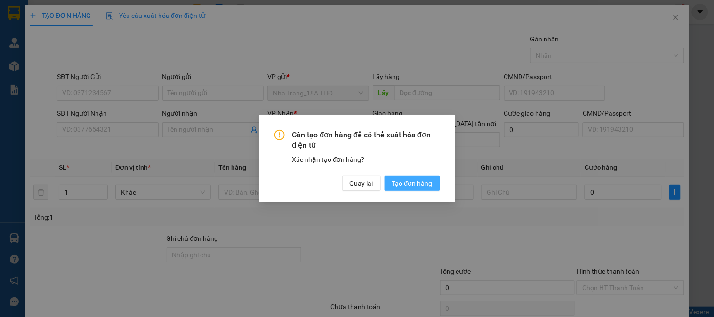
click at [401, 182] on span "Tạo đơn hàng" at bounding box center [412, 183] width 40 height 10
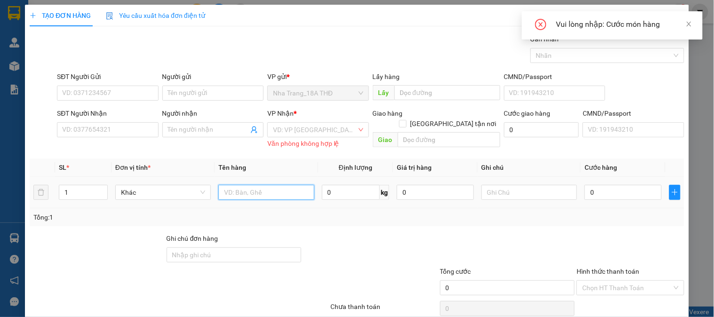
click at [231, 195] on input "text" at bounding box center [266, 192] width 96 height 15
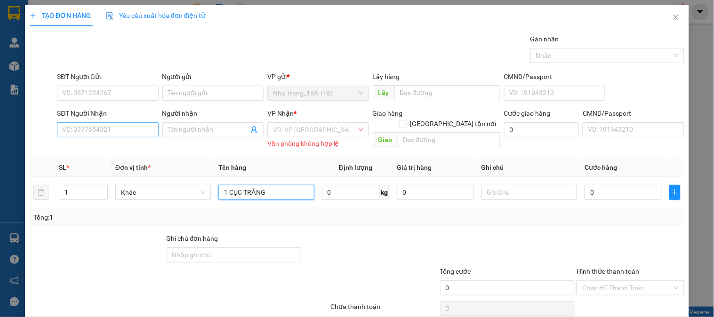
type input "1 CỤC TRẮNG"
drag, startPoint x: 69, startPoint y: 129, endPoint x: 713, endPoint y: 213, distance: 650.2
click at [69, 129] on input "SĐT Người Nhận" at bounding box center [107, 129] width 101 height 15
type input "2"
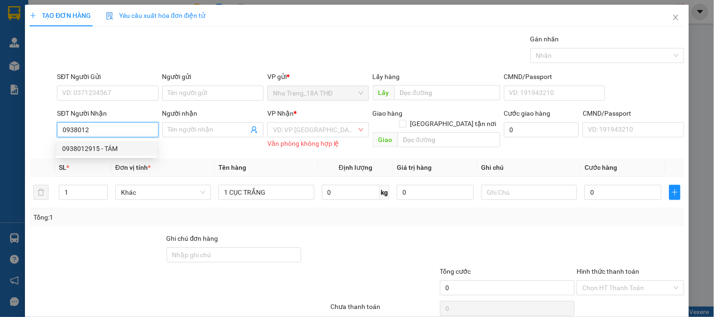
click at [72, 148] on div "0938012915 - TÁM" at bounding box center [106, 149] width 89 height 10
type input "0938012915"
type input "TÁM"
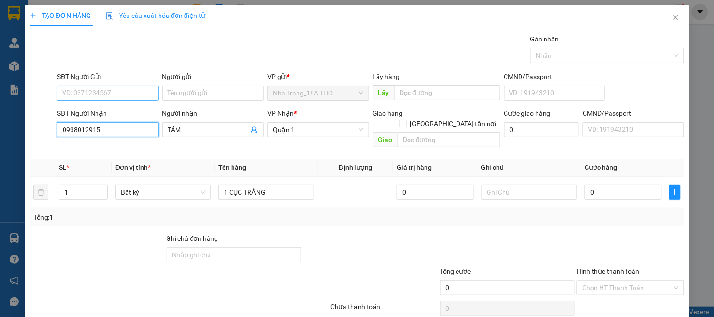
type input "0938012915"
click at [99, 90] on input "SĐT Người Gửi" at bounding box center [107, 93] width 101 height 15
type input "0393971045"
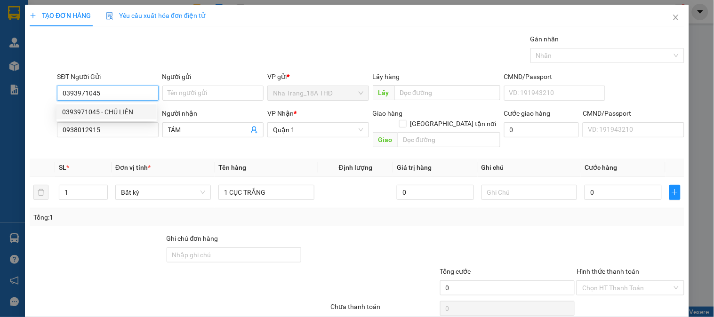
click at [84, 110] on div "0393971045 - CHÚ LIÊN" at bounding box center [106, 112] width 89 height 10
type input "CHÚ LIÊN"
type input "0393971045"
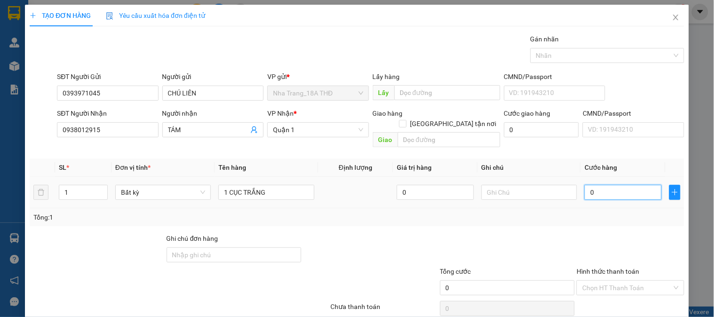
click at [642, 185] on input "0" at bounding box center [622, 192] width 77 height 15
type input "2"
type input "20"
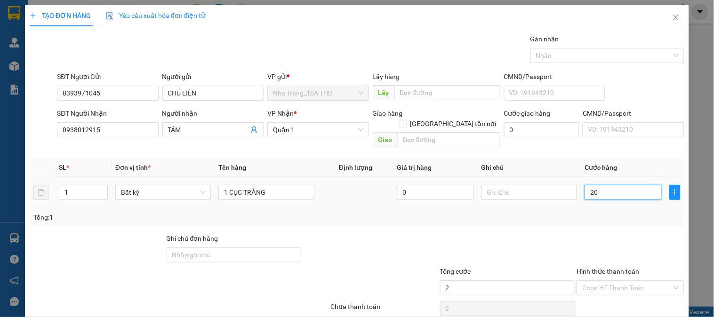
type input "20"
type input "20.000"
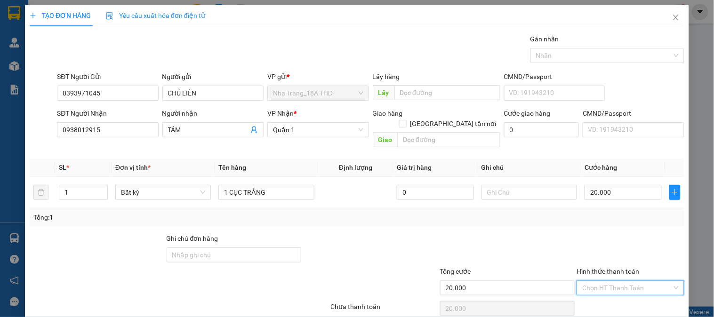
click at [609, 281] on input "Hình thức thanh toán" at bounding box center [626, 288] width 89 height 14
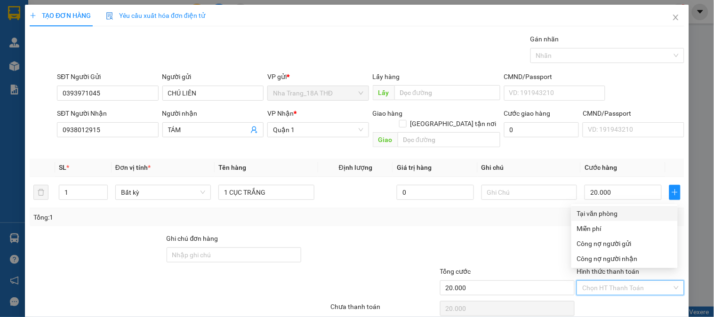
click at [619, 216] on div "Tại văn phòng" at bounding box center [624, 213] width 95 height 10
type input "0"
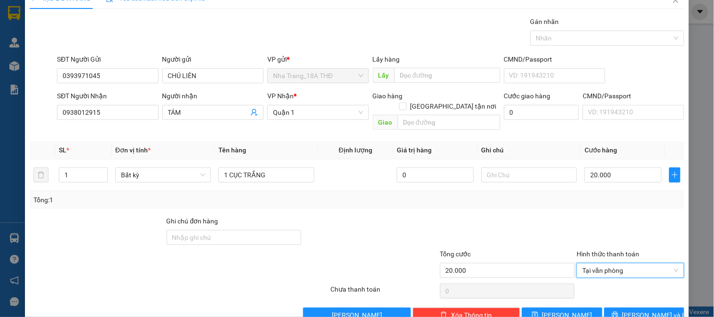
scroll to position [31, 0]
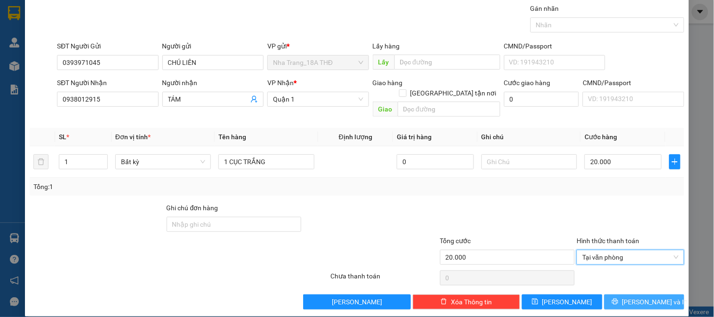
drag, startPoint x: 639, startPoint y: 290, endPoint x: 443, endPoint y: 226, distance: 206.1
click at [627, 295] on button "[PERSON_NAME] và In" at bounding box center [644, 302] width 80 height 15
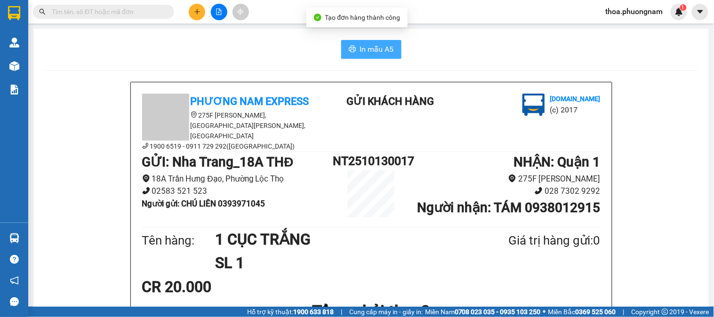
click at [372, 48] on span "In mẫu A5" at bounding box center [377, 49] width 34 height 12
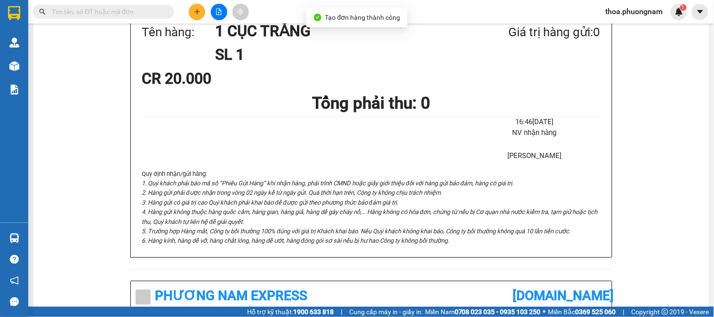
scroll to position [209, 0]
click at [91, 15] on input "text" at bounding box center [107, 12] width 111 height 10
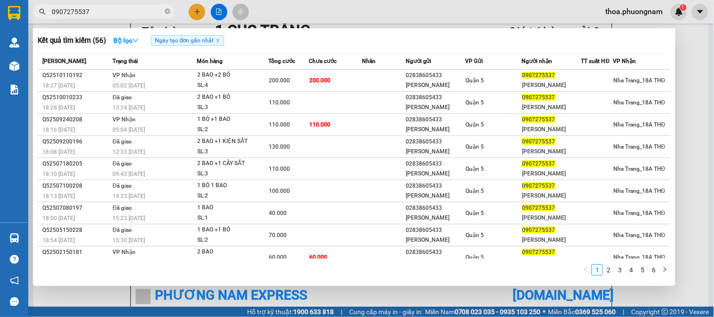
type input "0907275537"
click at [346, 64] on div "Chưa cước" at bounding box center [335, 61] width 53 height 10
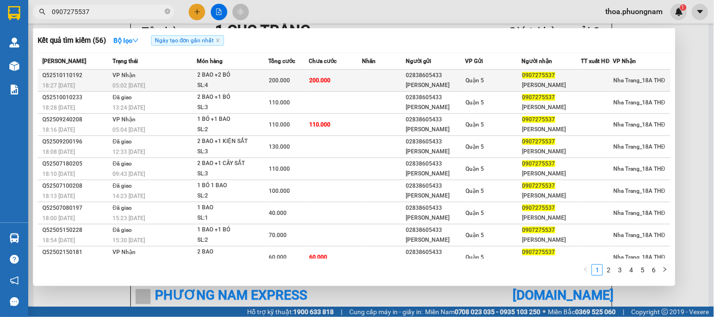
click at [344, 89] on td "200.000" at bounding box center [335, 81] width 53 height 22
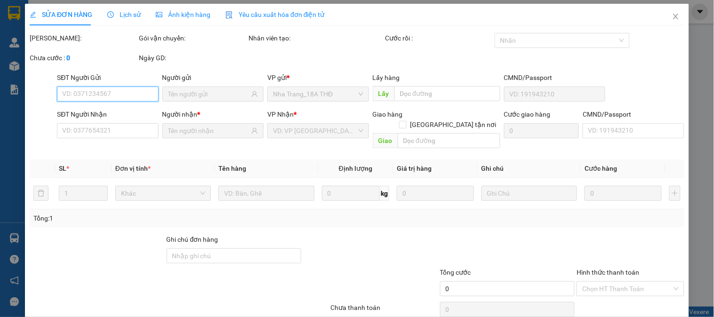
type input "02838605433"
type input "HOÀNG NAM"
type input "0907275537"
type input "HOÀNG VINH"
type input "200.000"
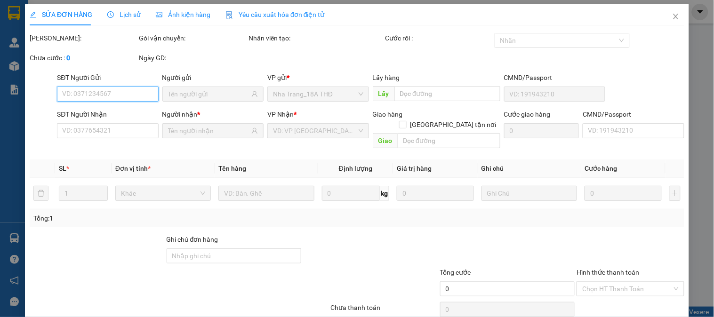
type input "200.000"
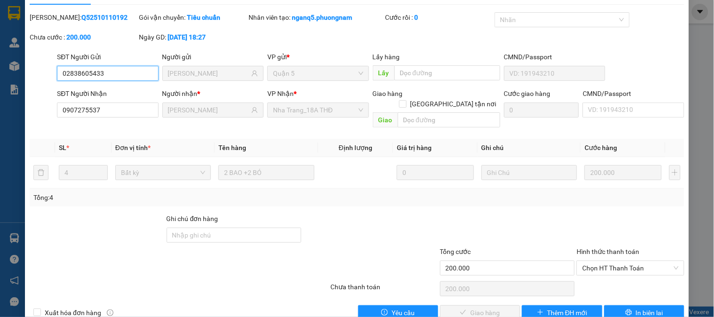
scroll to position [33, 0]
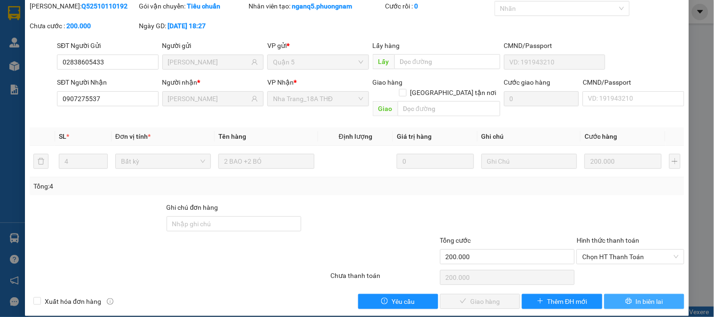
drag, startPoint x: 618, startPoint y: 290, endPoint x: 609, endPoint y: 290, distance: 9.4
click at [609, 294] on button "In biên lai" at bounding box center [644, 301] width 80 height 15
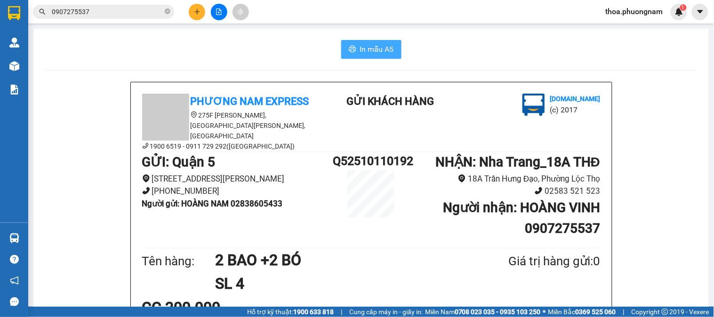
click at [354, 44] on button "In mẫu A5" at bounding box center [371, 49] width 60 height 19
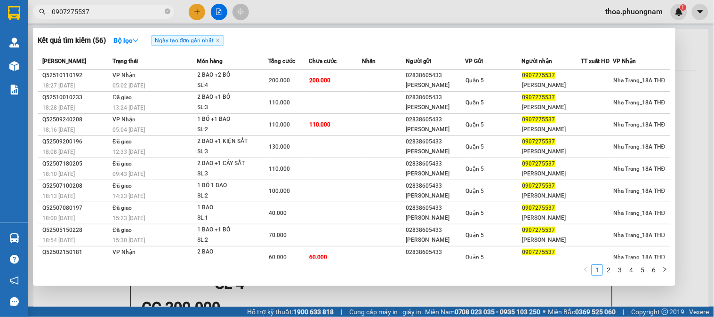
click at [128, 16] on input "0907275537" at bounding box center [107, 12] width 111 height 10
click at [171, 13] on span "0907275537" at bounding box center [103, 12] width 141 height 14
click at [168, 12] on icon "close-circle" at bounding box center [168, 11] width 6 height 6
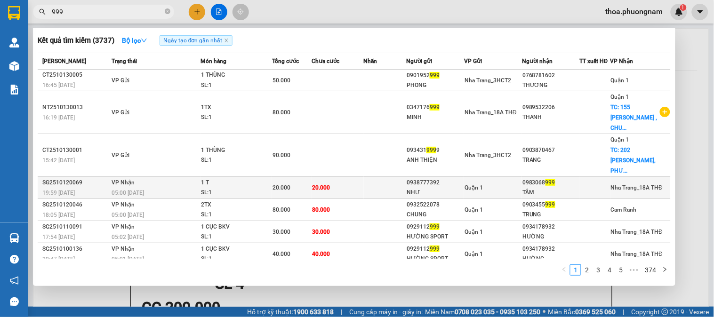
type input "999"
click at [346, 182] on td "20.000" at bounding box center [338, 188] width 52 height 22
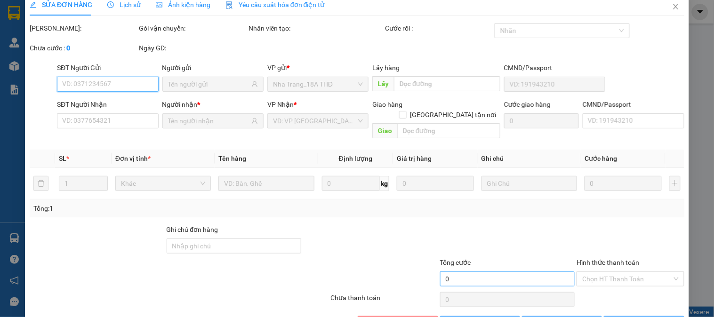
type input "0938777392"
type input "NHƯ"
type input "0983068999"
type input "TÂM"
type input "20.000"
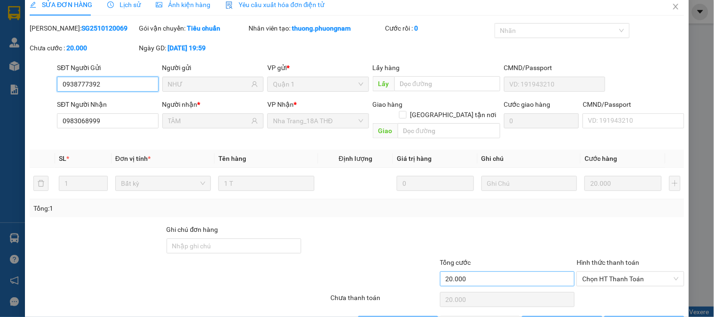
scroll to position [33, 0]
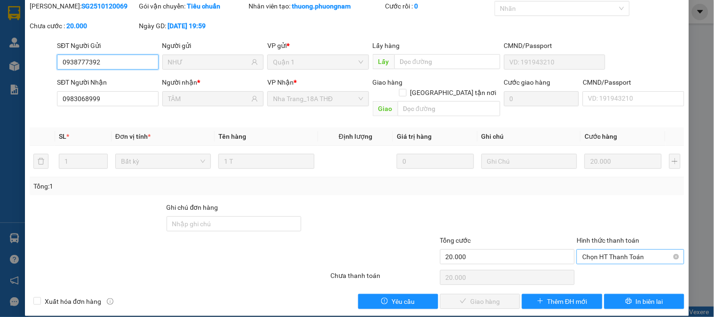
click at [619, 250] on span "Chọn HT Thanh Toán" at bounding box center [630, 257] width 96 height 14
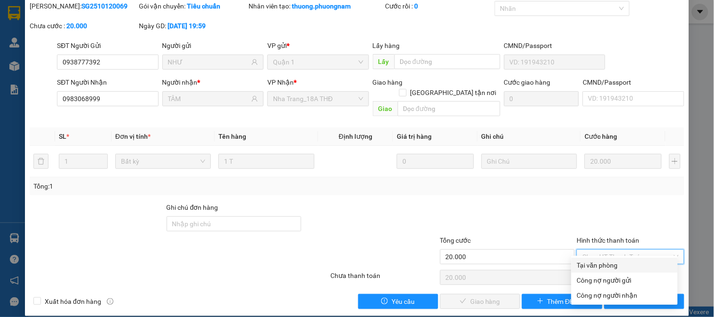
click at [609, 266] on div "Tại văn phòng" at bounding box center [624, 265] width 95 height 10
type input "0"
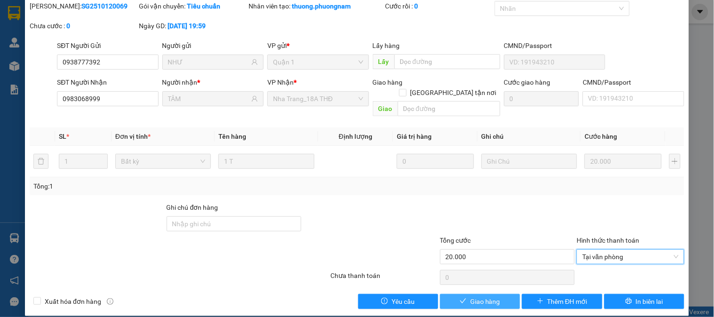
click at [470, 296] on span "Giao hàng" at bounding box center [485, 301] width 30 height 10
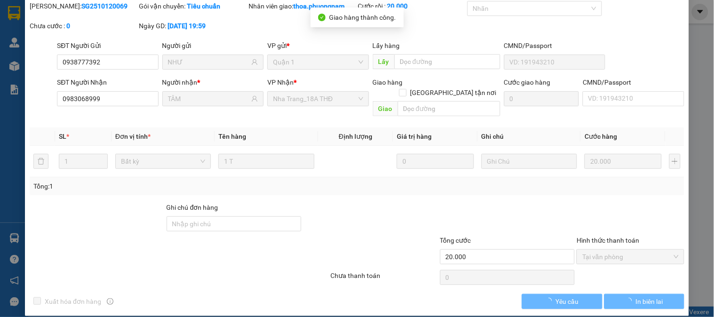
scroll to position [0, 0]
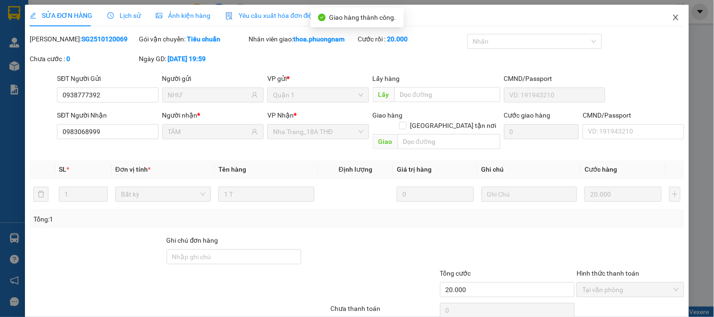
click at [672, 21] on icon "close" at bounding box center [676, 18] width 8 height 8
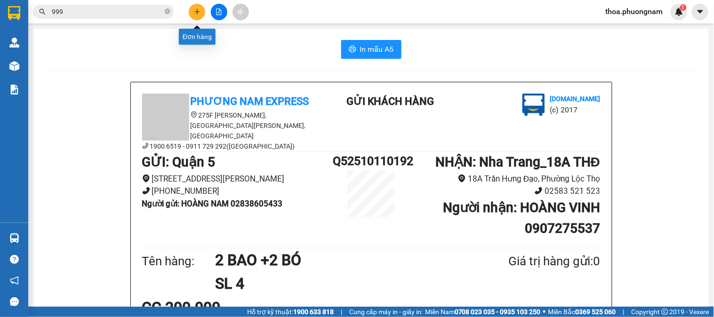
click at [194, 16] on button at bounding box center [197, 12] width 16 height 16
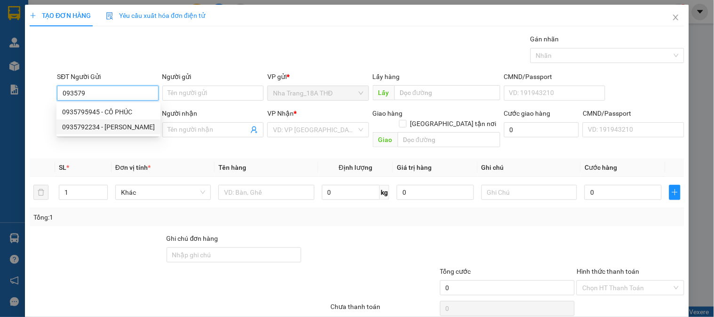
click at [103, 121] on div "0935792234 - KHÁNH" at bounding box center [108, 127] width 104 height 15
type input "0935792234"
type input "KHÁNH"
type input "0784951412"
type input "TRÂM ANH"
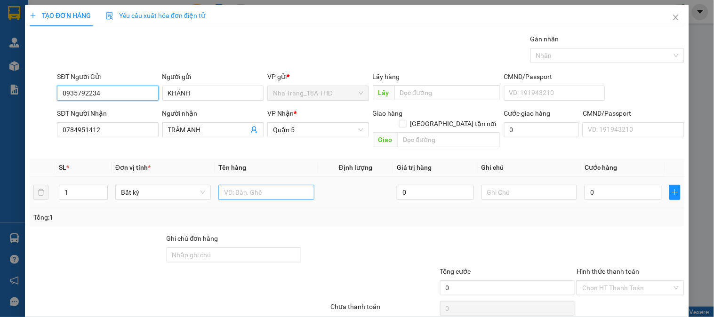
type input "0935792234"
click at [235, 185] on input "text" at bounding box center [266, 192] width 96 height 15
type input "1TX"
click at [612, 185] on input "0" at bounding box center [622, 192] width 77 height 15
type input "4"
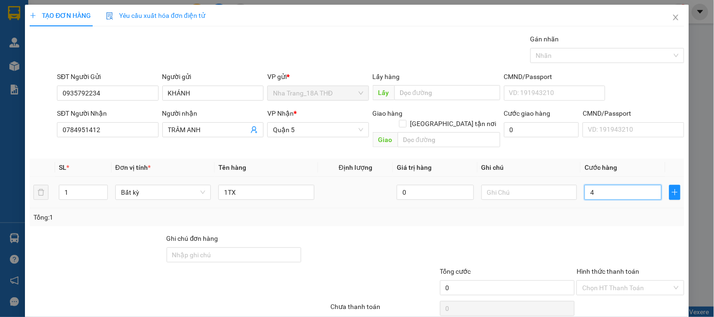
type input "4"
type input "40"
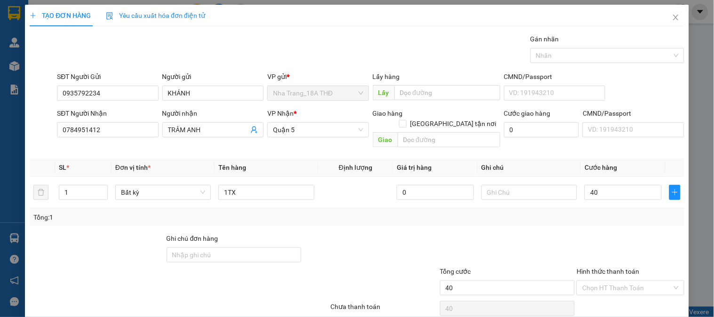
type input "40.000"
drag, startPoint x: 597, startPoint y: 247, endPoint x: 604, endPoint y: 237, distance: 12.5
click at [602, 239] on div at bounding box center [630, 249] width 109 height 33
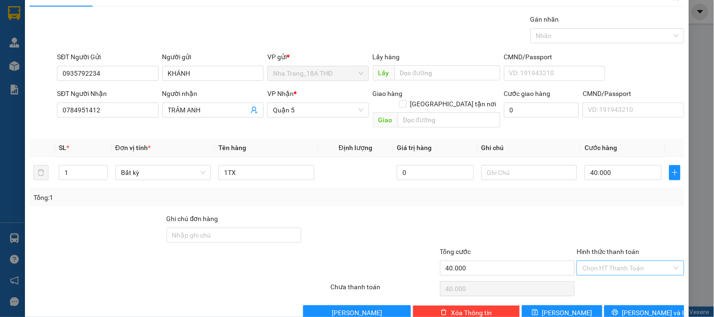
scroll to position [31, 0]
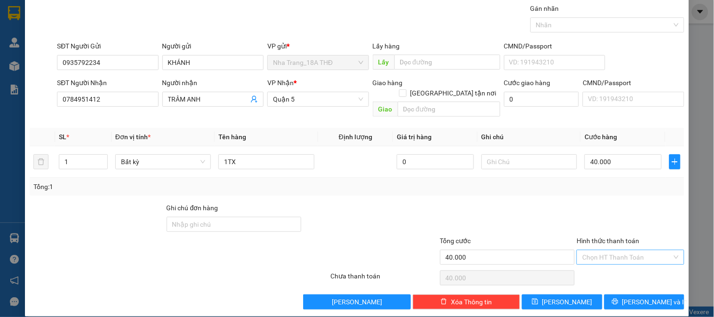
click at [628, 250] on input "Hình thức thanh toán" at bounding box center [626, 257] width 89 height 14
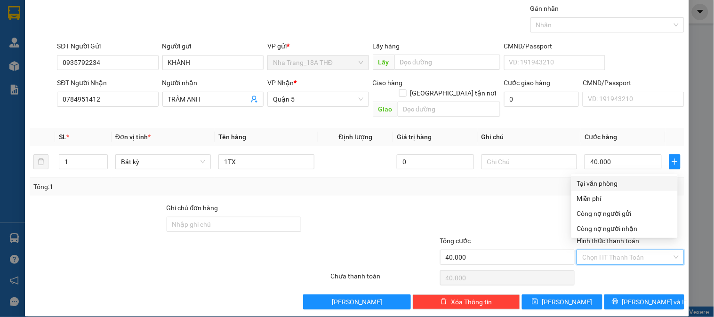
drag, startPoint x: 616, startPoint y: 188, endPoint x: 619, endPoint y: 184, distance: 5.7
click at [617, 186] on div "Tại văn phòng" at bounding box center [624, 183] width 106 height 15
type input "0"
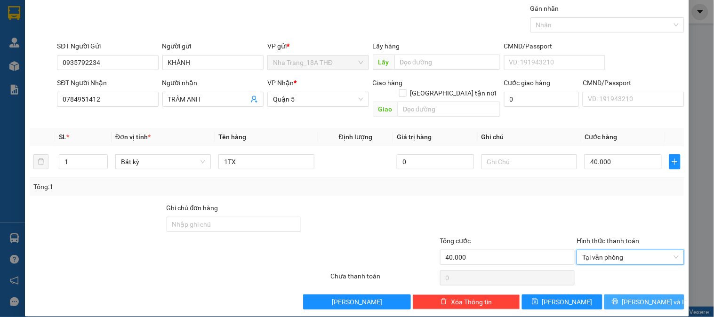
click at [614, 295] on button "[PERSON_NAME] và In" at bounding box center [644, 302] width 80 height 15
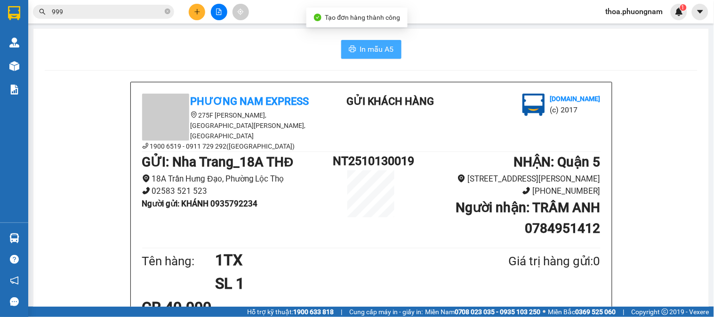
drag, startPoint x: 380, startPoint y: 50, endPoint x: 388, endPoint y: 63, distance: 15.0
click at [386, 53] on span "In mẫu A5" at bounding box center [377, 49] width 34 height 12
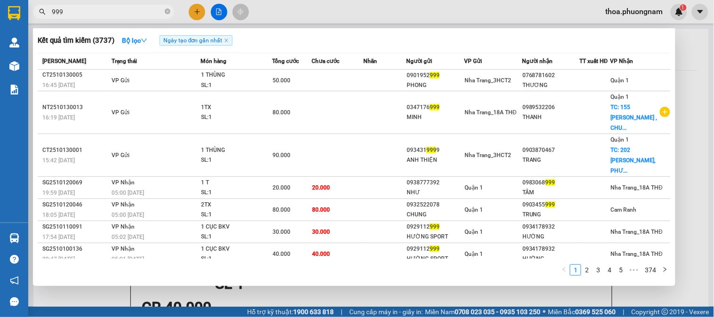
click at [71, 7] on input "999" at bounding box center [107, 12] width 111 height 10
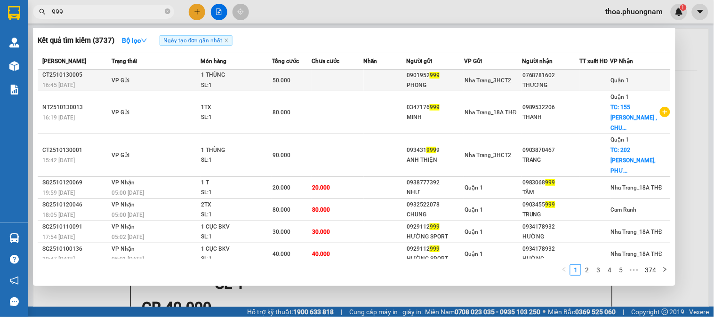
click at [565, 79] on div "0768781602" at bounding box center [550, 76] width 56 height 10
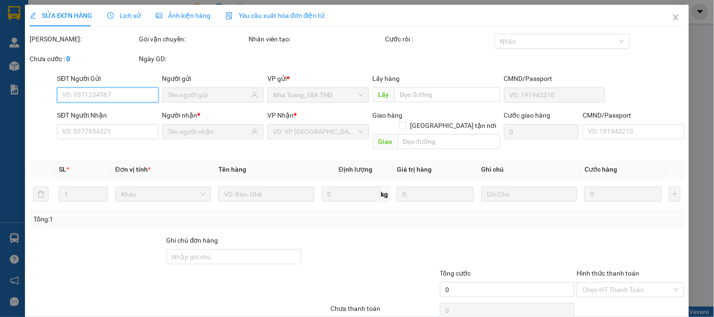
type input "0901952999"
type input "PHONG"
type input "0768781602"
type input "THƯƠNG"
type input "50.000"
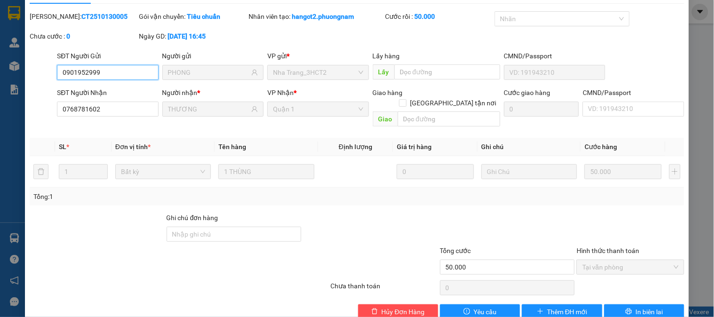
scroll to position [33, 0]
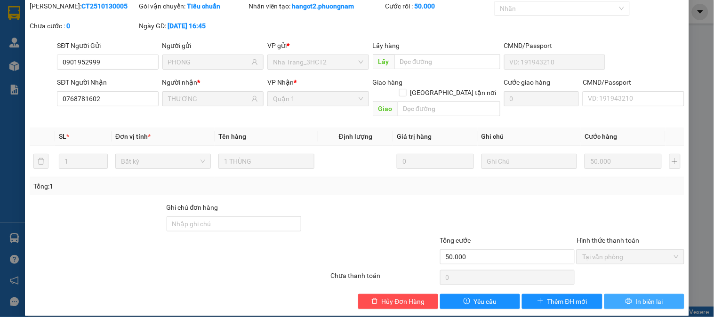
click at [657, 295] on button "In biên lai" at bounding box center [644, 301] width 80 height 15
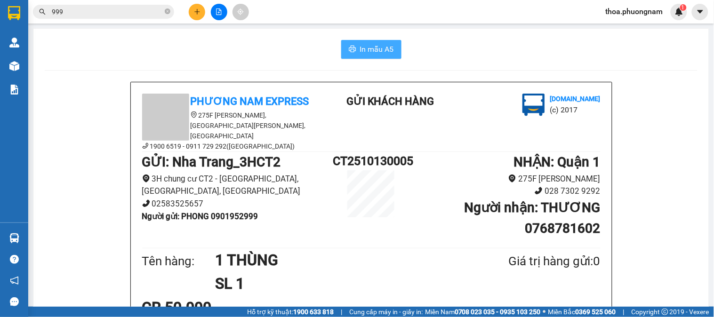
click at [369, 43] on button "In mẫu A5" at bounding box center [371, 49] width 60 height 19
click at [365, 43] on span "In mẫu A5" at bounding box center [377, 49] width 34 height 12
click at [195, 9] on icon "plus" at bounding box center [197, 11] width 7 height 7
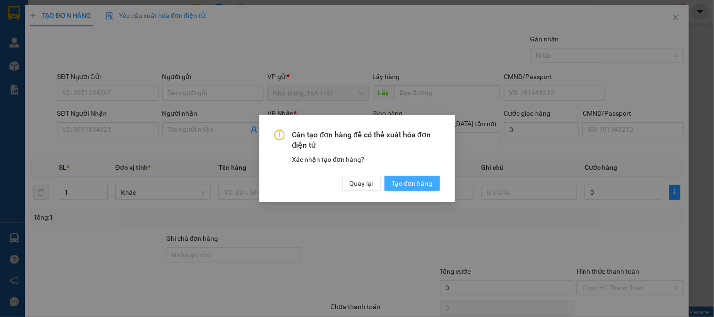
click at [405, 182] on span "Tạo đơn hàng" at bounding box center [412, 183] width 40 height 10
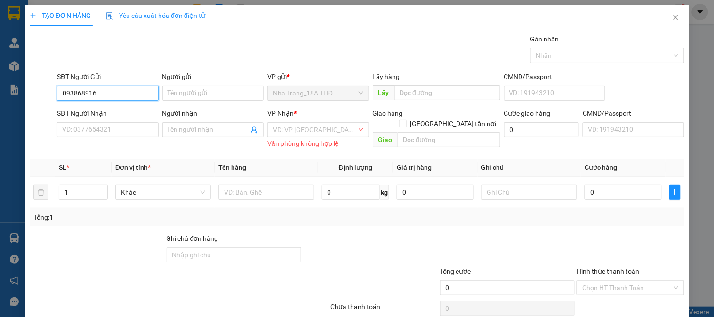
type input "0938689169"
click at [117, 110] on div "0938689169 - TRUNG" at bounding box center [106, 112] width 89 height 10
type input "TRUNG"
type input "0862731001"
type input "CƯỜNG"
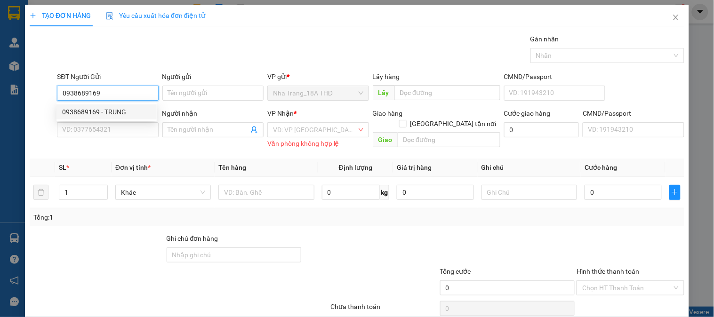
checkbox input "true"
type input "GTN 50K ) 93/1 PHẠM VIẾT CHÁNH , PHƯỜNG 19 , QUẬN BÌNH THẠNH"
type input "50.000"
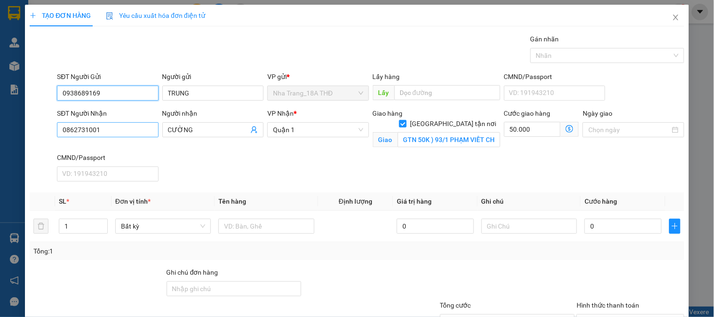
type input "0938689169"
drag, startPoint x: 134, startPoint y: 126, endPoint x: 0, endPoint y: 152, distance: 136.7
click at [0, 152] on div "TẠO ĐƠN HÀNG Yêu cầu xuất hóa đơn điện tử Transit Pickup Surcharge Ids Transit …" at bounding box center [357, 158] width 714 height 317
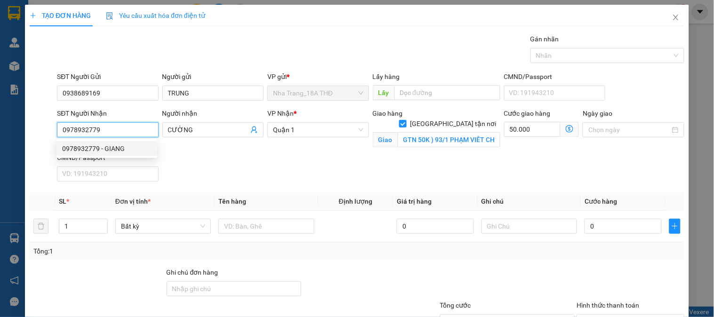
type input "0978932779"
click at [79, 140] on div "0978932779 0978932779 - GIANG" at bounding box center [106, 148] width 100 height 19
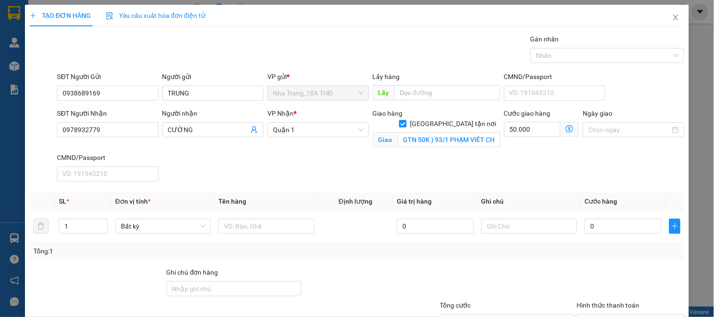
click at [78, 148] on div "SĐT Người Nhận 0978932779" at bounding box center [107, 130] width 105 height 44
drag, startPoint x: 102, startPoint y: 129, endPoint x: 104, endPoint y: 157, distance: 27.4
click at [102, 130] on input "0978932779" at bounding box center [107, 129] width 101 height 15
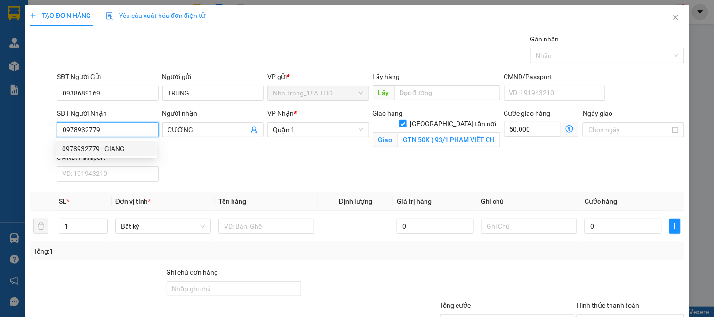
click at [105, 148] on div "0978932779 - GIANG" at bounding box center [106, 149] width 89 height 10
type input "GIANG"
checkbox input "false"
type input "0"
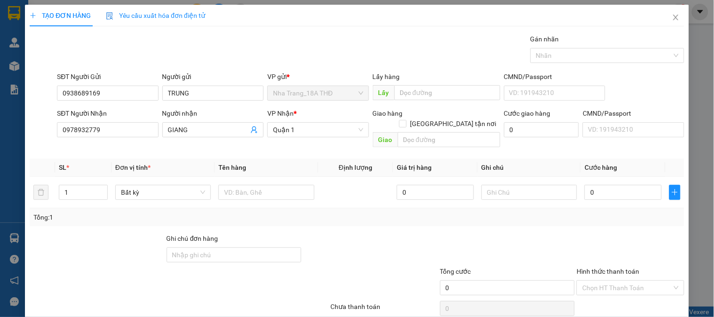
click at [446, 107] on form "SĐT Người Gửi 0938689169 Người gửi TRUNG VP gửi * Nha Trang_18A THĐ Lấy hàng Lấ…" at bounding box center [357, 112] width 655 height 80
click at [406, 120] on input "[GEOGRAPHIC_DATA] tận nơi" at bounding box center [402, 123] width 7 height 7
checkbox input "true"
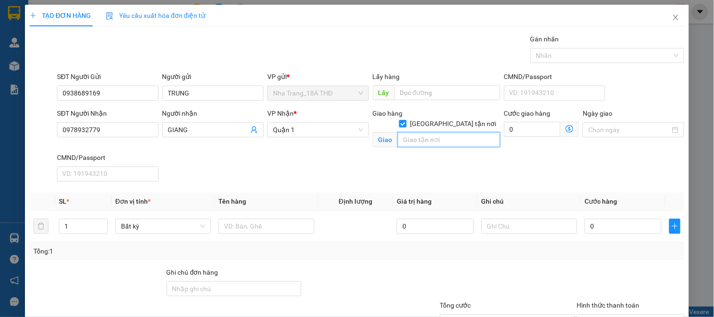
click at [443, 134] on input "text" at bounding box center [449, 139] width 103 height 15
drag, startPoint x: 449, startPoint y: 133, endPoint x: 285, endPoint y: 179, distance: 170.6
click at [285, 179] on div "SĐT Người Nhận 0978932779 Người nhận GIANG VP Nhận * Quận 1 Giao hàng Giao tận …" at bounding box center [370, 146] width 631 height 77
type input "520 VÕ VĂN KIỆT , QUẬN 1"
click at [237, 222] on input "text" at bounding box center [266, 226] width 96 height 15
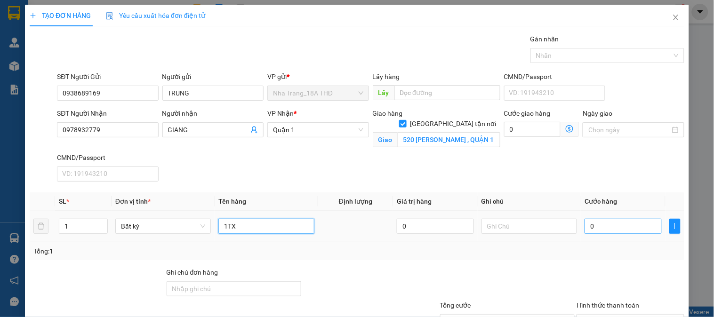
type input "1TX"
click at [587, 224] on input "0" at bounding box center [622, 226] width 77 height 15
type input "8"
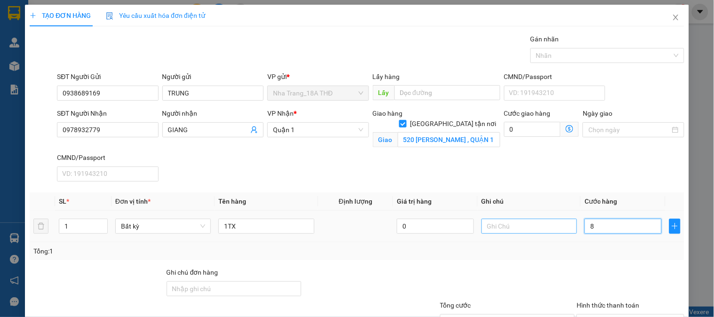
type input "80"
type input "80.000"
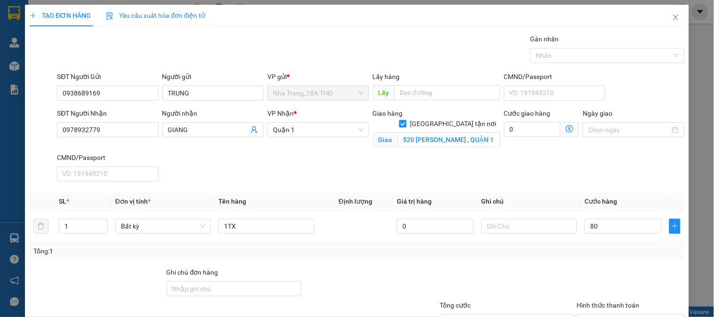
type input "80.000"
click at [565, 265] on div "Transit Pickup Surcharge Ids Transit Deliver Surcharge Ids Transit Deliver Surc…" at bounding box center [357, 204] width 655 height 340
drag, startPoint x: 125, startPoint y: 133, endPoint x: 0, endPoint y: 129, distance: 125.2
click at [0, 129] on div "TẠO ĐƠN HÀNG Yêu cầu xuất hóa đơn điện tử Transit Pickup Surcharge Ids Transit …" at bounding box center [357, 158] width 714 height 317
click at [566, 129] on icon "dollar-circle" at bounding box center [570, 129] width 8 height 8
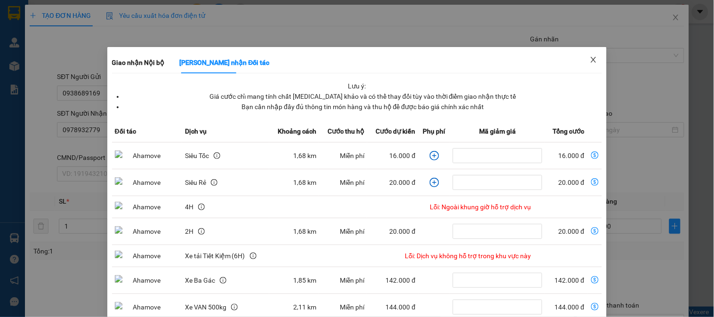
drag, startPoint x: 594, startPoint y: 57, endPoint x: 567, endPoint y: 71, distance: 30.3
click at [582, 59] on span "Close" at bounding box center [593, 60] width 26 height 26
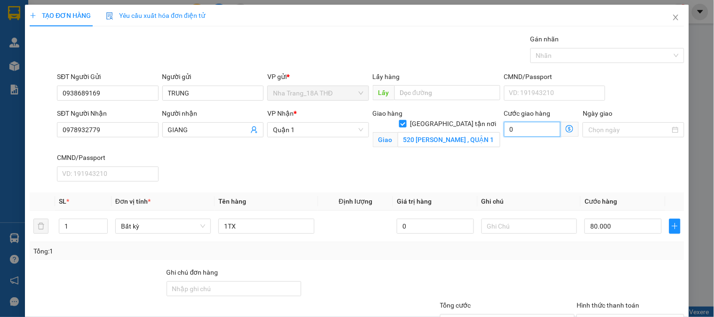
click at [511, 127] on input "0" at bounding box center [532, 129] width 57 height 15
type input "80.004"
type input "4"
type input "80.040"
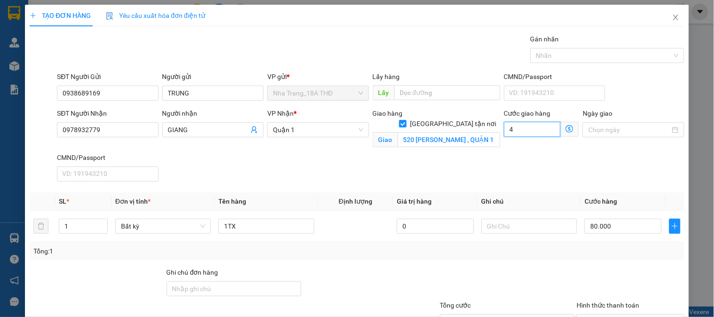
type input "80.040"
type input "40.000"
type input "120.000"
click at [469, 132] on input "520 VÕ VĂN KIỆT , QUẬN 1" at bounding box center [449, 139] width 103 height 15
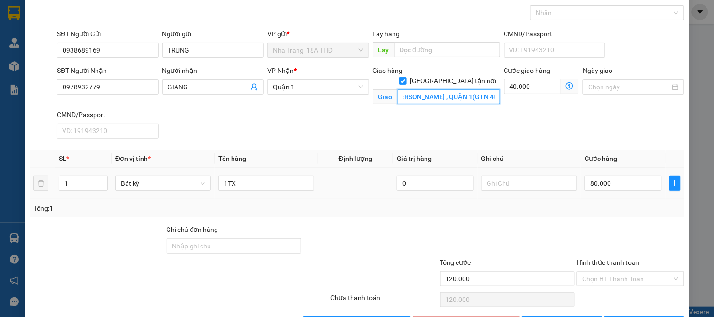
scroll to position [75, 0]
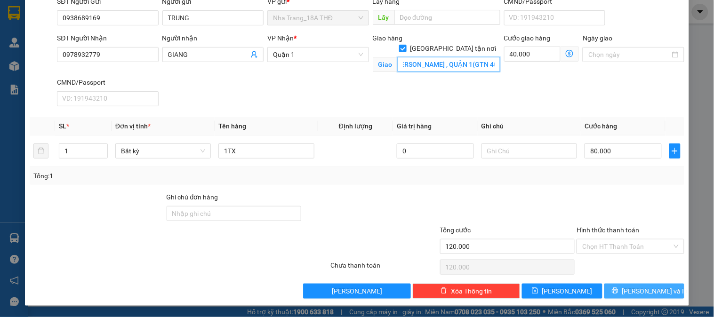
type input "520 VÕ VĂN KIỆT , QUẬN 1(GTN 40K)"
click at [628, 294] on button "[PERSON_NAME] và In" at bounding box center [644, 291] width 80 height 15
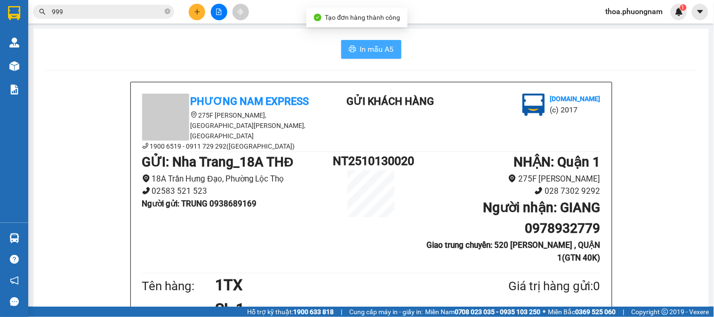
click at [374, 47] on span "In mẫu A5" at bounding box center [377, 49] width 34 height 12
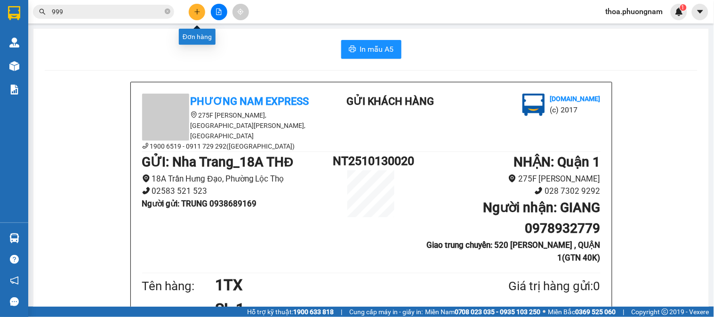
click at [198, 16] on button at bounding box center [197, 12] width 16 height 16
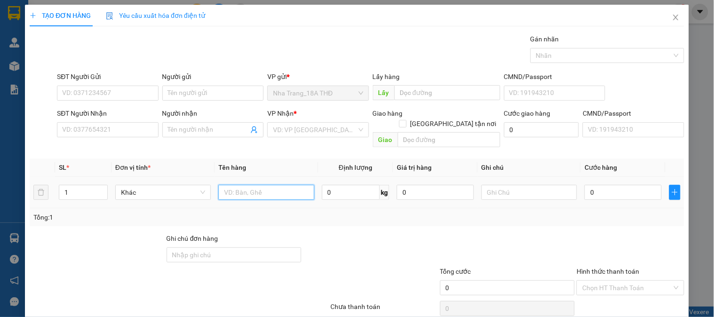
click at [228, 185] on input "text" at bounding box center [266, 192] width 96 height 15
type input "1TX"
click at [598, 185] on input "0" at bounding box center [622, 192] width 77 height 15
type input "5"
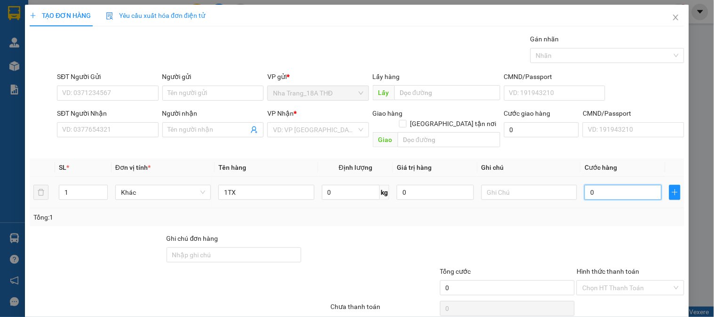
type input "5"
type input "50"
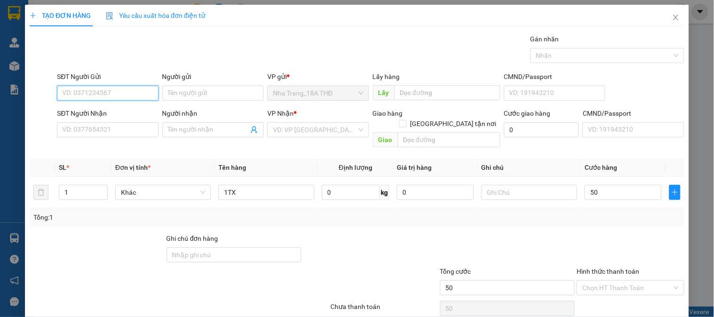
type input "50.000"
click at [126, 92] on input "SĐT Người Gửi" at bounding box center [107, 93] width 101 height 15
click at [120, 118] on div "0799556859 - CÔ LIÊN" at bounding box center [106, 111] width 100 height 15
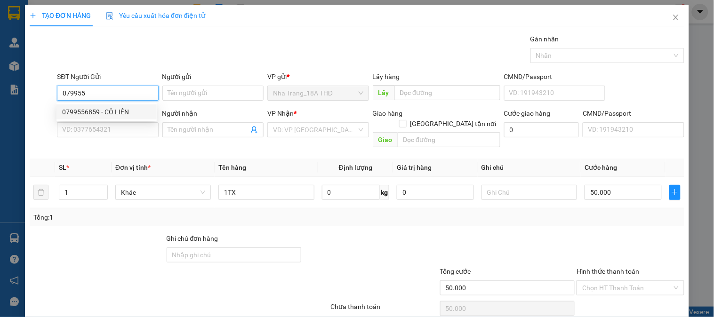
type input "0799556859"
type input "CÔ LIÊN"
type input "0911688588"
type input "NAM"
checkbox input "true"
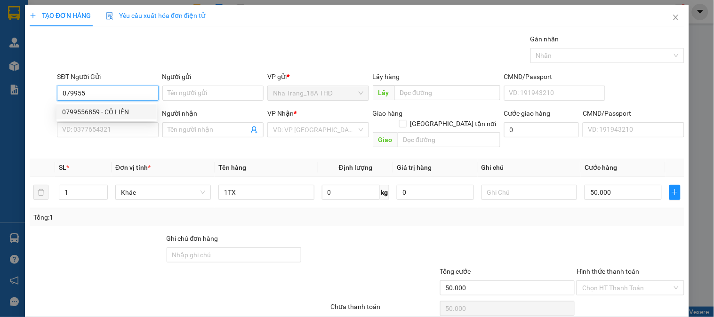
type input "B3 QUỐC LỘ 1A TỔ 1 KHU PHỐ 1 , PHƯỜNG THỚI AN , QUẬN 12( GTN 140)"
type input "190.000"
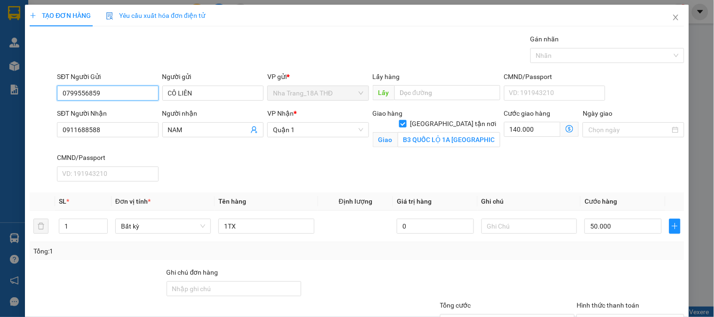
type input "0799556859"
click at [565, 123] on span at bounding box center [569, 129] width 18 height 15
click at [566, 127] on icon "dollar-circle" at bounding box center [570, 129] width 8 height 8
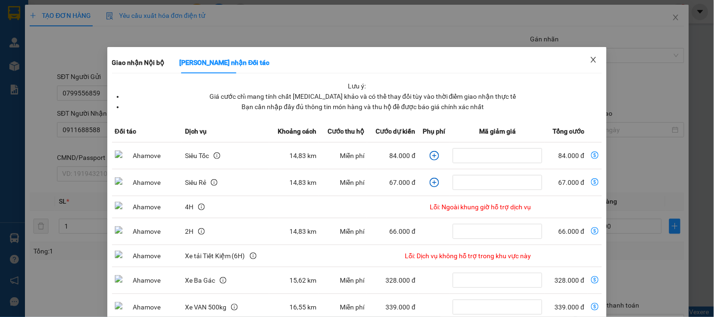
click at [595, 61] on span "Close" at bounding box center [593, 60] width 26 height 26
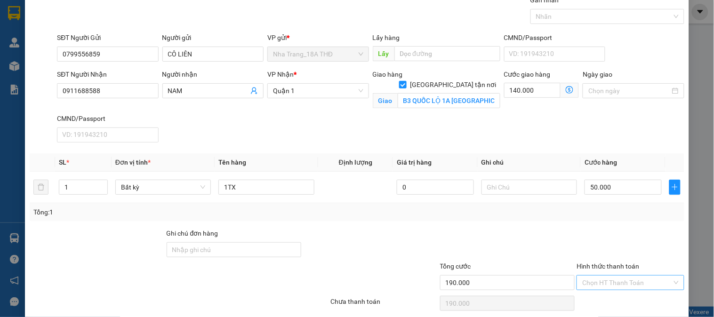
scroll to position [75, 0]
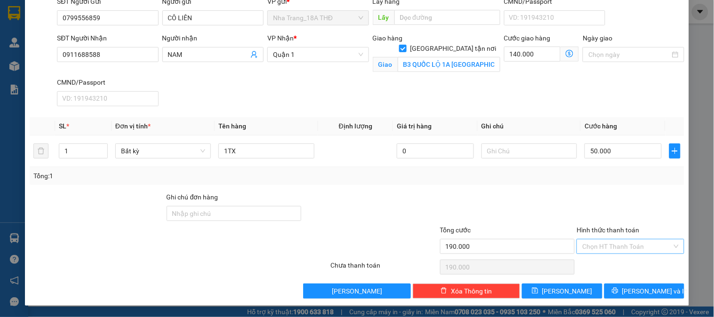
click at [616, 245] on input "Hình thức thanh toán" at bounding box center [626, 247] width 89 height 14
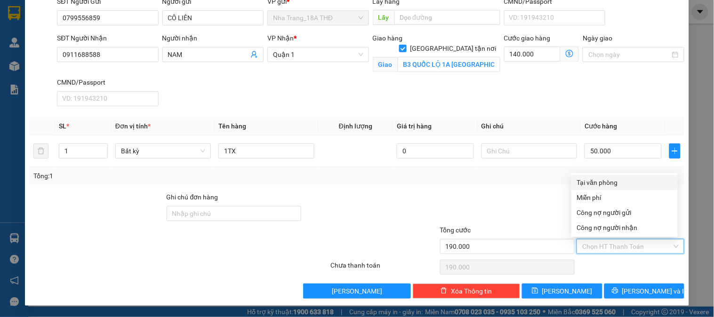
click at [623, 180] on div "Tại văn phòng" at bounding box center [624, 182] width 95 height 10
type input "0"
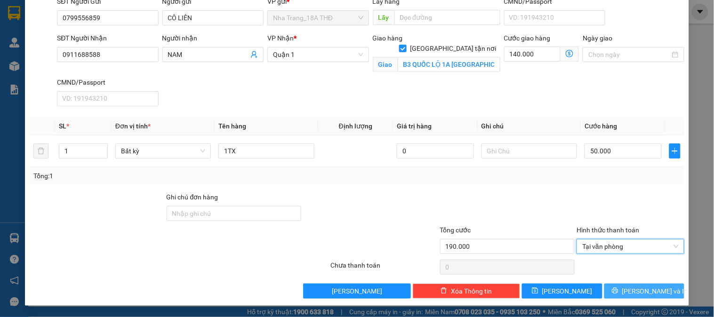
click at [612, 293] on button "[PERSON_NAME] và In" at bounding box center [644, 291] width 80 height 15
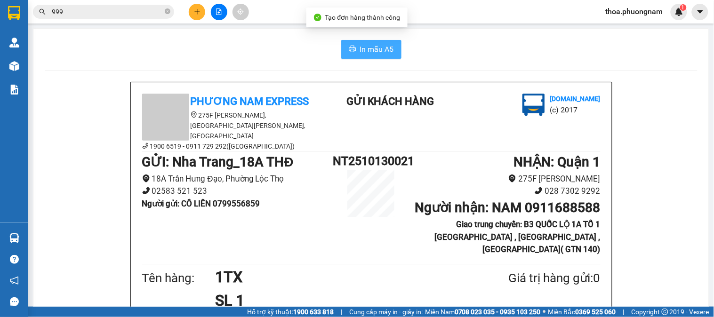
click at [351, 50] on icon "printer" at bounding box center [353, 49] width 8 height 8
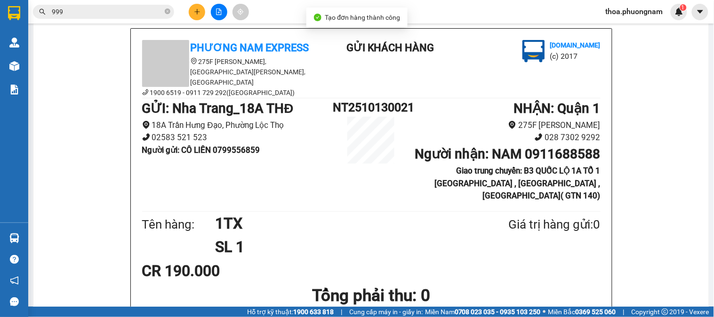
scroll to position [104, 0]
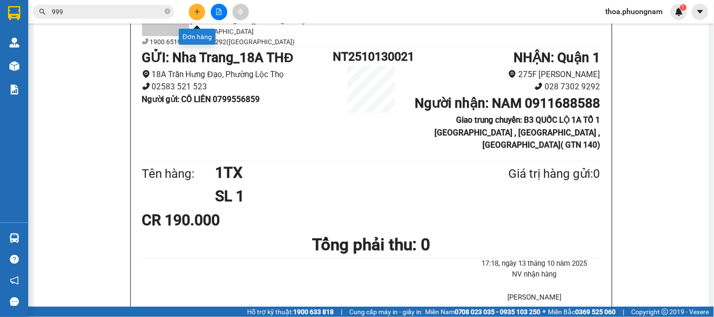
click at [194, 10] on icon "plus" at bounding box center [197, 11] width 7 height 7
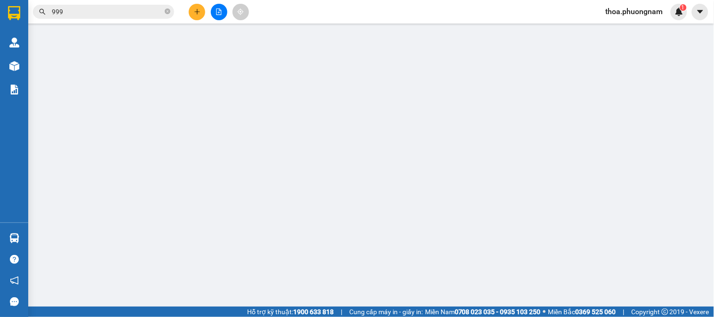
click at [194, 10] on div "Yêu cầu xuất hóa đơn điện tử" at bounding box center [155, 15] width 99 height 10
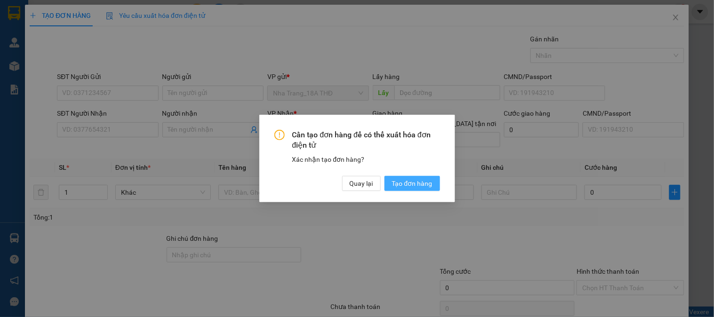
click at [411, 177] on button "Tạo đơn hàng" at bounding box center [412, 183] width 56 height 15
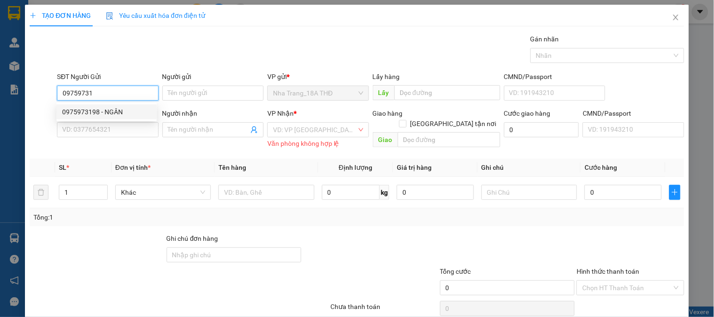
click at [95, 117] on div "0975973198 - NGÂN" at bounding box center [106, 112] width 89 height 10
type input "0975973198"
type input "NGÂN"
type input "0908129041"
type input "THOA"
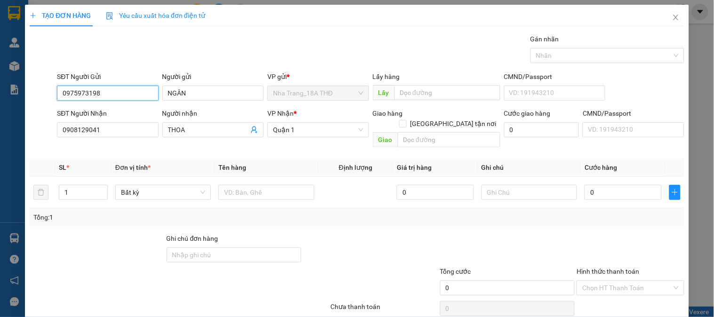
type input "0975973198"
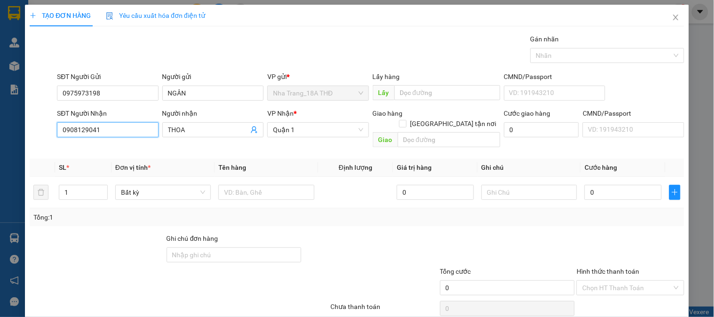
click at [0, 99] on div "TẠO ĐƠN HÀNG Yêu cầu xuất hóa đơn điện tử Transit Pickup Surcharge Ids Transit …" at bounding box center [357, 158] width 714 height 317
type input "9"
type input "0936757864"
drag, startPoint x: 201, startPoint y: 132, endPoint x: 0, endPoint y: 131, distance: 201.4
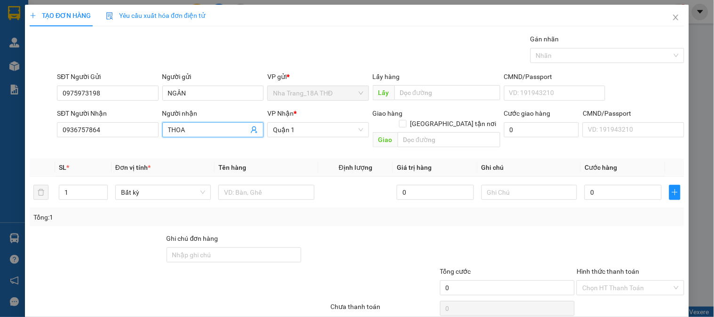
click at [0, 132] on div "TẠO ĐƠN HÀNG Yêu cầu xuất hóa đơn điện tử Transit Pickup Surcharge Ids Transit …" at bounding box center [357, 158] width 714 height 317
type input "Y"
type input "Ỵ"
drag, startPoint x: 189, startPoint y: 129, endPoint x: 67, endPoint y: 132, distance: 122.4
click at [67, 132] on div "SĐT Người Nhận 0936757864 Người nhận YJIEEN ĐỨC YJIEEN ĐỨC VP Nhận * Quận 1 Gia…" at bounding box center [370, 129] width 631 height 43
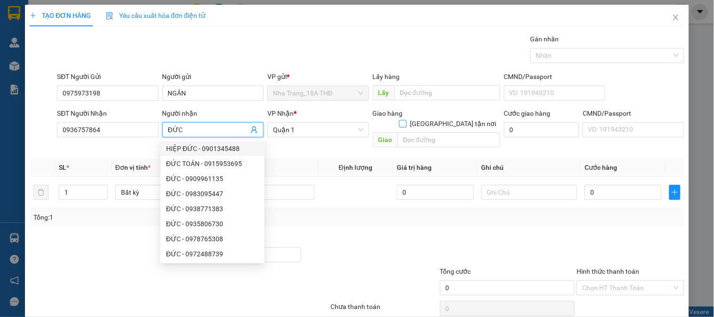
type input "ĐỨC"
click at [407, 120] on span at bounding box center [403, 124] width 8 height 8
click at [406, 120] on input "[GEOGRAPHIC_DATA] tận nơi" at bounding box center [402, 123] width 7 height 7
checkbox input "true"
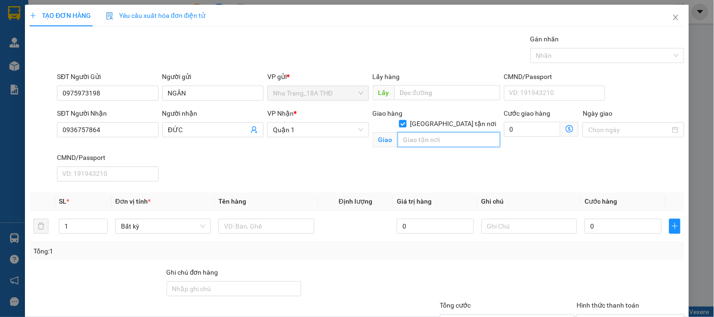
click at [442, 132] on input "text" at bounding box center [449, 139] width 103 height 15
type input "243/5 BÙI THỊ XUÂN , PHƯỜNG 1 , QUẬN TÂN BÌNH"
click at [566, 128] on icon "dollar-circle" at bounding box center [570, 129] width 8 height 8
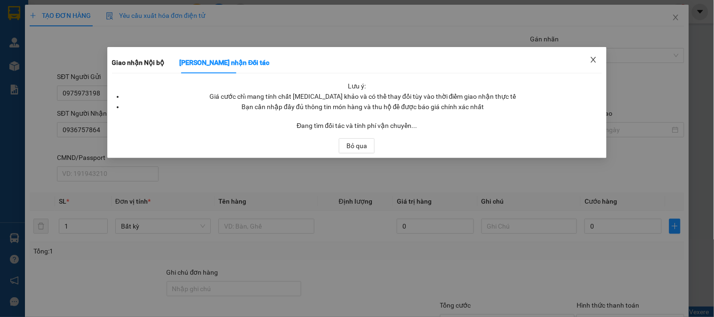
click at [595, 56] on span "Close" at bounding box center [593, 60] width 26 height 26
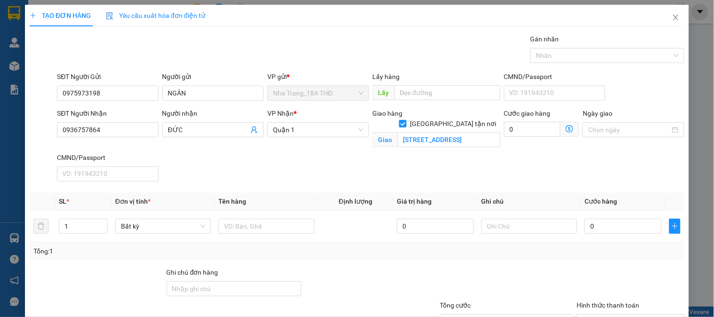
click at [566, 127] on icon "dollar-circle" at bounding box center [570, 129] width 8 height 8
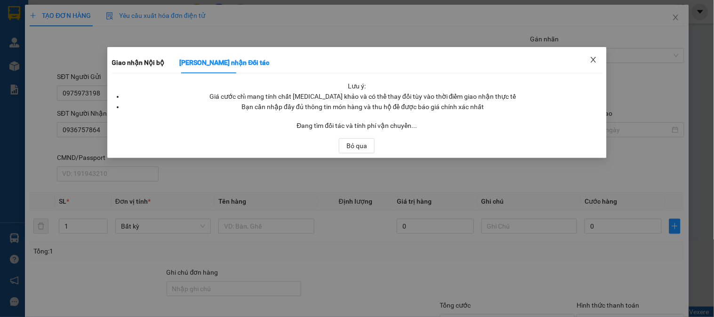
click at [594, 60] on icon "close" at bounding box center [593, 60] width 5 height 6
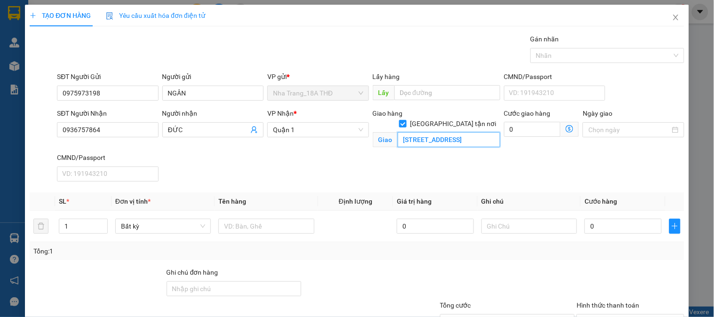
click at [430, 132] on input "243/5 BÙI THỊ XUÂN , PHƯỜNG 1 , QUẬN TÂN BÌNH" at bounding box center [449, 139] width 103 height 15
click at [549, 135] on input "0" at bounding box center [532, 129] width 57 height 15
click at [566, 128] on icon "dollar-circle" at bounding box center [570, 129] width 8 height 8
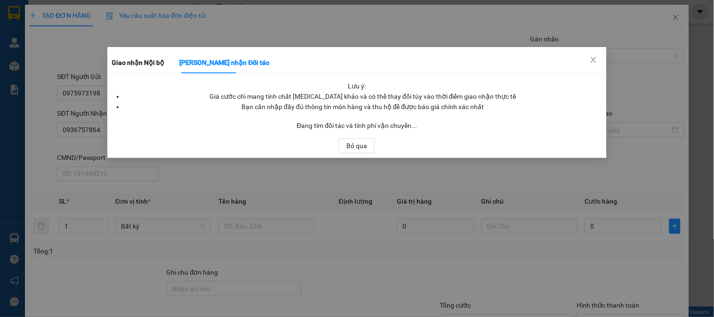
click at [474, 163] on div "Giao nhận Nội bộ Giao nhận Đối tác Lưu ý: Giá cước chỉ mang tính chất tham khảo…" at bounding box center [357, 158] width 714 height 317
click at [594, 56] on icon "close" at bounding box center [594, 60] width 8 height 8
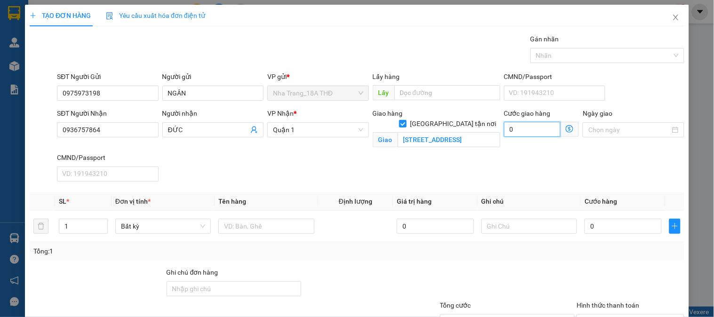
click at [520, 127] on input "0" at bounding box center [532, 129] width 57 height 15
type input "7"
type input "70"
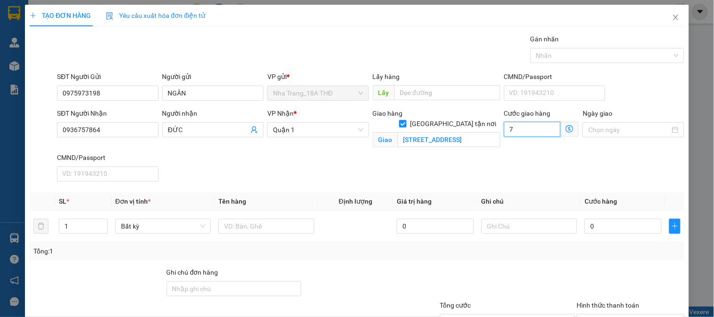
type input "70"
type input "70.000"
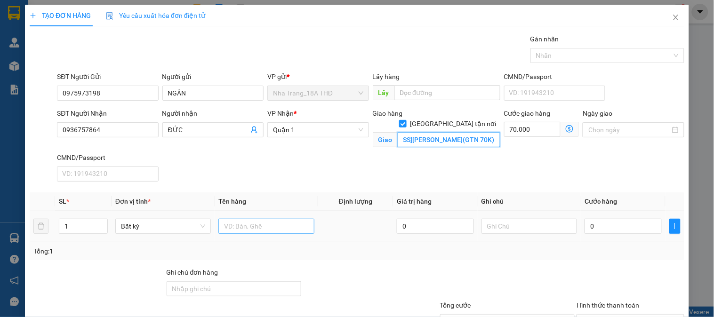
type input "243/5 BÙI THỊ XUÂN , PHƯỜNG 1 , QUẬN TÂN BÌNH(GTN 70K)"
click at [276, 227] on input "text" at bounding box center [266, 226] width 96 height 15
type input "1TX"
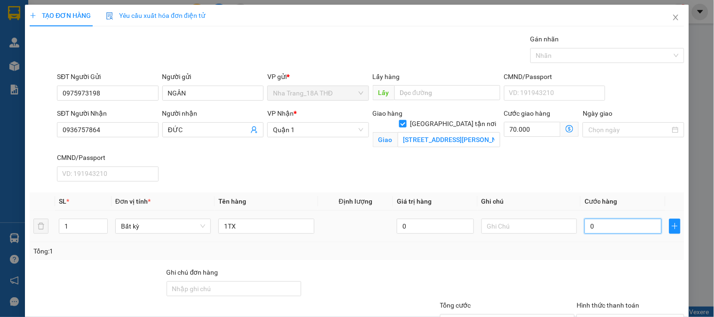
type input "3"
type input "70.003"
type input "30"
type input "70.030"
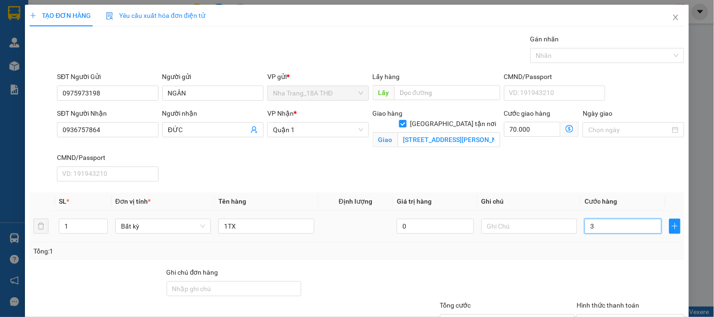
type input "70.030"
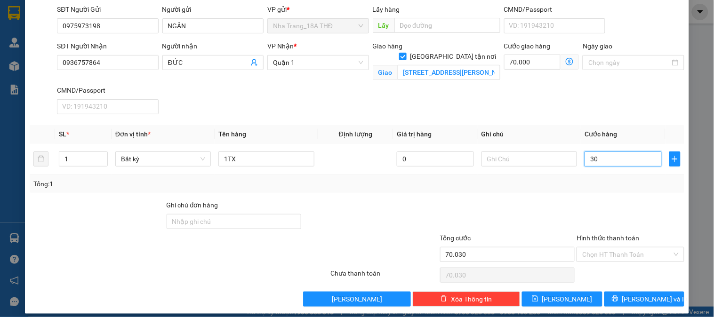
scroll to position [75, 0]
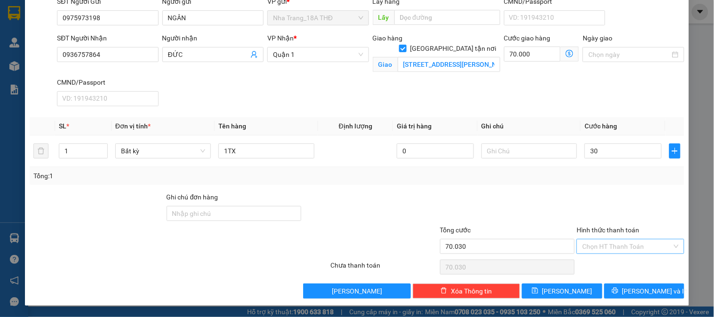
type input "30.000"
type input "100.000"
drag, startPoint x: 609, startPoint y: 242, endPoint x: 586, endPoint y: 221, distance: 31.3
click at [608, 243] on input "Hình thức thanh toán" at bounding box center [626, 247] width 89 height 14
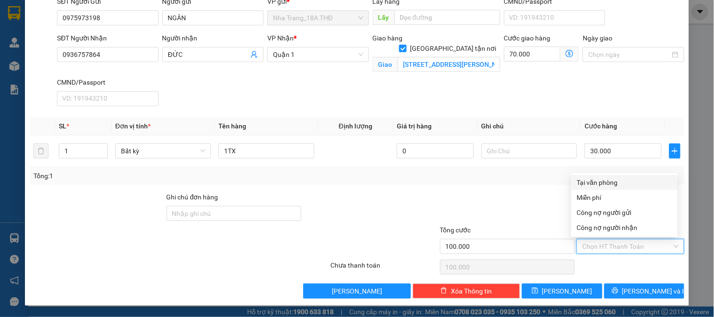
click at [616, 177] on div "Tại văn phòng" at bounding box center [624, 182] width 95 height 10
type input "0"
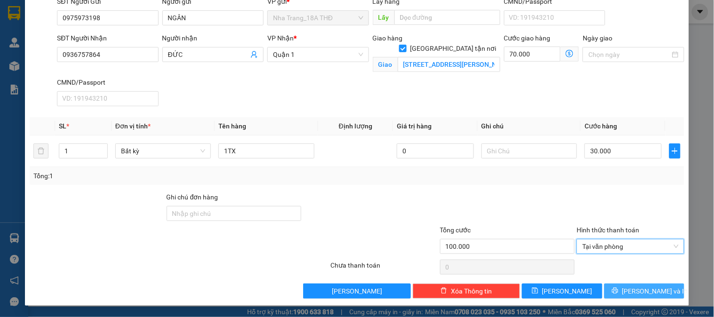
click at [628, 290] on button "[PERSON_NAME] và In" at bounding box center [644, 291] width 80 height 15
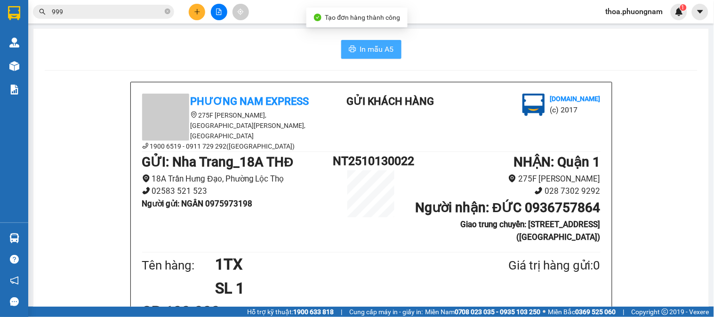
drag, startPoint x: 384, startPoint y: 47, endPoint x: 508, endPoint y: 40, distance: 124.9
click at [384, 47] on span "In mẫu A5" at bounding box center [377, 49] width 34 height 12
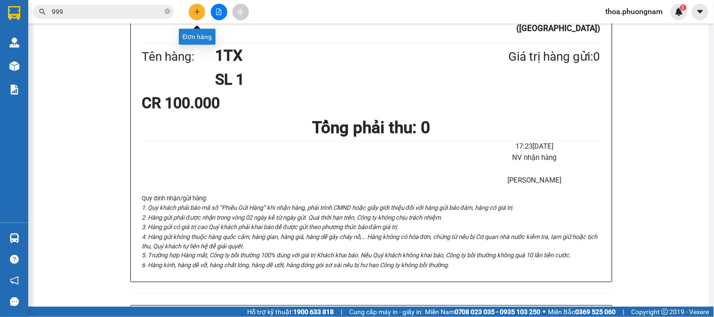
click at [199, 10] on icon "plus" at bounding box center [197, 11] width 7 height 7
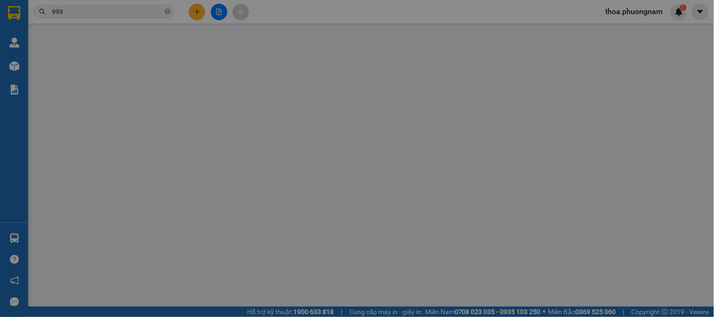
click at [199, 10] on div "Yêu cầu xuất hóa đơn điện tử" at bounding box center [155, 15] width 99 height 10
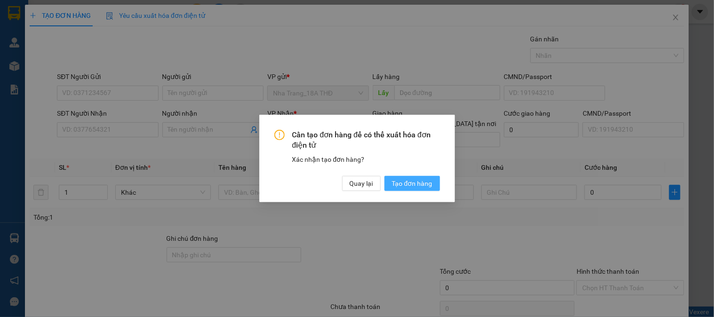
click at [413, 182] on span "Tạo đơn hàng" at bounding box center [412, 183] width 40 height 10
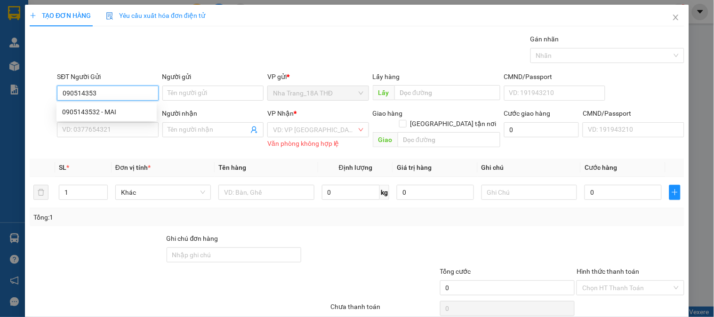
type input "0905143532"
click at [95, 105] on div "0905143532 - MAI" at bounding box center [106, 111] width 100 height 15
type input "MAI"
type input "0383461020"
type input "DUYÊN"
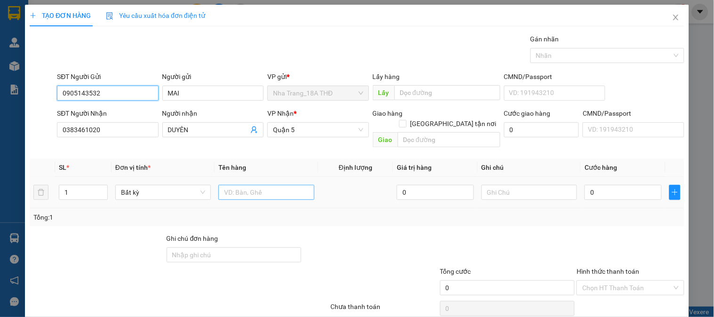
type input "0905143532"
click at [236, 185] on input "text" at bounding box center [266, 192] width 96 height 15
type input "1TX"
click at [605, 185] on input "0" at bounding box center [622, 192] width 77 height 15
type input "2"
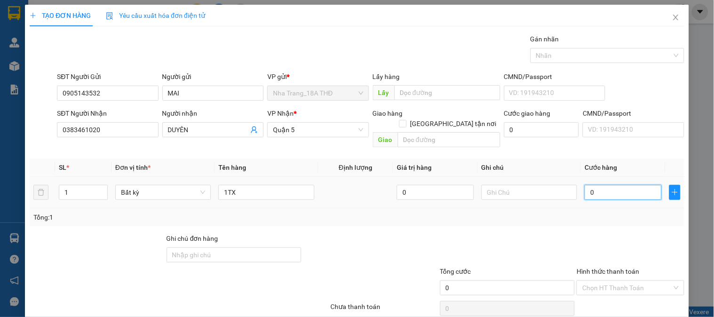
type input "2"
type input "20"
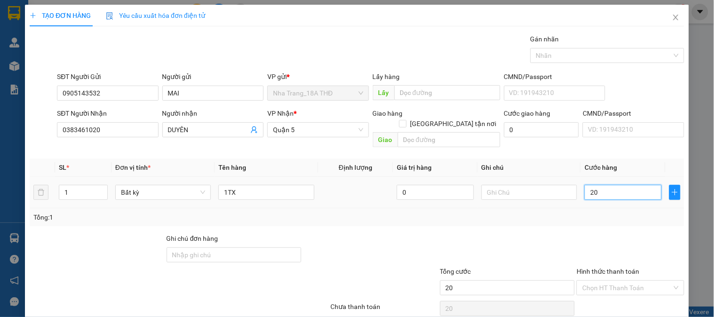
type input "2"
type input "0"
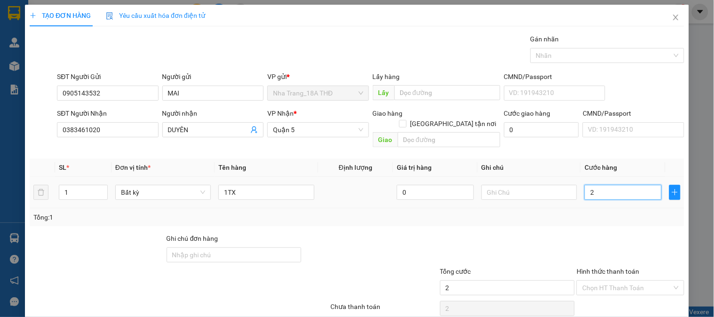
type input "0"
type input "05"
type input "5"
type input "050"
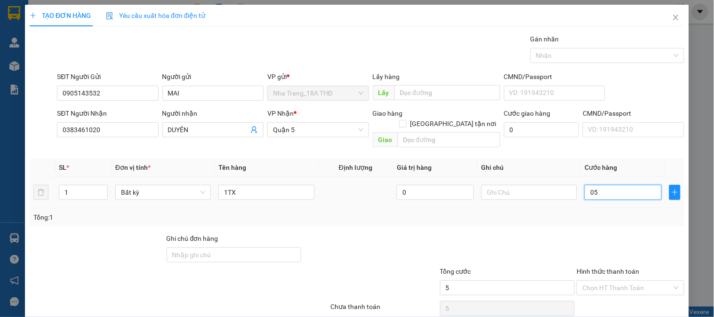
type input "50"
type input "50.000"
click at [601, 233] on div at bounding box center [630, 249] width 109 height 33
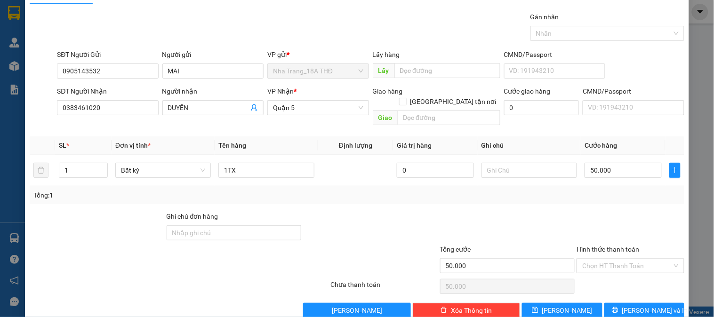
scroll to position [31, 0]
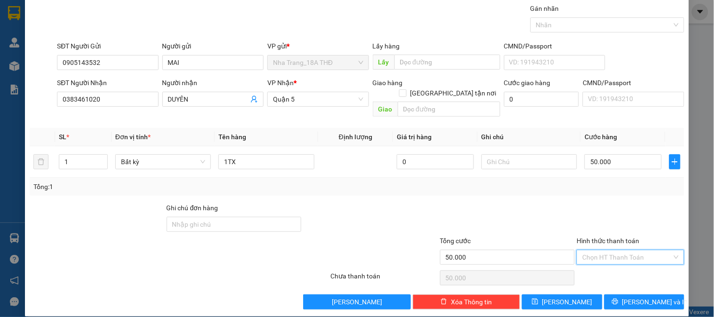
click at [636, 250] on input "Hình thức thanh toán" at bounding box center [626, 257] width 89 height 14
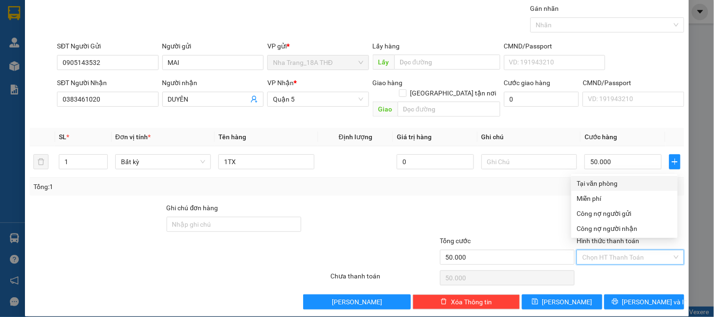
click at [631, 181] on div "Tại văn phòng" at bounding box center [624, 183] width 95 height 10
type input "0"
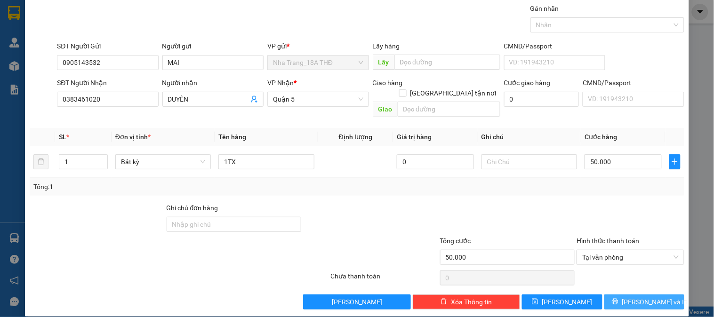
click at [629, 297] on span "[PERSON_NAME] và In" at bounding box center [655, 302] width 66 height 10
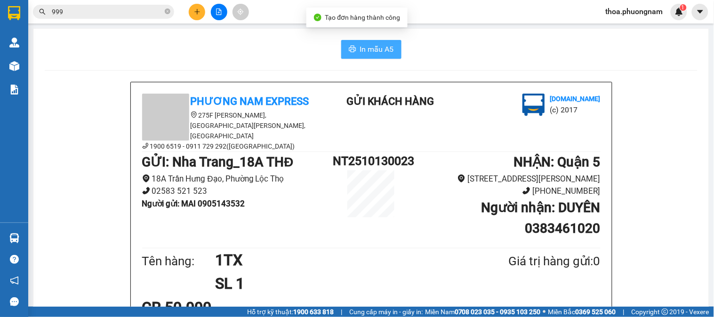
drag, startPoint x: 383, startPoint y: 48, endPoint x: 395, endPoint y: 48, distance: 12.2
click at [389, 48] on span "In mẫu A5" at bounding box center [377, 49] width 34 height 12
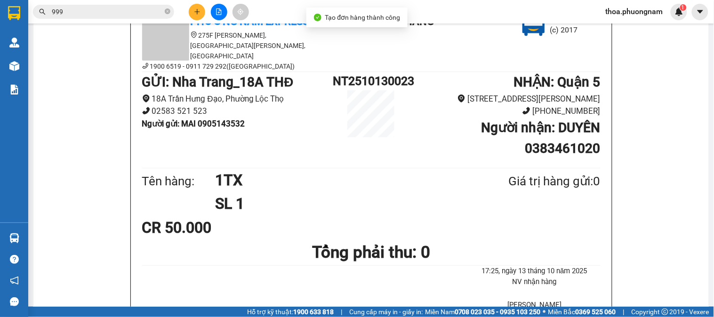
scroll to position [209, 0]
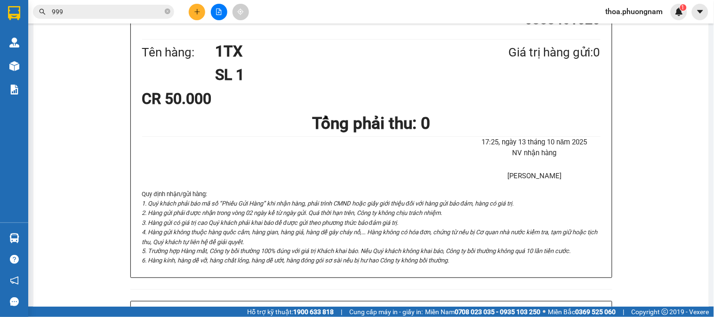
click at [190, 9] on button at bounding box center [197, 12] width 16 height 16
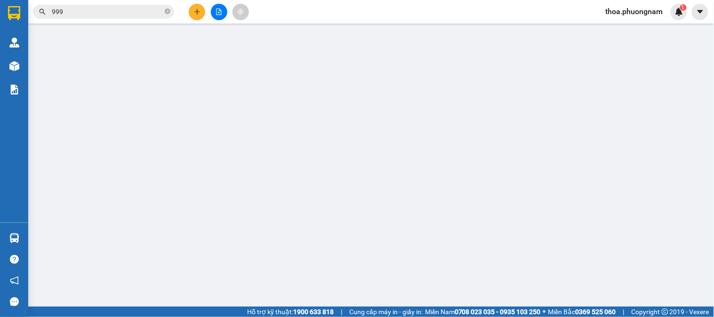
click at [190, 9] on div "Yêu cầu xuất hóa đơn điện tử" at bounding box center [155, 16] width 99 height 22
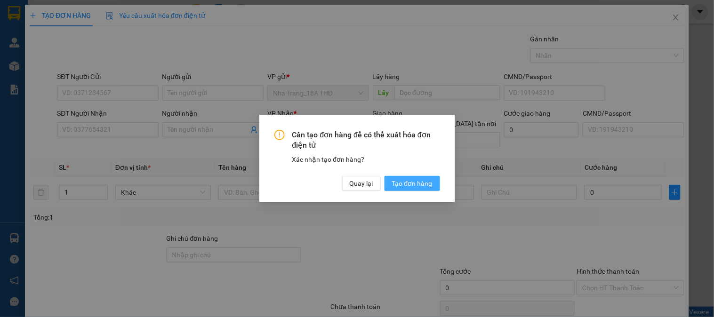
click at [422, 182] on span "Tạo đơn hàng" at bounding box center [412, 183] width 40 height 10
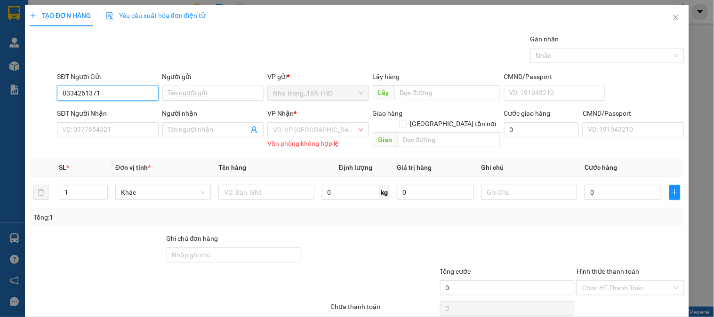
click at [69, 93] on input "0334261371" at bounding box center [107, 93] width 101 height 15
click at [72, 94] on input "03334261371" at bounding box center [107, 93] width 101 height 15
type input "0334261371"
click at [199, 88] on input "Người gửi" at bounding box center [212, 93] width 101 height 15
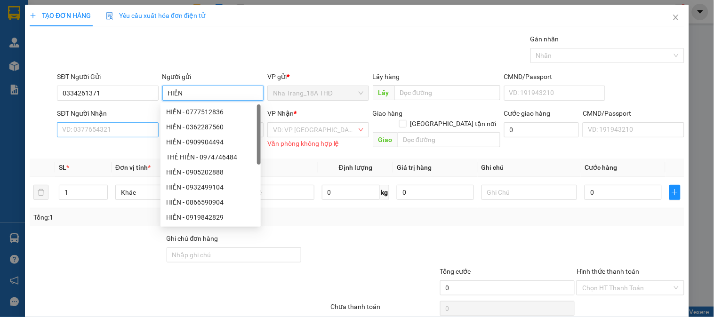
type input "HIỂN"
click at [90, 134] on input "SĐT Người Nhận" at bounding box center [107, 129] width 101 height 15
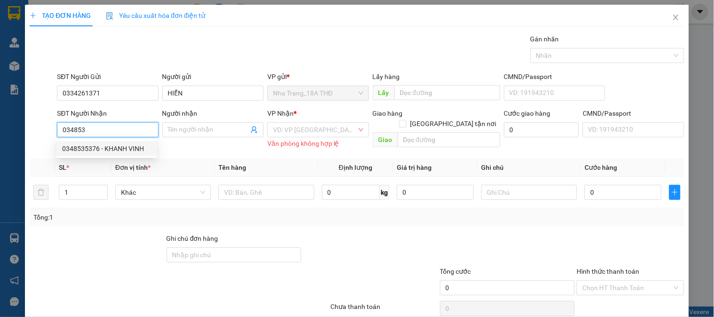
click at [110, 148] on div "0348535376 - KHANH VINH" at bounding box center [106, 149] width 89 height 10
type input "0348535376"
type input "KHANH VINH"
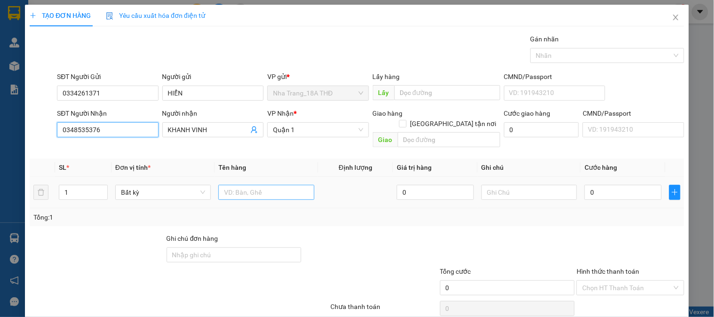
type input "0348535376"
click at [270, 185] on input "text" at bounding box center [266, 192] width 96 height 15
type input "1TG"
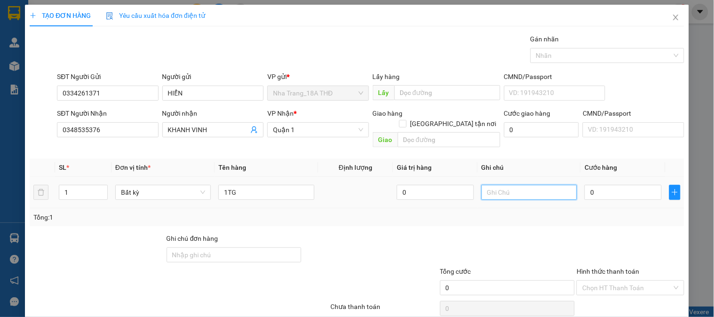
click at [523, 185] on input "text" at bounding box center [529, 192] width 96 height 15
type input "NHẸ TAY"
type input "3"
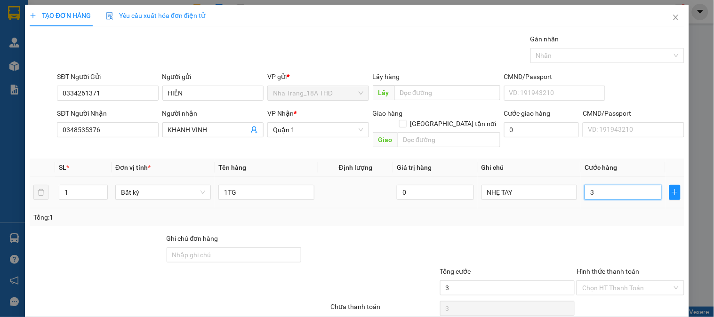
type input "30"
type input "30.000"
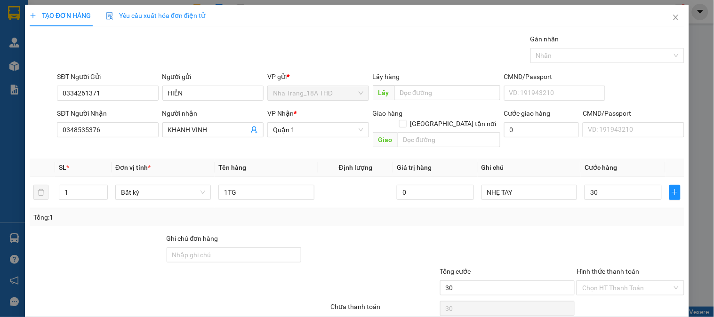
type input "30.000"
drag, startPoint x: 690, startPoint y: 237, endPoint x: 648, endPoint y: 232, distance: 42.6
click at [672, 237] on div "TẠO ĐƠN HÀNG Yêu cầu xuất hóa đơn điện tử Transit Pickup Surcharge Ids Transit …" at bounding box center [357, 158] width 714 height 317
click at [616, 281] on input "Hình thức thanh toán" at bounding box center [626, 288] width 89 height 14
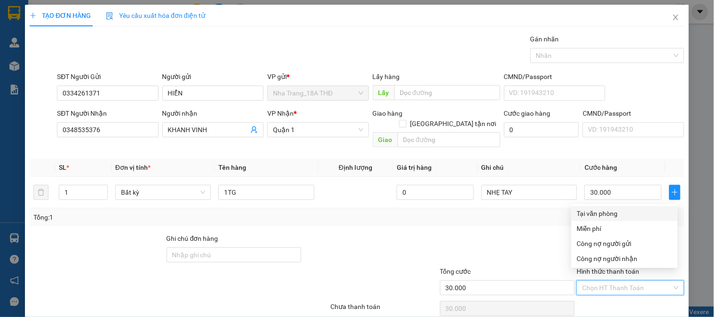
click at [615, 204] on div "Transit Pickup Surcharge Ids Transit Deliver Surcharge Ids Transit Deliver Surc…" at bounding box center [357, 187] width 655 height 306
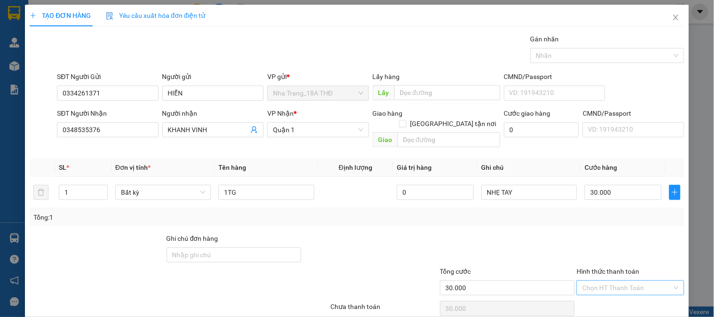
click at [603, 281] on input "Hình thức thanh toán" at bounding box center [626, 288] width 89 height 14
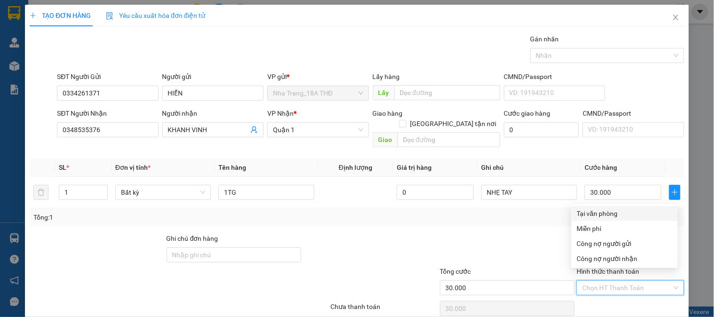
click at [618, 212] on div "Tại văn phòng" at bounding box center [624, 213] width 95 height 10
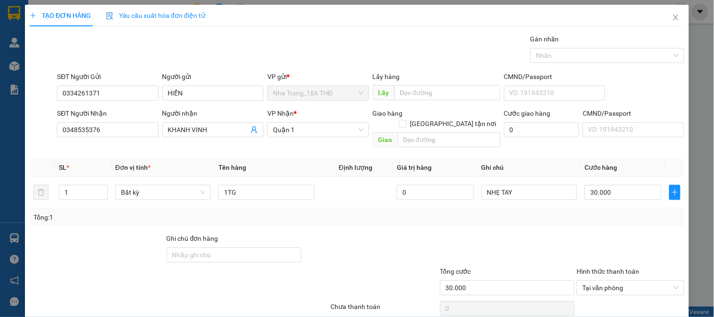
drag, startPoint x: 620, startPoint y: 290, endPoint x: 538, endPoint y: 273, distance: 83.2
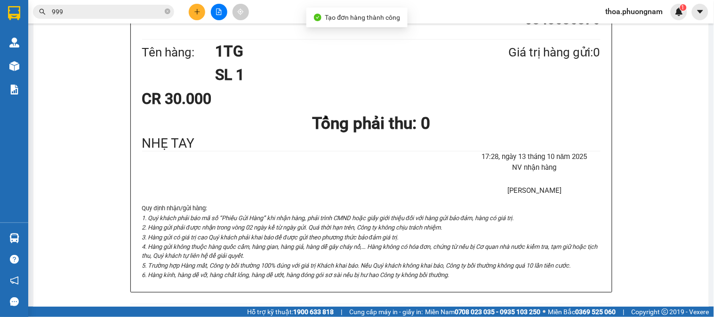
click at [198, 19] on button at bounding box center [197, 12] width 16 height 16
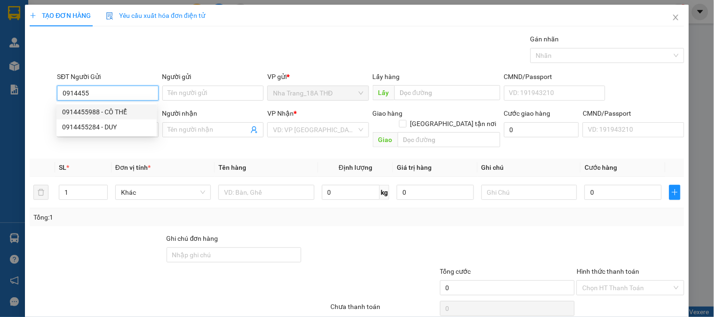
click at [113, 112] on div "0914455988 - CÔ THỂ" at bounding box center [106, 112] width 89 height 10
type input "0914455988"
type input "CÔ THỂ"
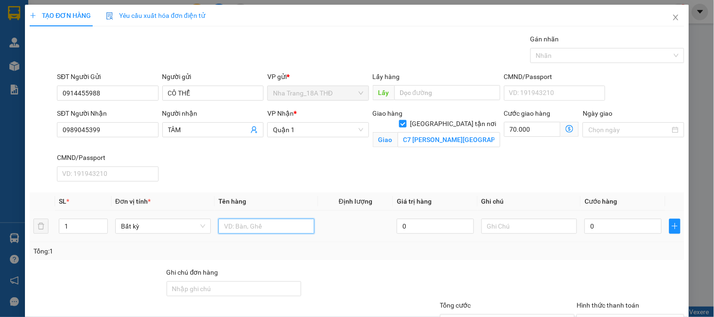
click at [244, 224] on input "text" at bounding box center [266, 226] width 96 height 15
click at [613, 230] on input "0" at bounding box center [622, 226] width 77 height 15
click at [474, 136] on input "C7 PHAN VĂN TRỊ PHƯỜNG 10 , QUẬN GÒ VẤP" at bounding box center [449, 139] width 103 height 15
click at [593, 315] on input "Hình thức thanh toán" at bounding box center [626, 322] width 89 height 14
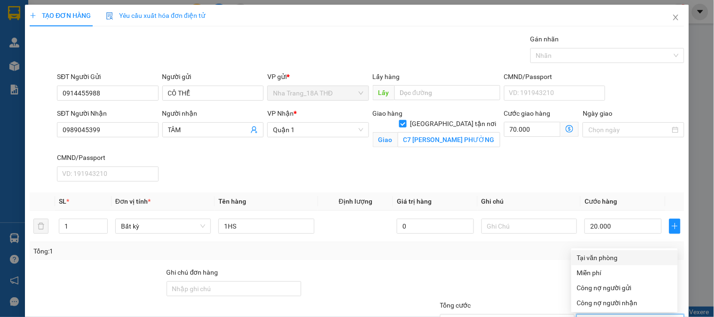
click at [615, 250] on div "Tại văn phòng" at bounding box center [624, 257] width 106 height 15
click at [624, 279] on div "Transit Pickup Surcharge Ids Transit Deliver Surcharge Ids Transit Deliver Surc…" at bounding box center [357, 204] width 655 height 340
click at [623, 282] on div "Transit Pickup Surcharge Ids Transit Deliver Surcharge Ids Transit Deliver Surc…" at bounding box center [357, 204] width 655 height 340
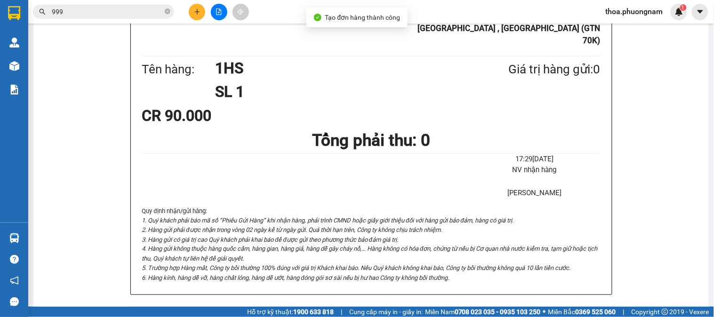
click at [195, 14] on icon "plus" at bounding box center [197, 11] width 7 height 7
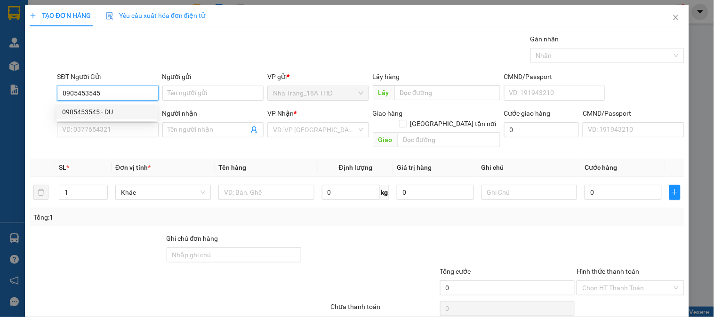
click at [105, 114] on div "0905453545 - DU" at bounding box center [106, 112] width 89 height 10
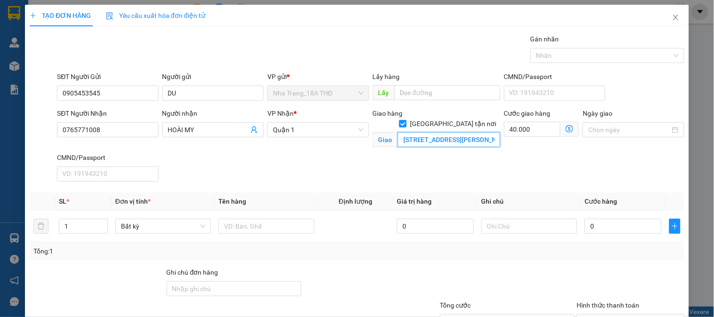
click at [422, 134] on input "386/36 LÊ VĂN SỸ ,PHƯỜNG 14 , QUẬN 3(GTN 40K)" at bounding box center [449, 139] width 103 height 15
click at [293, 229] on input "text" at bounding box center [266, 226] width 96 height 15
click at [600, 226] on input "0" at bounding box center [622, 226] width 77 height 15
click at [627, 300] on div "Hình thức thanh toán" at bounding box center [629, 307] width 107 height 14
click at [622, 315] on input "Hình thức thanh toán" at bounding box center [626, 322] width 89 height 14
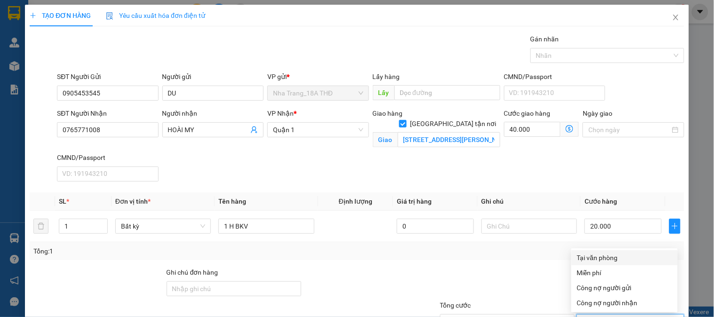
click at [631, 253] on div "Tại văn phòng" at bounding box center [624, 258] width 95 height 10
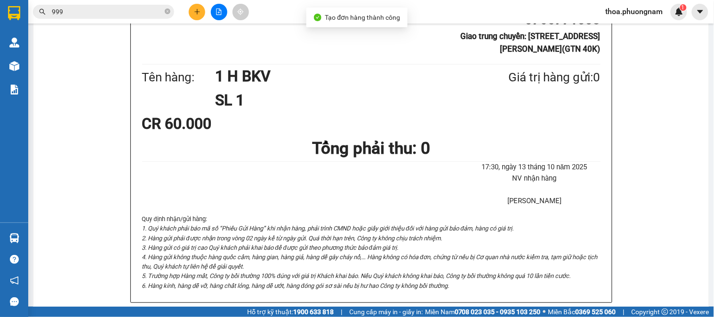
click at [198, 9] on icon "plus" at bounding box center [197, 11] width 7 height 7
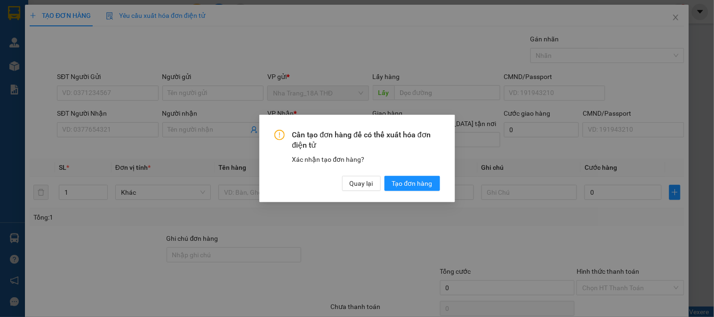
click at [395, 191] on div "Cần tạo đơn hàng để có thể xuất hóa đơn điện tử Xác nhận tạo đơn hàng? Quay lại…" at bounding box center [357, 159] width 196 height 88
click at [397, 182] on span "Tạo đơn hàng" at bounding box center [412, 183] width 40 height 10
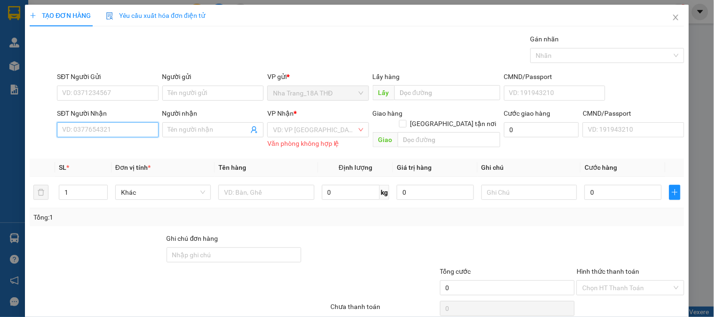
click at [92, 133] on input "SĐT Người Nhận" at bounding box center [107, 129] width 101 height 15
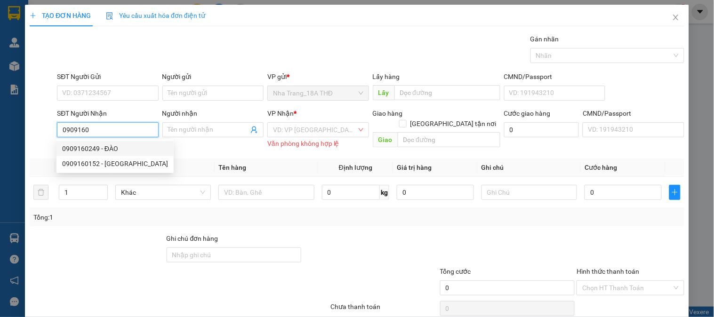
click at [112, 147] on div "0909160249 - ĐÀO" at bounding box center [115, 149] width 106 height 10
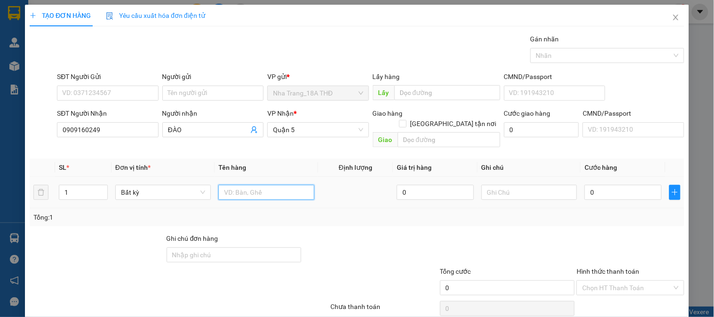
click at [234, 188] on input "text" at bounding box center [266, 192] width 96 height 15
click at [612, 185] on input "0" at bounding box center [622, 192] width 77 height 15
click at [228, 185] on input "1T" at bounding box center [266, 192] width 96 height 15
click at [200, 184] on td "Bất kỳ" at bounding box center [163, 193] width 103 height 32
click at [257, 185] on input "1T" at bounding box center [266, 192] width 96 height 15
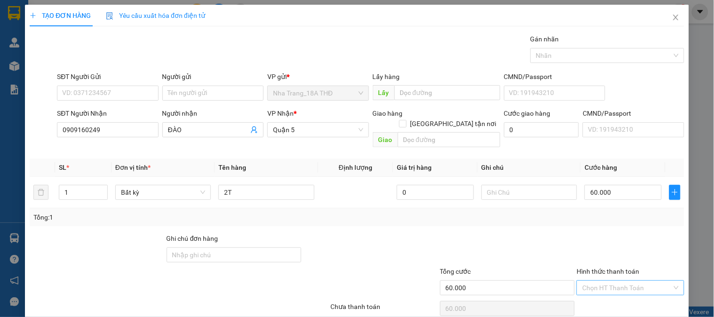
drag, startPoint x: 584, startPoint y: 269, endPoint x: 585, endPoint y: 278, distance: 8.7
click at [585, 272] on div "Hình thức thanh toán Chọn HT Thanh Toán" at bounding box center [629, 282] width 107 height 33
drag, startPoint x: 585, startPoint y: 278, endPoint x: 594, endPoint y: 261, distance: 18.9
click at [591, 267] on div "Transit Pickup Surcharge Ids Transit Deliver Surcharge Ids Transit Deliver Surc…" at bounding box center [357, 187] width 655 height 306
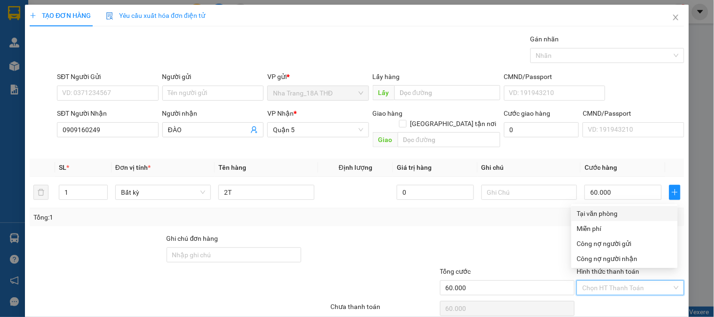
click at [610, 216] on div "Tại văn phòng" at bounding box center [624, 213] width 95 height 10
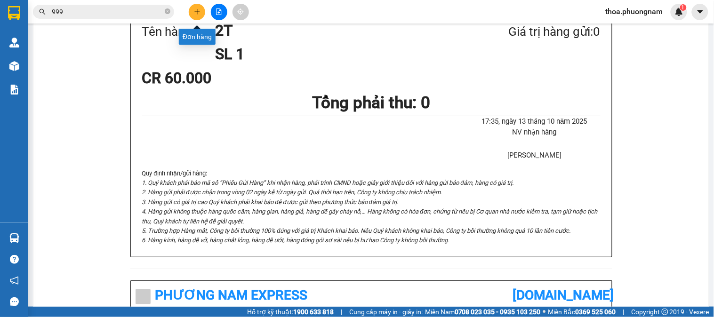
click at [192, 9] on button at bounding box center [197, 12] width 16 height 16
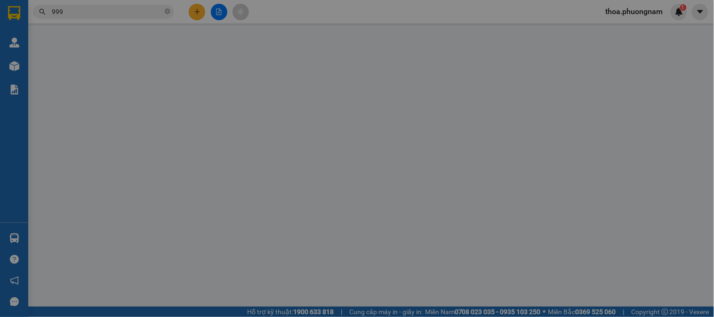
click at [192, 9] on div "Yêu cầu xuất hóa đơn điện tử" at bounding box center [155, 16] width 99 height 22
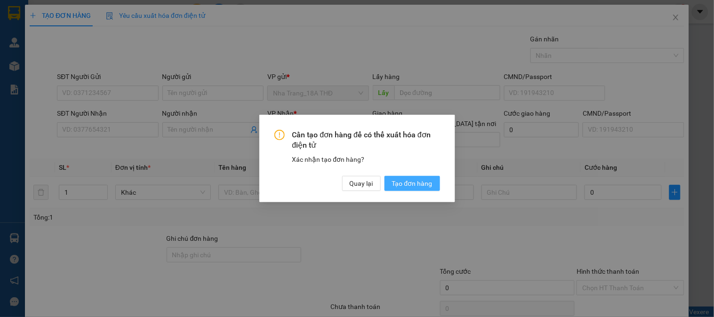
drag, startPoint x: 416, startPoint y: 181, endPoint x: 408, endPoint y: 172, distance: 12.6
click at [410, 173] on div "Cần tạo đơn hàng để có thể xuất hóa đơn điện tử Xác nhận tạo đơn hàng? Quay lại…" at bounding box center [357, 161] width 166 height 62
click at [402, 182] on span "Tạo đơn hàng" at bounding box center [412, 183] width 40 height 10
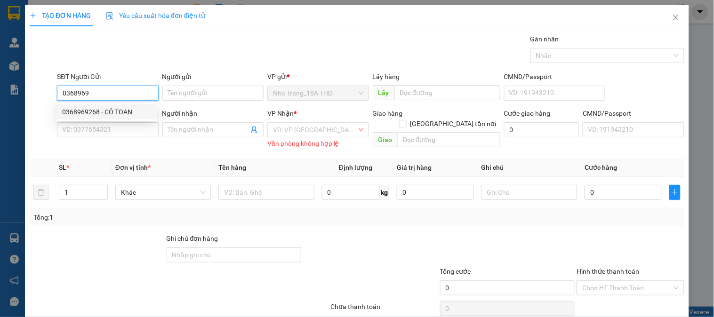
click at [134, 107] on div "0368969268 - CÔ TOAN" at bounding box center [106, 112] width 89 height 10
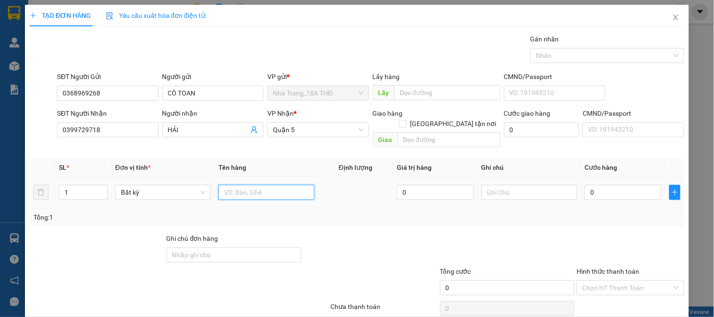
click at [264, 185] on input "text" at bounding box center [266, 192] width 96 height 15
click at [596, 185] on input "0" at bounding box center [622, 192] width 77 height 15
click at [268, 177] on td "1TG" at bounding box center [266, 193] width 103 height 32
click at [268, 185] on input "1TG" at bounding box center [266, 192] width 96 height 15
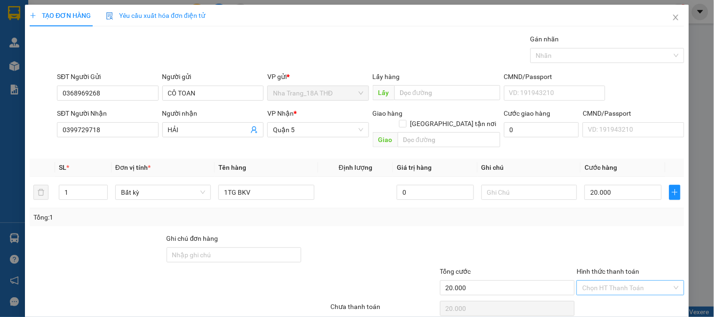
drag, startPoint x: 619, startPoint y: 251, endPoint x: 622, endPoint y: 247, distance: 5.5
click at [620, 281] on input "Hình thức thanh toán" at bounding box center [626, 288] width 89 height 14
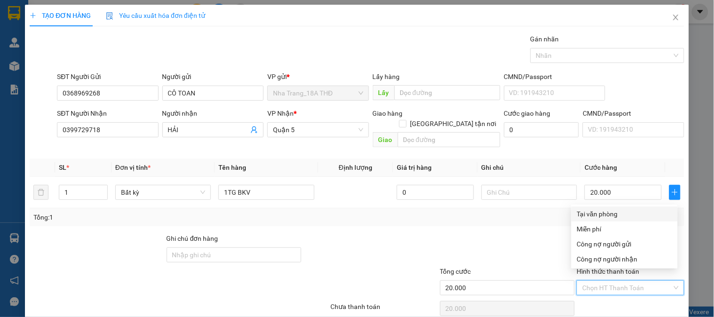
click at [626, 209] on div "Tại văn phòng" at bounding box center [624, 214] width 95 height 10
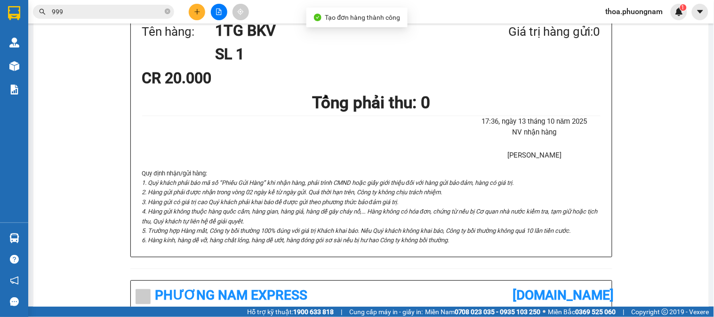
click at [148, 12] on input "999" at bounding box center [107, 12] width 111 height 10
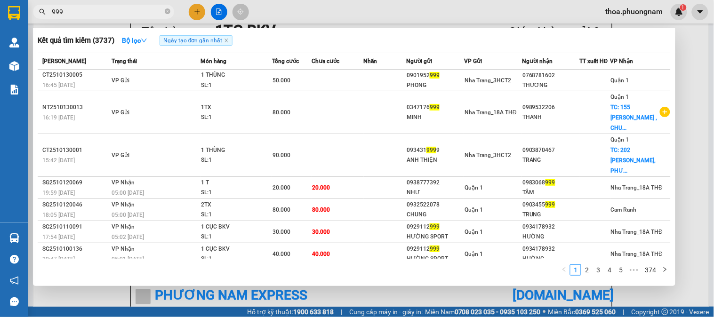
click at [205, 16] on div at bounding box center [357, 158] width 714 height 317
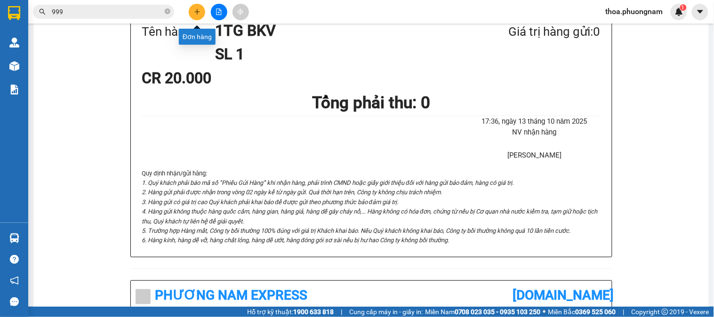
click at [201, 14] on button at bounding box center [197, 12] width 16 height 16
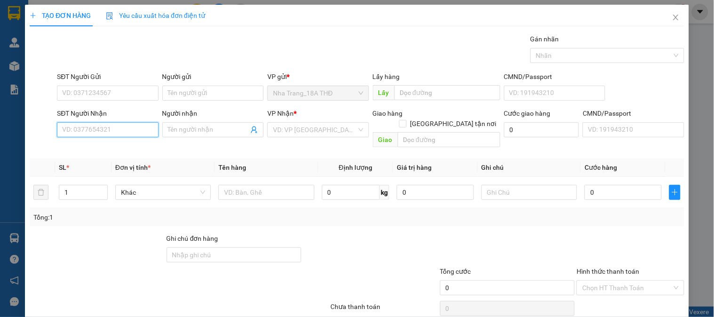
click at [109, 128] on input "SĐT Người Nhận" at bounding box center [107, 129] width 101 height 15
click at [112, 161] on div "0774920132 - CÚC" at bounding box center [106, 164] width 89 height 10
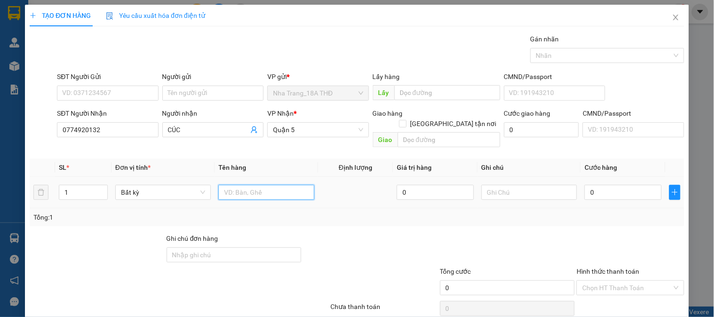
click at [266, 189] on input "text" at bounding box center [266, 192] width 96 height 15
click at [623, 185] on input "0" at bounding box center [622, 192] width 77 height 15
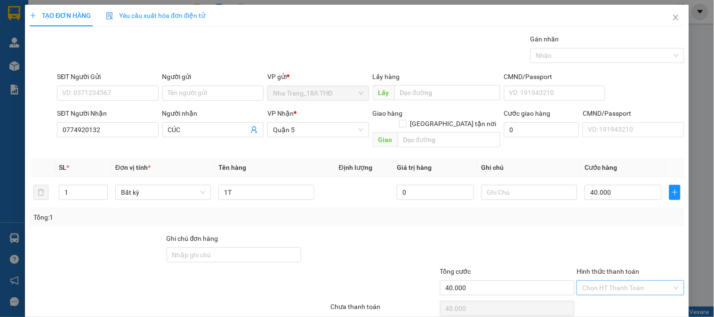
drag, startPoint x: 629, startPoint y: 252, endPoint x: 627, endPoint y: 239, distance: 12.8
click at [629, 281] on input "Hình thức thanh toán" at bounding box center [626, 288] width 89 height 14
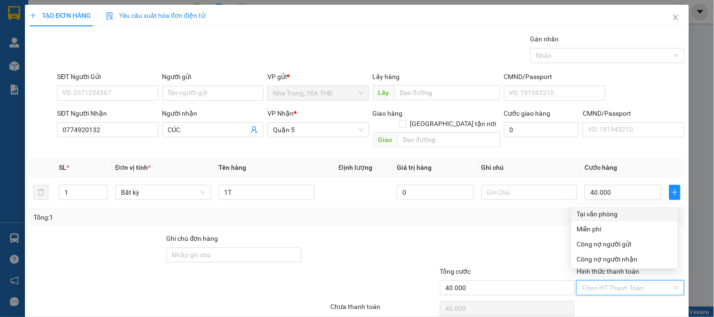
click at [628, 209] on div "Tại văn phòng" at bounding box center [624, 214] width 95 height 10
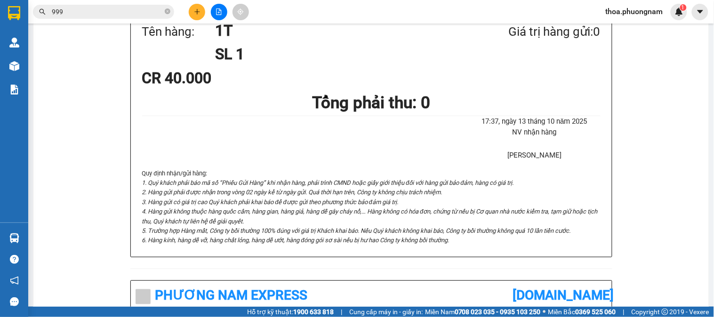
click at [197, 11] on icon "plus" at bounding box center [196, 11] width 5 height 0
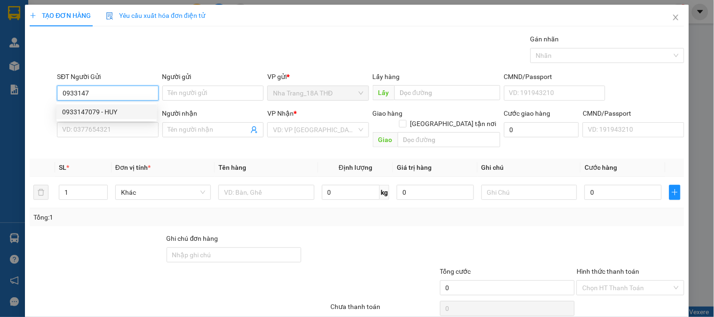
click at [74, 107] on div "0933147079 - HUY" at bounding box center [106, 112] width 89 height 10
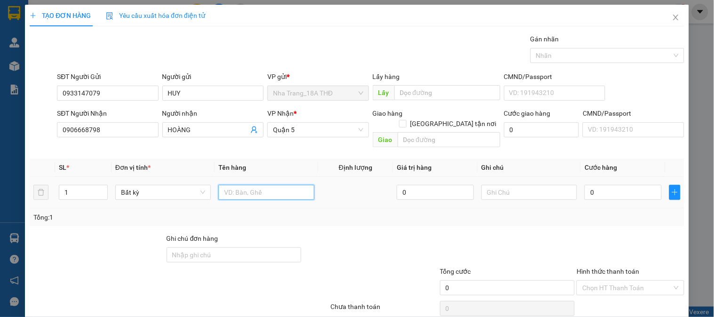
click at [269, 185] on input "text" at bounding box center [266, 192] width 96 height 15
click at [622, 185] on input "0" at bounding box center [622, 192] width 77 height 15
click at [600, 215] on div "Tổng: 1" at bounding box center [357, 217] width 655 height 18
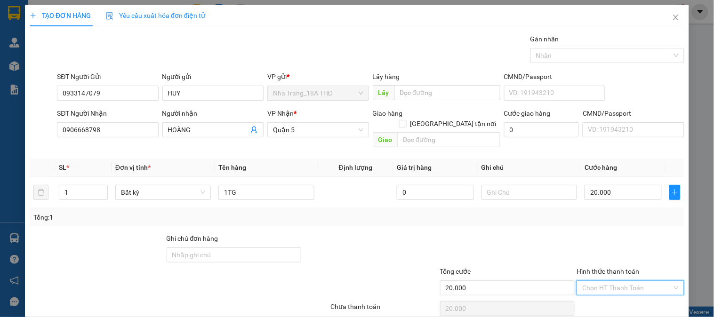
click at [629, 281] on input "Hình thức thanh toán" at bounding box center [626, 288] width 89 height 14
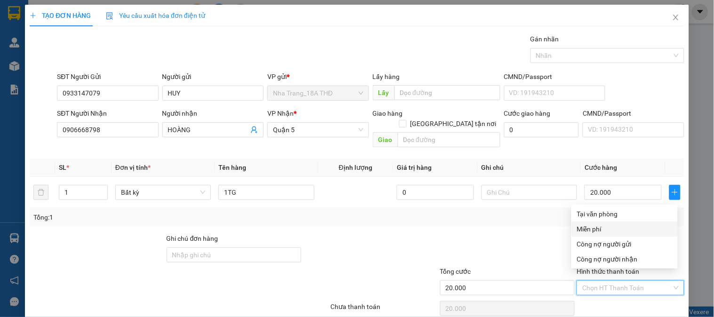
click at [603, 207] on div "Tại văn phòng" at bounding box center [624, 214] width 106 height 15
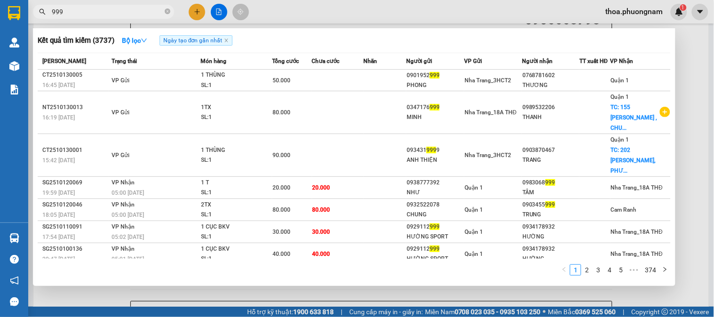
click at [163, 12] on span "999" at bounding box center [103, 12] width 141 height 14
click at [164, 10] on span "999" at bounding box center [103, 12] width 141 height 14
click at [168, 10] on icon "close-circle" at bounding box center [168, 11] width 6 height 6
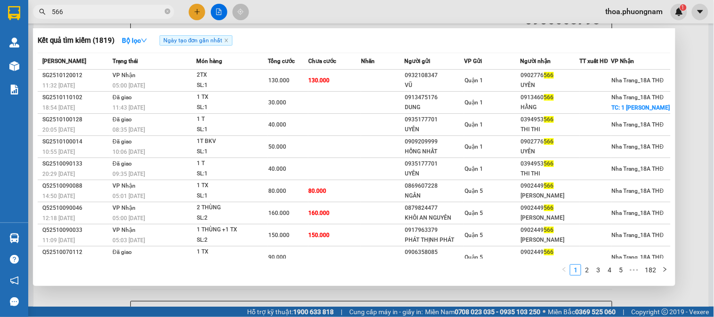
click at [195, 8] on div at bounding box center [357, 158] width 714 height 317
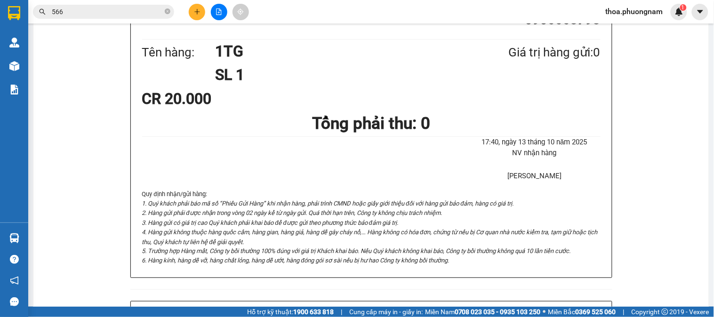
click at [195, 8] on icon "plus" at bounding box center [197, 11] width 7 height 7
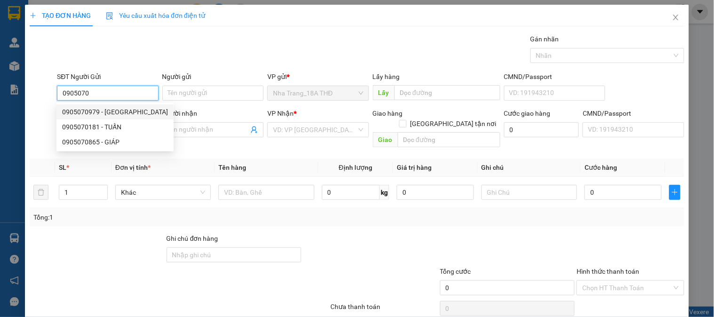
drag, startPoint x: 95, startPoint y: 90, endPoint x: 0, endPoint y: 93, distance: 94.6
click at [0, 93] on div "TẠO ĐƠN HÀNG Yêu cầu xuất hóa đơn điện tử Transit Pickup Surcharge Ids Transit …" at bounding box center [357, 158] width 714 height 317
click at [97, 162] on div "SL *" at bounding box center [83, 167] width 49 height 10
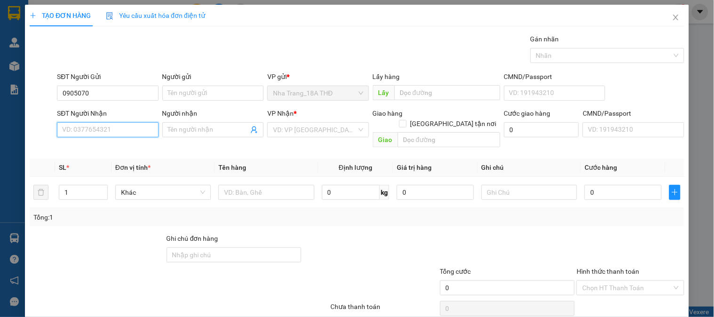
click at [96, 128] on input "SĐT Người Nhận" at bounding box center [107, 129] width 101 height 15
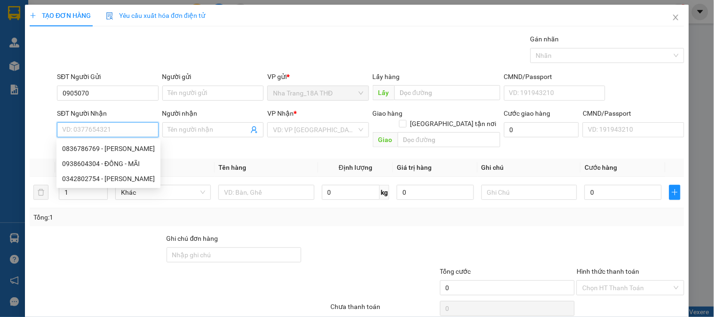
paste input "0905070"
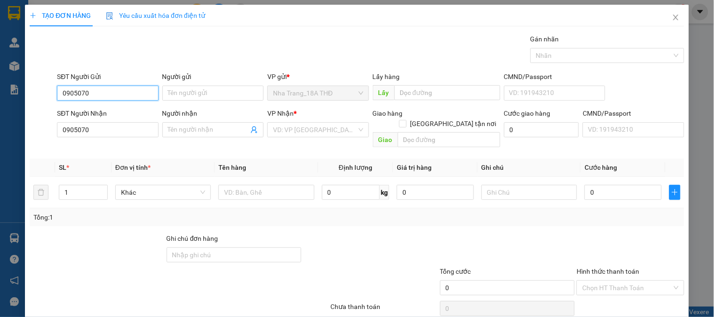
drag, startPoint x: 120, startPoint y: 89, endPoint x: 0, endPoint y: 155, distance: 136.9
click at [0, 155] on div "TẠO ĐƠN HÀNG Yêu cầu xuất hóa đơn điện tử Transit Pickup Surcharge Ids Transit …" at bounding box center [357, 158] width 714 height 317
click at [114, 111] on div "0903551585 - SAO MAI" at bounding box center [106, 112] width 89 height 10
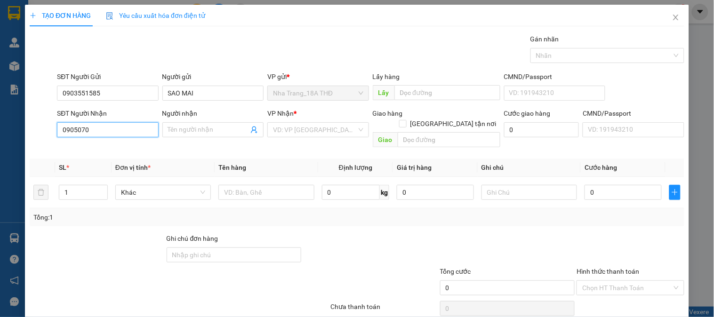
click at [109, 123] on input "0905070" at bounding box center [107, 129] width 101 height 15
drag, startPoint x: 118, startPoint y: 147, endPoint x: 129, endPoint y: 145, distance: 11.4
click at [118, 147] on div "0905070925 - DƯƠNG" at bounding box center [106, 149] width 89 height 10
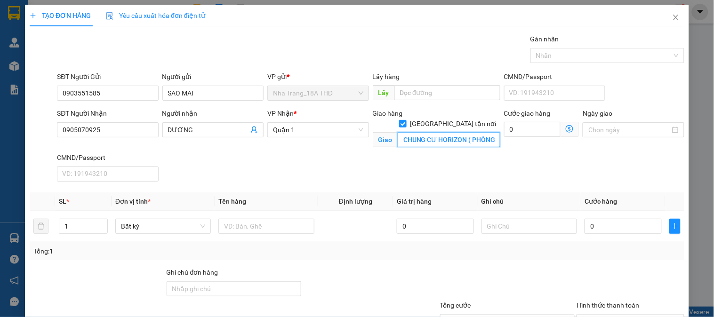
click at [460, 132] on input "CHUNG CƯ HORIZON ( PHÒNG 1204) 214 TRẦN QUANG KHẢI P TAANN ĐỊNH Q1 GTN 50K" at bounding box center [449, 139] width 103 height 15
click at [531, 130] on input "0" at bounding box center [532, 129] width 57 height 15
click at [267, 223] on input "text" at bounding box center [266, 226] width 96 height 15
click at [595, 226] on input "0" at bounding box center [622, 226] width 77 height 15
click at [580, 252] on div "Tổng: 1" at bounding box center [356, 251] width 647 height 10
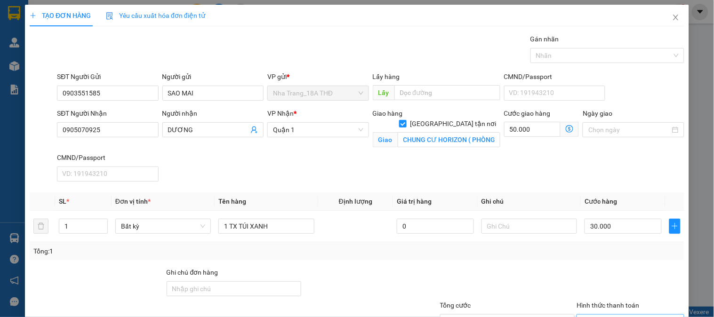
click at [618, 315] on input "Hình thức thanh toán" at bounding box center [626, 322] width 89 height 14
click at [566, 125] on icon "dollar-circle" at bounding box center [570, 129] width 8 height 8
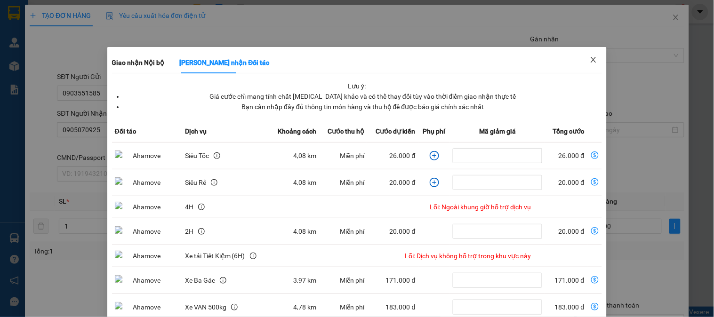
click at [593, 57] on span "Close" at bounding box center [593, 60] width 26 height 26
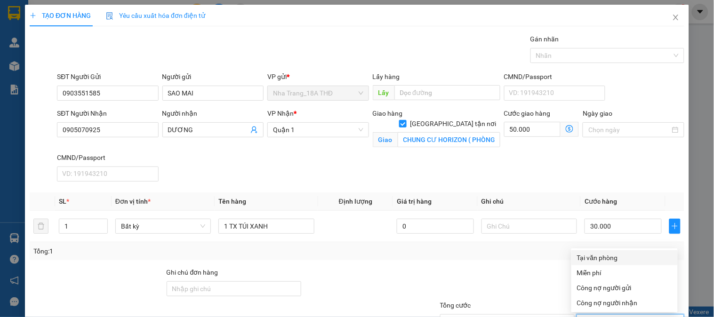
click at [601, 315] on input "Hình thức thanh toán" at bounding box center [626, 322] width 89 height 14
click at [624, 250] on div "Tại văn phòng" at bounding box center [624, 257] width 106 height 15
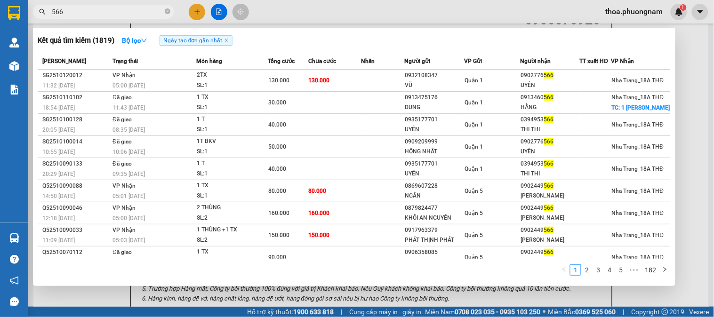
click at [154, 7] on input "566" at bounding box center [107, 12] width 111 height 10
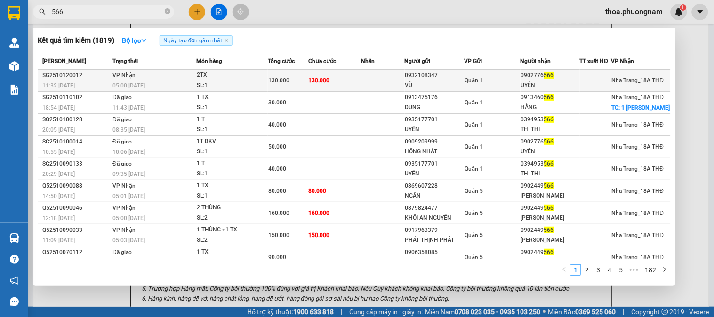
click at [321, 81] on span "130.000" at bounding box center [319, 80] width 21 height 7
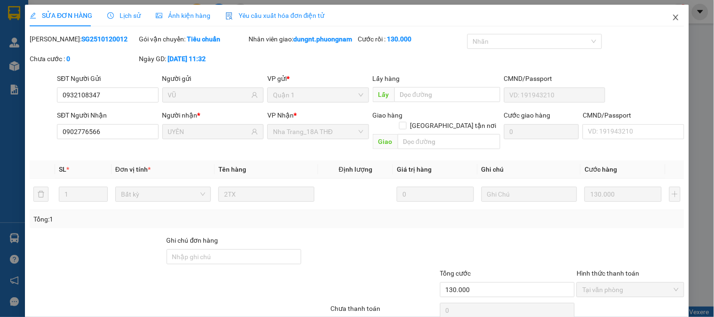
click at [672, 17] on icon "close" at bounding box center [676, 18] width 8 height 8
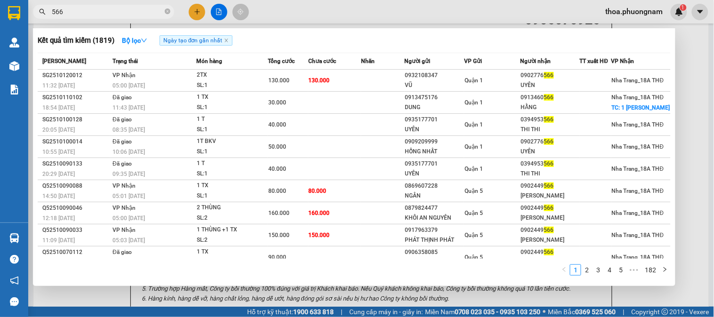
click at [146, 15] on input "566" at bounding box center [107, 12] width 111 height 10
click at [190, 5] on div at bounding box center [357, 158] width 714 height 317
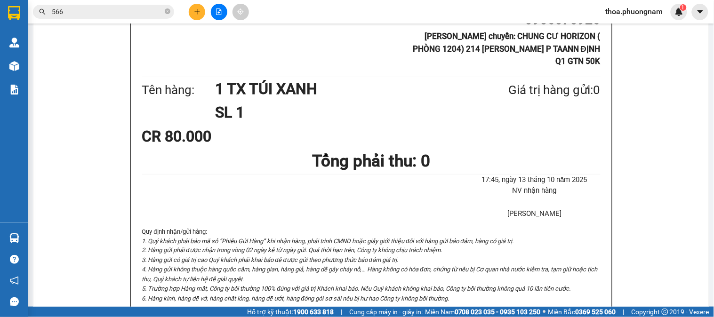
click at [192, 10] on button at bounding box center [197, 12] width 16 height 16
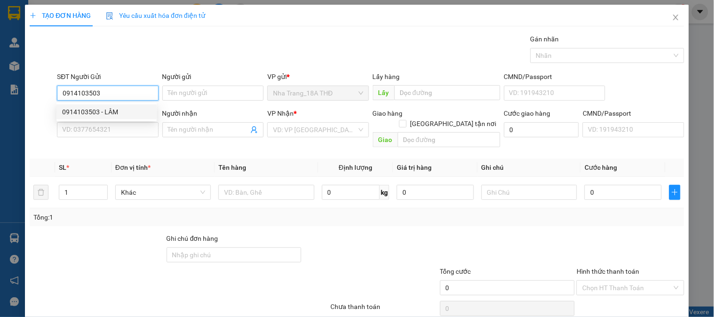
click at [102, 109] on div "0914103503 - LÂM" at bounding box center [106, 112] width 89 height 10
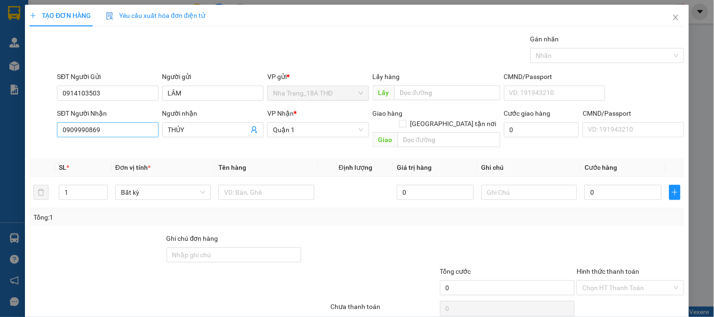
drag, startPoint x: 88, startPoint y: 120, endPoint x: 100, endPoint y: 124, distance: 12.5
click at [88, 121] on div "SĐT Người Nhận" at bounding box center [107, 115] width 101 height 14
drag, startPoint x: 103, startPoint y: 126, endPoint x: 0, endPoint y: 126, distance: 102.6
click at [0, 128] on div "TẠO ĐƠN HÀNG Yêu cầu xuất hóa đơn điện tử Transit Pickup Surcharge Ids Transit …" at bounding box center [357, 158] width 714 height 317
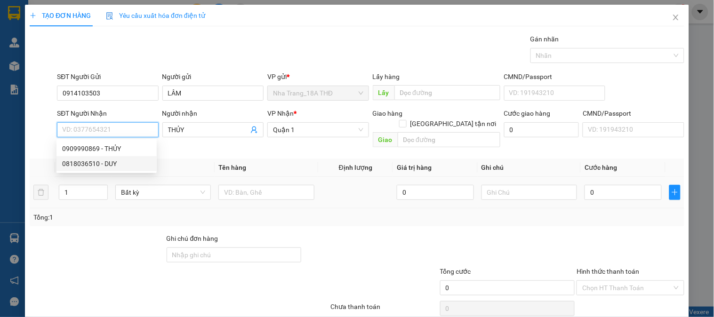
drag, startPoint x: 85, startPoint y: 161, endPoint x: 196, endPoint y: 173, distance: 111.7
click at [87, 161] on div "0818036510 - DUY" at bounding box center [106, 164] width 89 height 10
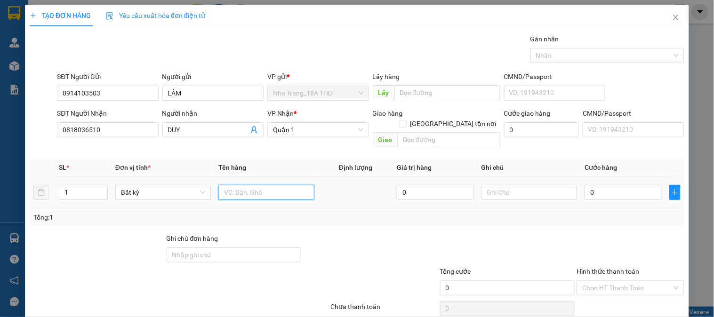
click at [289, 189] on input "text" at bounding box center [266, 192] width 96 height 15
click at [632, 186] on input "0" at bounding box center [622, 192] width 77 height 15
click at [617, 235] on div at bounding box center [630, 249] width 109 height 33
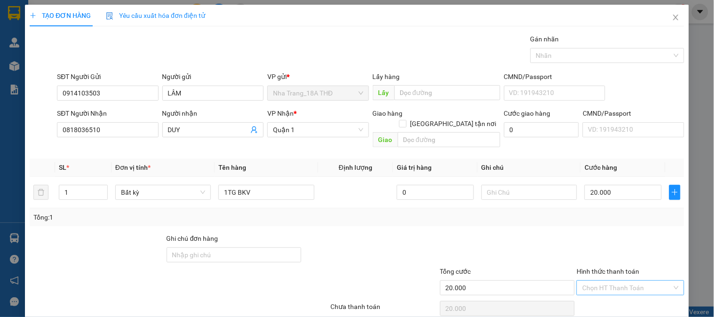
click at [624, 280] on div "Chọn HT Thanh Toán" at bounding box center [629, 287] width 107 height 15
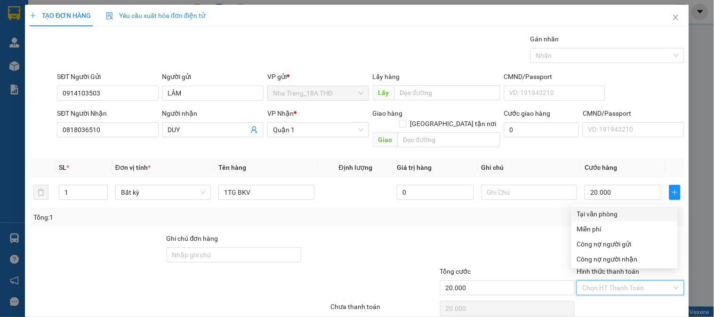
click at [629, 281] on input "Hình thức thanh toán" at bounding box center [626, 288] width 89 height 14
click at [626, 207] on div "Tại văn phòng" at bounding box center [624, 214] width 106 height 15
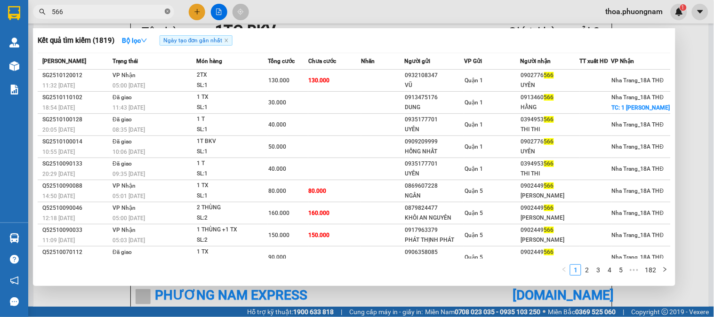
click at [168, 10] on icon "close-circle" at bounding box center [168, 11] width 6 height 6
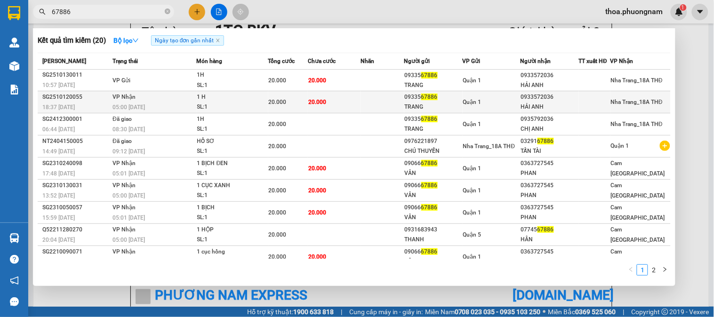
click at [346, 105] on td "20.000" at bounding box center [334, 102] width 53 height 22
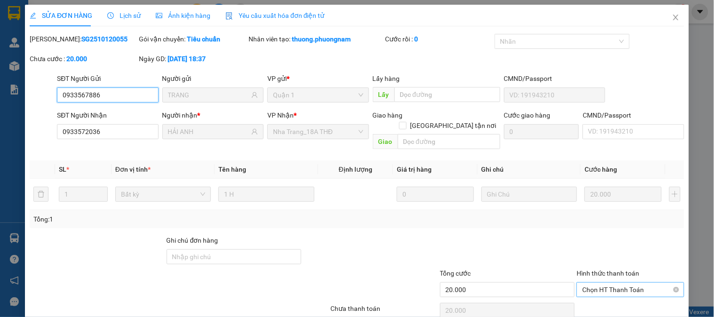
drag, startPoint x: 611, startPoint y: 249, endPoint x: 603, endPoint y: 253, distance: 8.7
click at [610, 283] on span "Chọn HT Thanh Toán" at bounding box center [630, 290] width 96 height 14
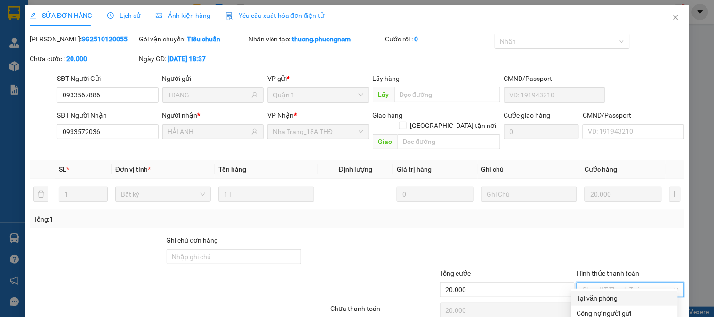
click at [598, 293] on div "Tại văn phòng" at bounding box center [624, 298] width 95 height 10
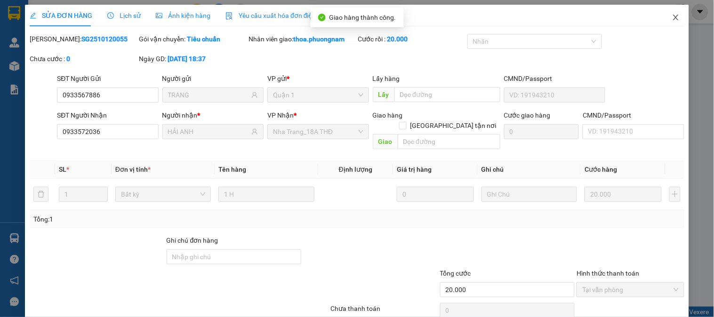
drag, startPoint x: 665, startPoint y: 18, endPoint x: 592, endPoint y: 50, distance: 80.1
click at [631, 30] on div "SỬA ĐƠN HÀNG Lịch sử Ảnh kiện hàng Yêu cầu xuất hóa đơn điện tử Total Paid Fee …" at bounding box center [357, 177] width 664 height 344
drag, startPoint x: 678, startPoint y: 19, endPoint x: 671, endPoint y: 21, distance: 7.7
click at [677, 19] on span "Close" at bounding box center [676, 18] width 26 height 26
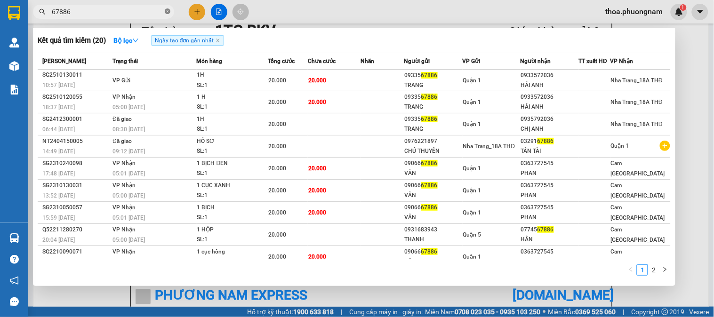
click at [165, 13] on span "67886" at bounding box center [103, 12] width 141 height 14
click at [194, 3] on div at bounding box center [357, 158] width 714 height 317
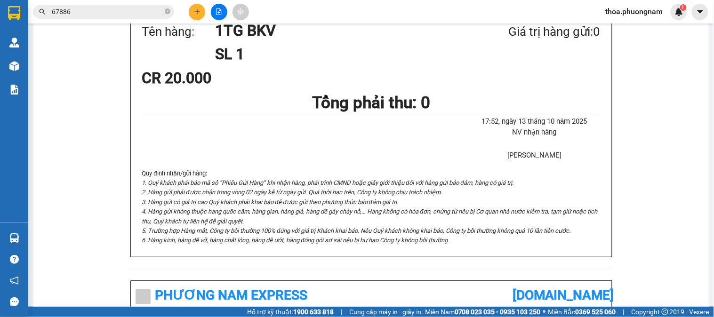
click at [194, 4] on div at bounding box center [219, 12] width 71 height 16
click at [189, 8] on button at bounding box center [197, 12] width 16 height 16
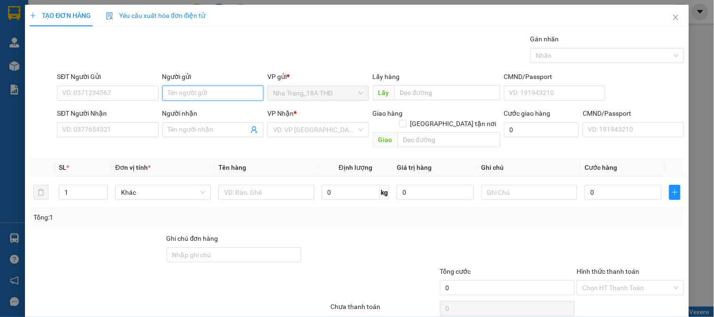
click at [199, 92] on input "Người gửi" at bounding box center [212, 93] width 101 height 15
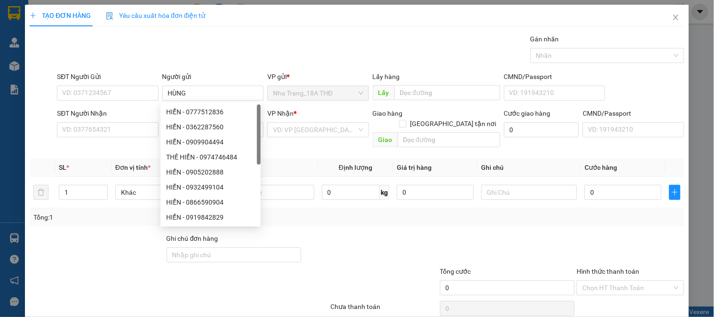
drag, startPoint x: 242, startPoint y: 45, endPoint x: 186, endPoint y: 78, distance: 64.6
click at [228, 53] on div "Gói vận chuyển * Tiêu chuẩn Gán nhãn Nhãn" at bounding box center [370, 50] width 631 height 33
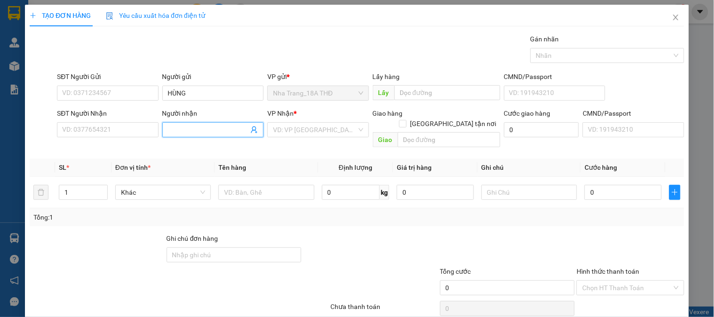
drag, startPoint x: 176, startPoint y: 132, endPoint x: 167, endPoint y: 128, distance: 9.9
click at [176, 132] on input "Người nhận" at bounding box center [208, 130] width 80 height 10
click at [204, 151] on div "LAB DIAMOND - 0938179986" at bounding box center [210, 149] width 89 height 10
click at [273, 128] on input "search" at bounding box center [314, 130] width 83 height 14
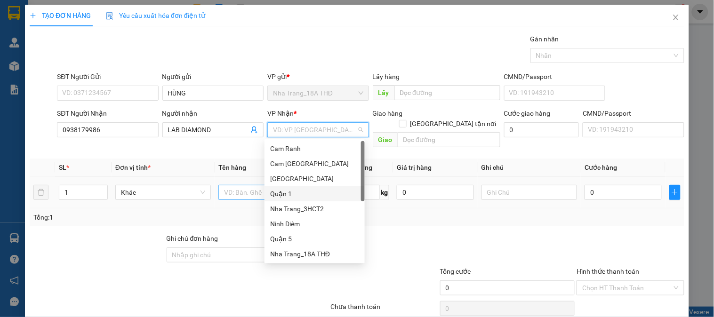
drag, startPoint x: 279, startPoint y: 196, endPoint x: 259, endPoint y: 187, distance: 22.1
click at [277, 196] on div "Quận 1" at bounding box center [314, 194] width 89 height 10
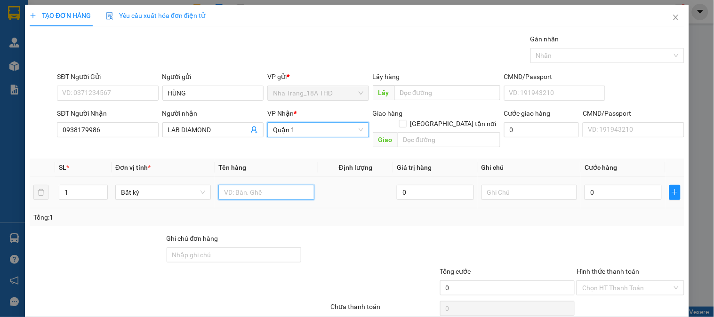
click at [259, 187] on input "text" at bounding box center [266, 192] width 96 height 15
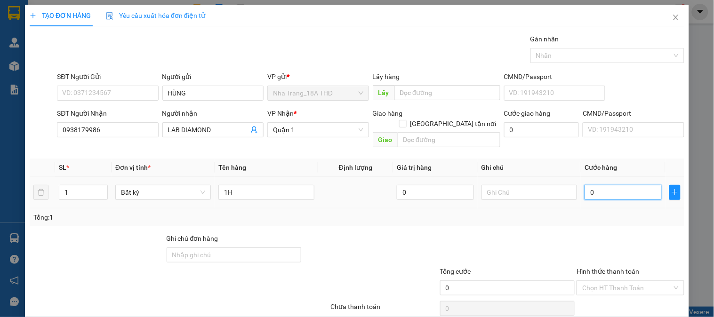
click at [609, 185] on input "0" at bounding box center [622, 192] width 77 height 15
drag, startPoint x: 594, startPoint y: 236, endPoint x: 642, endPoint y: 219, distance: 50.5
click at [597, 235] on div at bounding box center [630, 249] width 109 height 33
drag, startPoint x: 632, startPoint y: 287, endPoint x: 451, endPoint y: 256, distance: 184.3
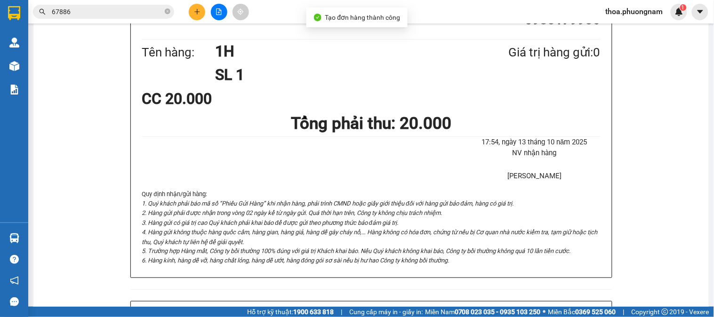
click at [199, 17] on button at bounding box center [197, 12] width 16 height 16
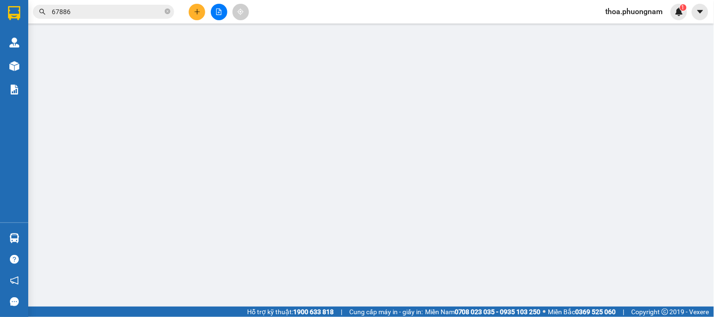
click at [199, 17] on span "Yêu cầu xuất hóa đơn điện tử" at bounding box center [155, 16] width 99 height 8
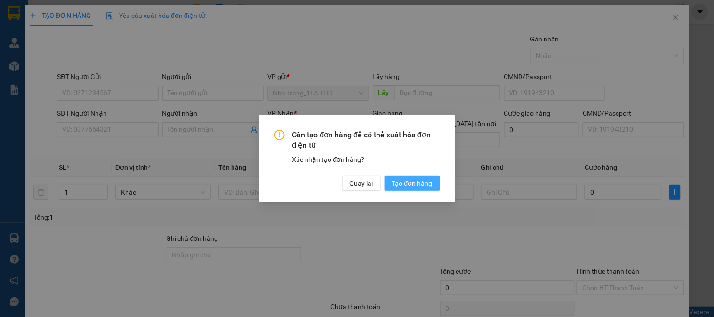
click at [407, 182] on span "Tạo đơn hàng" at bounding box center [412, 183] width 40 height 10
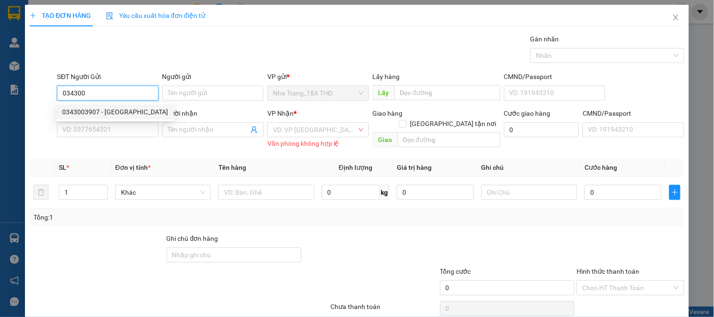
click at [110, 107] on div "0343003907 - VIỆT HÀN" at bounding box center [115, 112] width 106 height 10
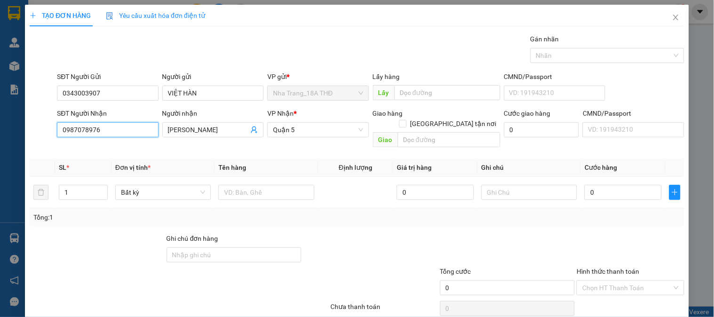
drag, startPoint x: 93, startPoint y: 130, endPoint x: 0, endPoint y: 97, distance: 98.2
click at [0, 102] on div "TẠO ĐƠN HÀNG Yêu cầu xuất hóa đơn điện tử Transit Pickup Surcharge Ids Transit …" at bounding box center [357, 158] width 714 height 317
drag, startPoint x: 92, startPoint y: 152, endPoint x: 173, endPoint y: 133, distance: 83.3
click at [88, 152] on div "0869378229 - LIỄU JD" at bounding box center [106, 149] width 89 height 10
click at [242, 177] on td at bounding box center [266, 193] width 103 height 32
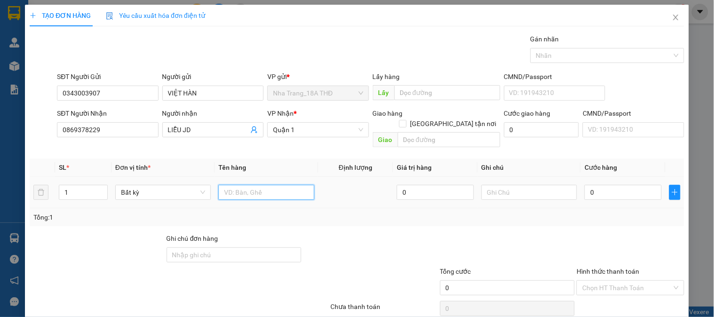
click at [242, 185] on input "text" at bounding box center [266, 192] width 96 height 15
click at [626, 186] on input "0" at bounding box center [622, 192] width 77 height 15
click at [239, 185] on input "1H" at bounding box center [266, 192] width 96 height 15
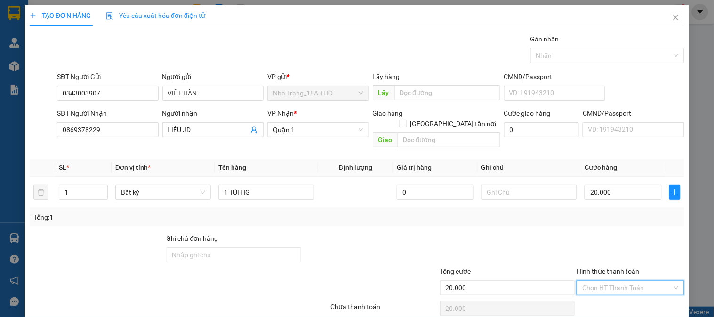
click at [634, 281] on input "Hình thức thanh toán" at bounding box center [626, 288] width 89 height 14
click at [620, 212] on div "Tổng: 1" at bounding box center [356, 217] width 647 height 10
click at [626, 280] on div "Chọn HT Thanh Toán" at bounding box center [629, 287] width 107 height 15
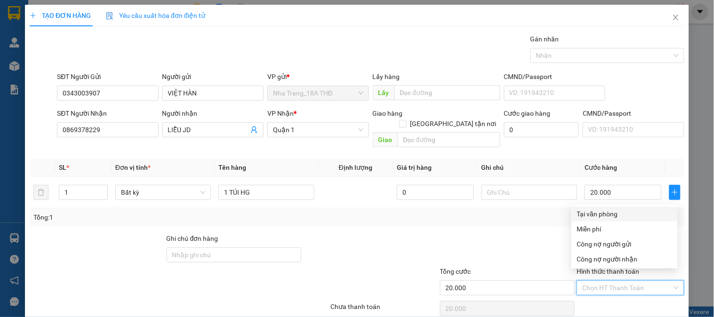
click at [640, 209] on div "Tại văn phòng" at bounding box center [624, 214] width 95 height 10
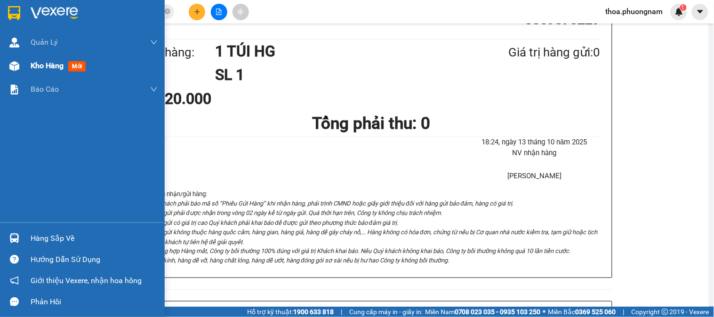
drag, startPoint x: 82, startPoint y: 69, endPoint x: 75, endPoint y: 69, distance: 6.6
click at [75, 69] on span "mới" at bounding box center [76, 66] width 17 height 10
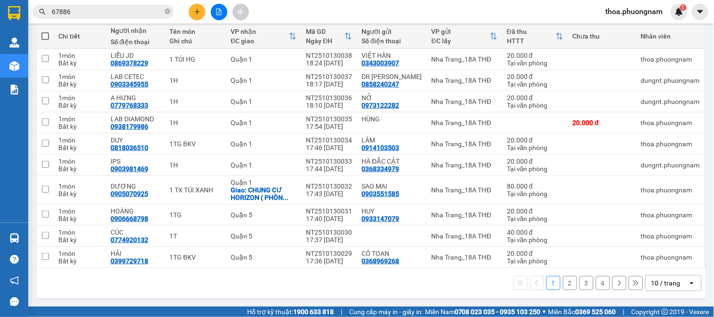
click at [191, 10] on button at bounding box center [197, 12] width 16 height 16
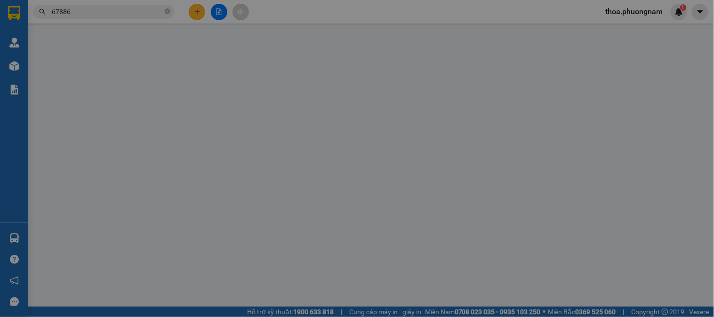
click at [191, 10] on div "Yêu cầu xuất hóa đơn điện tử" at bounding box center [155, 15] width 99 height 10
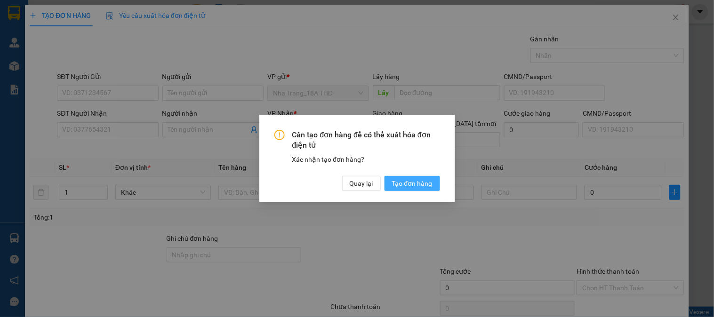
click at [416, 180] on span "Tạo đơn hàng" at bounding box center [412, 183] width 40 height 10
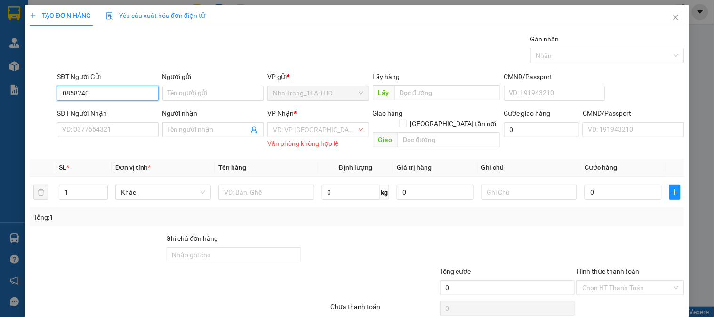
click at [107, 92] on input "0858240" at bounding box center [107, 93] width 101 height 15
click at [96, 114] on div "0858240247 - DR NGUYỄN" at bounding box center [113, 112] width 103 height 10
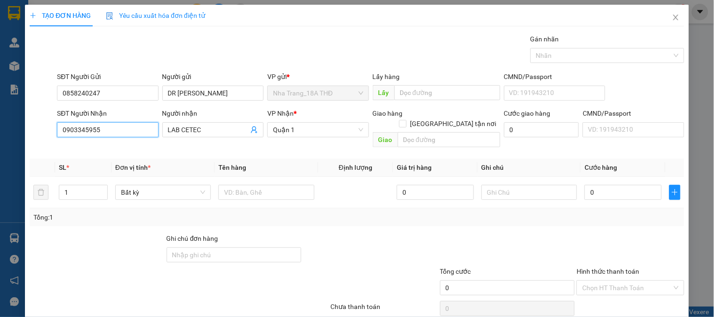
drag, startPoint x: 121, startPoint y: 128, endPoint x: 0, endPoint y: 134, distance: 121.6
click at [0, 134] on div "TẠO ĐƠN HÀNG Yêu cầu xuất hóa đơn điện tử Transit Pickup Surcharge Ids Transit …" at bounding box center [357, 158] width 714 height 317
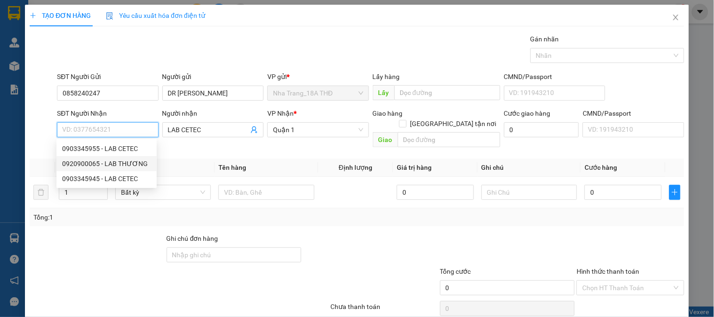
click at [137, 164] on div "0920900065 - LAB THƯƠNG" at bounding box center [106, 164] width 89 height 10
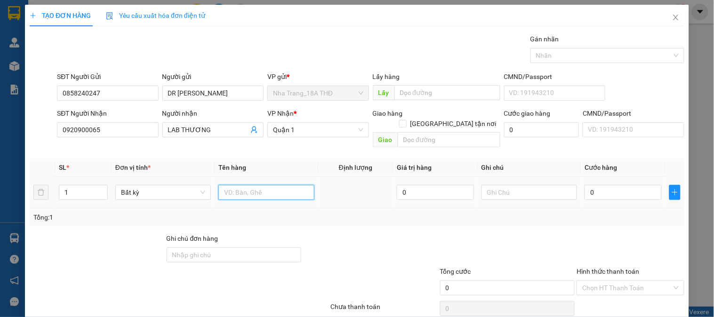
click at [240, 185] on input "text" at bounding box center [266, 192] width 96 height 15
click at [615, 185] on input "0" at bounding box center [622, 192] width 77 height 15
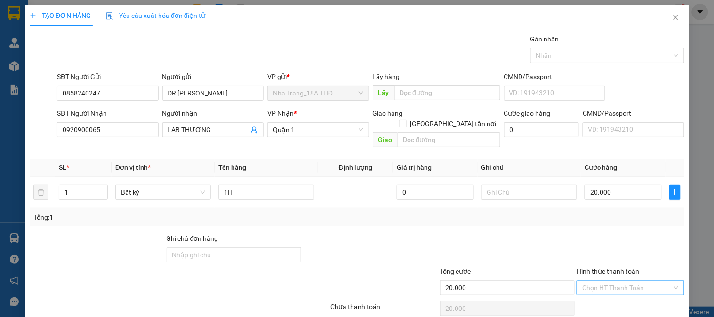
click at [607, 281] on input "Hình thức thanh toán" at bounding box center [626, 288] width 89 height 14
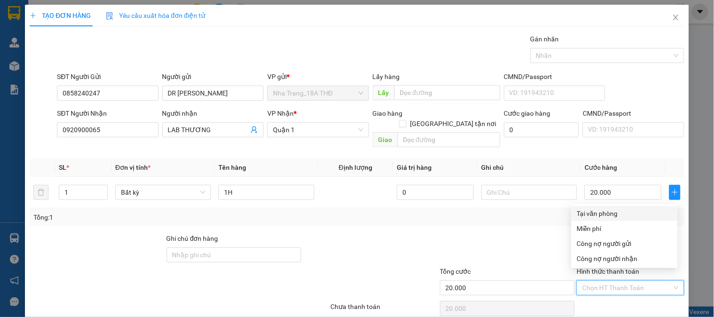
click at [620, 209] on div "Tại văn phòng" at bounding box center [624, 213] width 95 height 10
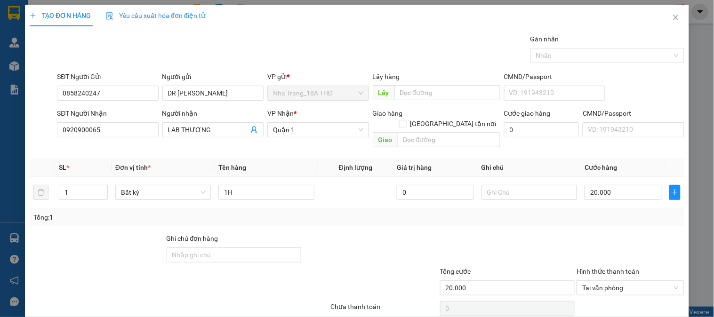
drag, startPoint x: 611, startPoint y: 300, endPoint x: 545, endPoint y: 238, distance: 90.5
click at [611, 300] on div "TẠO ĐƠN HÀNG Yêu cầu xuất hóa đơn điện tử Transit Pickup Surcharge Ids Transit …" at bounding box center [357, 176] width 664 height 343
drag, startPoint x: 655, startPoint y: 290, endPoint x: 365, endPoint y: 245, distance: 293.4
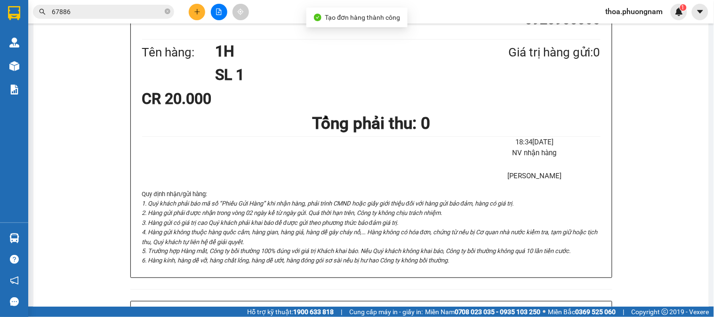
click at [203, 19] on div at bounding box center [219, 12] width 71 height 16
click at [199, 13] on icon "plus" at bounding box center [197, 11] width 7 height 7
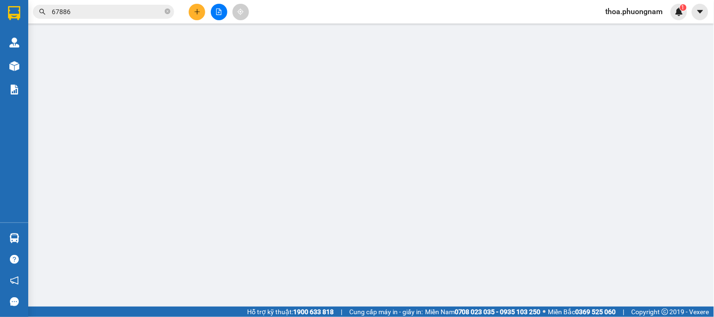
click at [199, 13] on span "Yêu cầu xuất hóa đơn điện tử" at bounding box center [155, 16] width 99 height 8
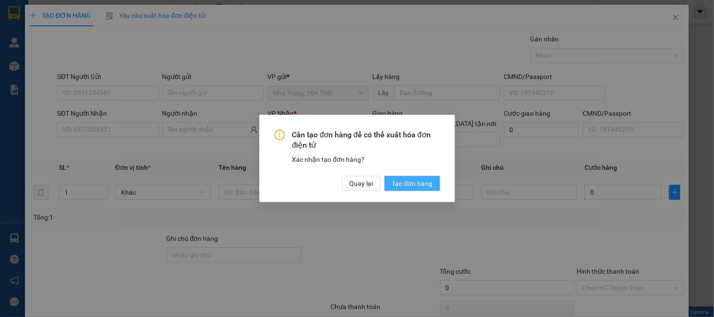
click at [412, 184] on span "Tạo đơn hàng" at bounding box center [412, 183] width 40 height 10
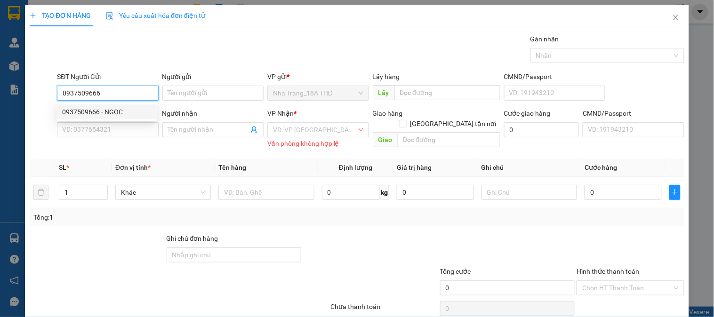
click at [88, 114] on div "0937509666 - NGỌC" at bounding box center [106, 112] width 89 height 10
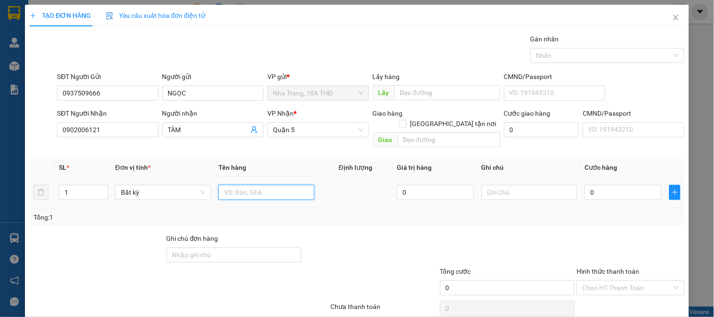
click at [245, 189] on input "text" at bounding box center [266, 192] width 96 height 15
drag, startPoint x: 612, startPoint y: 167, endPoint x: 609, endPoint y: 172, distance: 6.1
click at [610, 177] on td "0" at bounding box center [623, 193] width 85 height 32
click at [607, 185] on input "0" at bounding box center [622, 192] width 77 height 15
click at [611, 193] on td "20.000" at bounding box center [623, 193] width 85 height 32
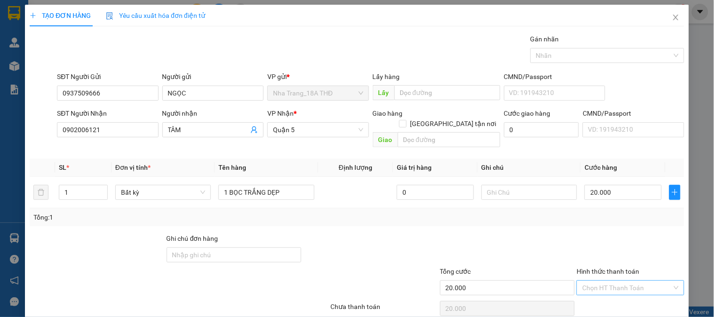
drag, startPoint x: 626, startPoint y: 244, endPoint x: 619, endPoint y: 242, distance: 7.3
click at [625, 281] on input "Hình thức thanh toán" at bounding box center [626, 288] width 89 height 14
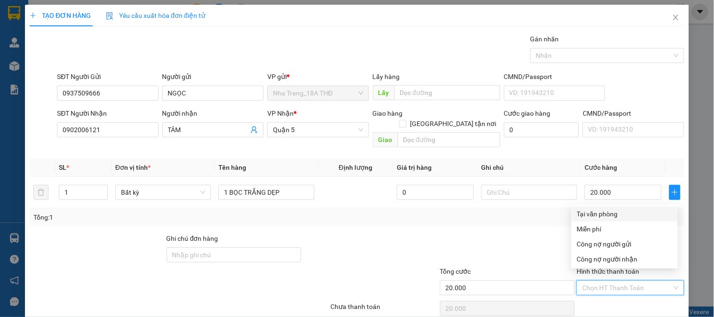
click at [628, 209] on div "Tại văn phòng" at bounding box center [624, 214] width 95 height 10
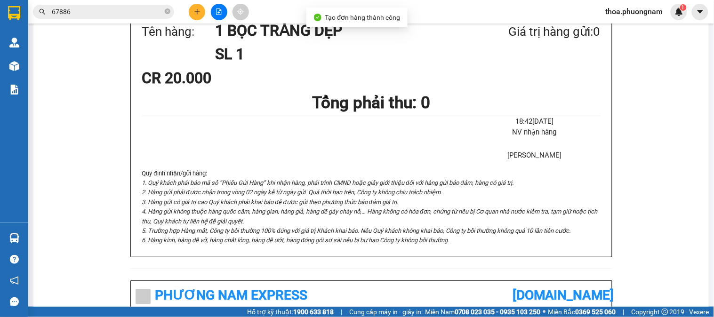
drag, startPoint x: 367, startPoint y: 43, endPoint x: 559, endPoint y: 26, distance: 192.3
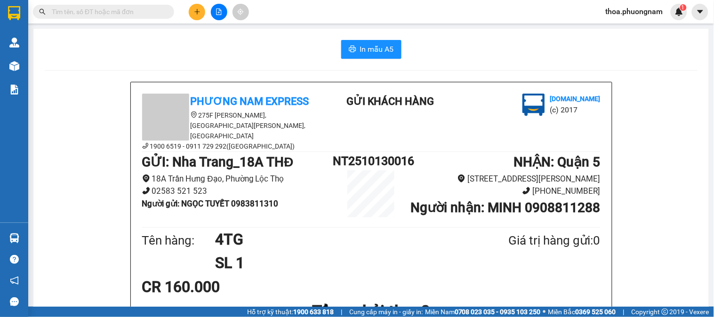
scroll to position [209, 0]
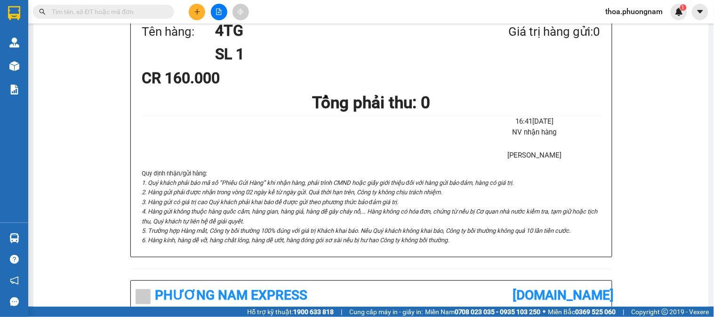
click at [147, 8] on input "text" at bounding box center [107, 12] width 111 height 10
paste input "0978932779"
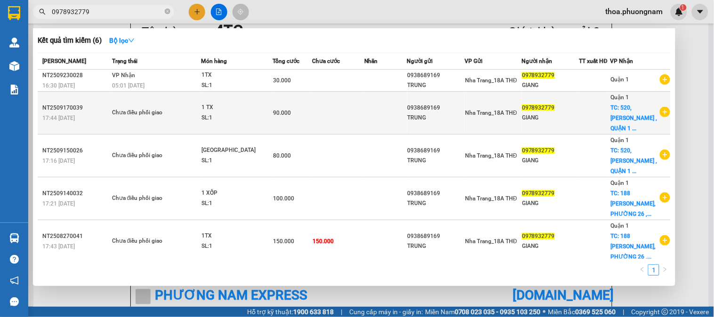
type input "0978932779"
click at [598, 115] on td at bounding box center [594, 113] width 31 height 43
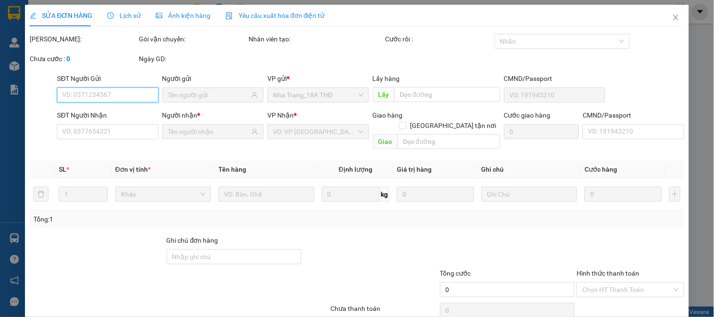
type input "0938689169"
type input "0978932779"
checkbox input "true"
type input "520, [PERSON_NAME] , QUẬN 1 GTN 40"
type input "90.000"
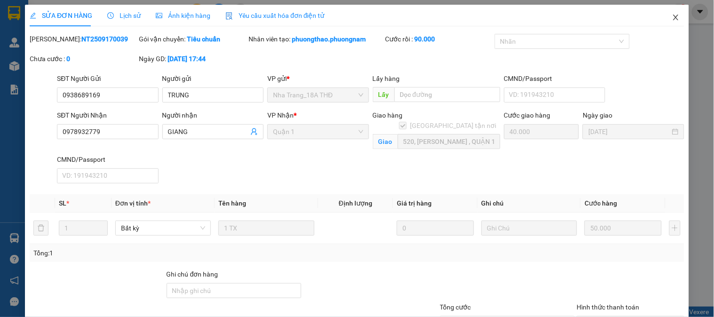
click at [672, 15] on icon "close" at bounding box center [676, 18] width 8 height 8
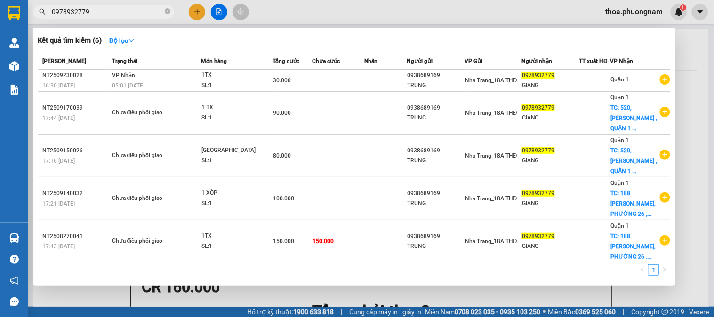
click at [97, 11] on input "0978932779" at bounding box center [107, 12] width 111 height 10
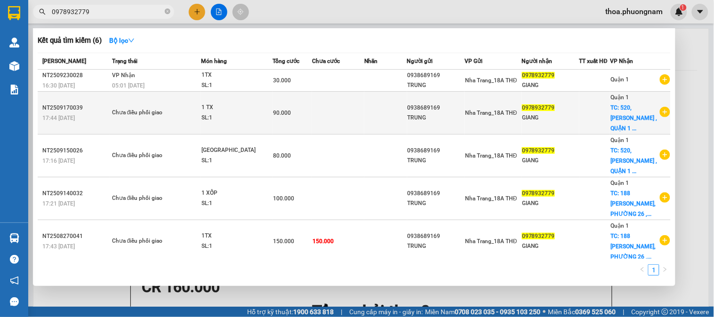
click at [479, 115] on td "Nha Trang_18A THĐ" at bounding box center [492, 113] width 57 height 43
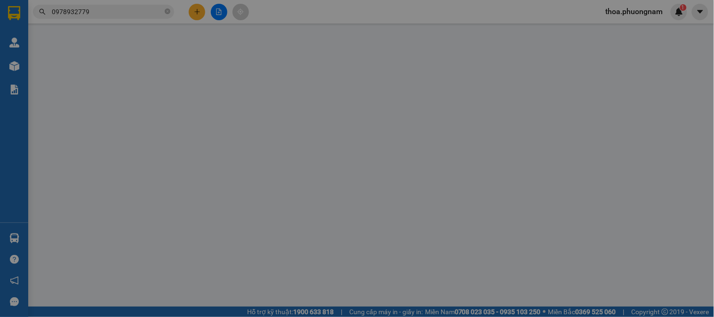
type input "0938689169"
type input "0978932779"
checkbox input "true"
type input "520, [PERSON_NAME] , QUẬN 1 GTN 40"
type input "90.000"
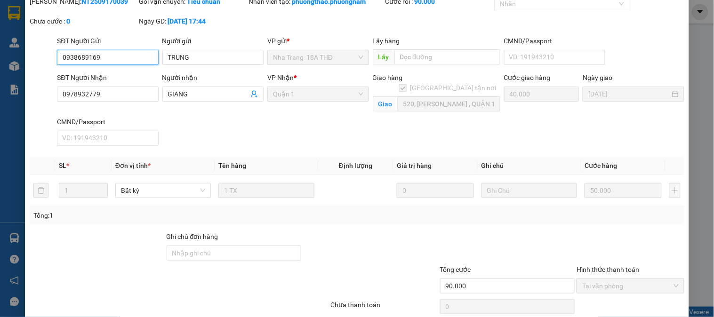
scroll to position [77, 0]
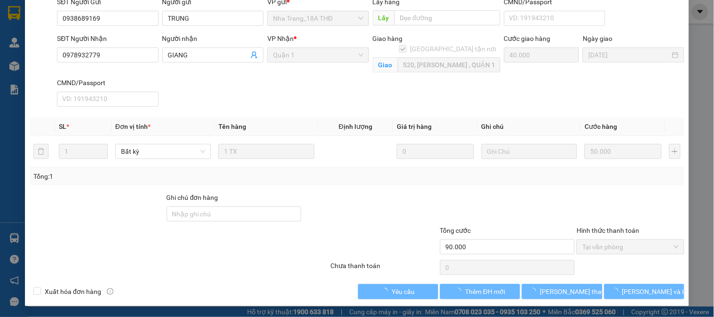
click at [634, 282] on div "Total Paid Fee 90.000 Total UnPaid Fee 0 Cash Collection Total Fee Mã ĐH: NT250…" at bounding box center [357, 128] width 655 height 342
click at [640, 289] on span "[PERSON_NAME] và In" at bounding box center [655, 292] width 66 height 10
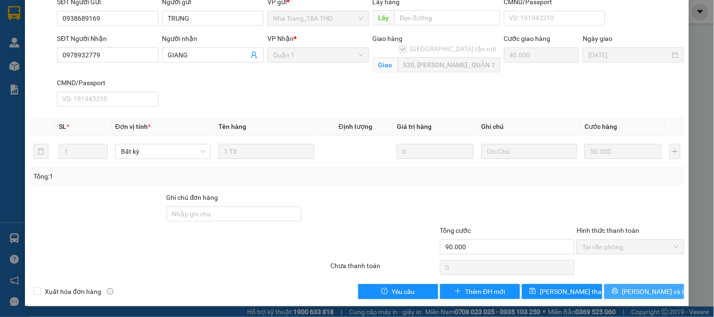
click at [640, 289] on span "[PERSON_NAME] và In" at bounding box center [655, 292] width 66 height 10
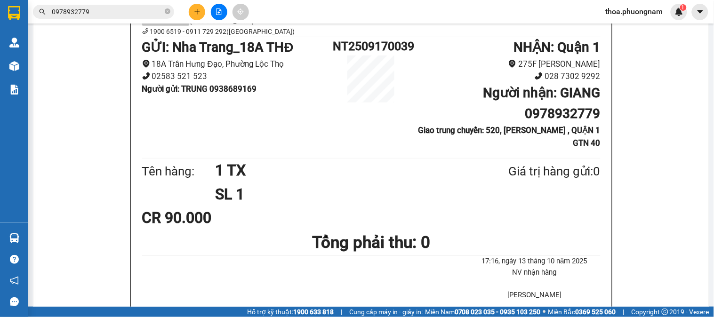
scroll to position [104, 0]
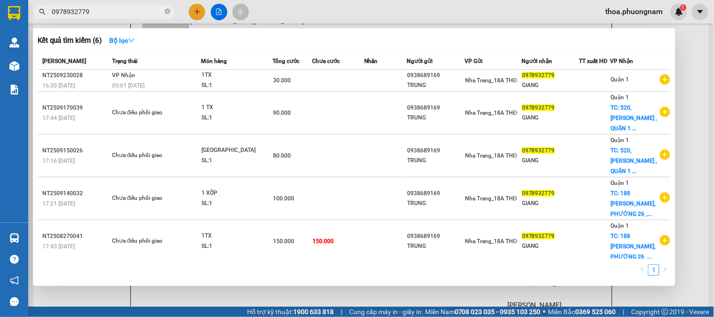
click at [120, 13] on input "0978932779" at bounding box center [107, 12] width 111 height 10
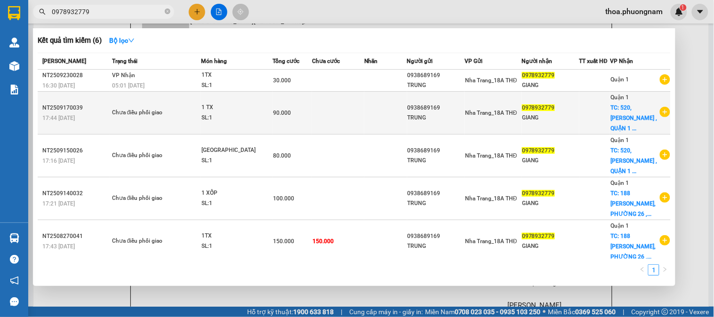
click at [157, 108] on div "Chưa điều phối giao" at bounding box center [147, 113] width 71 height 10
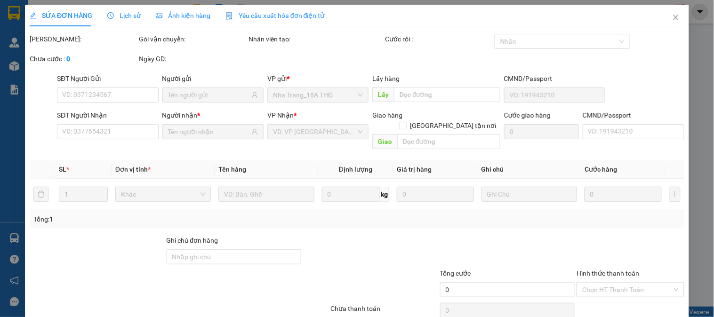
type input "0938689169"
type input "0978932779"
checkbox input "true"
type input "520, [PERSON_NAME] , QUẬN 1 GTN 40"
type input "90.000"
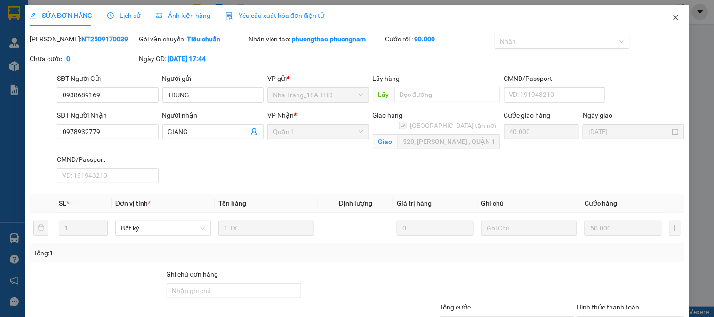
drag, startPoint x: 667, startPoint y: 16, endPoint x: 548, endPoint y: 8, distance: 118.8
click at [652, 16] on div "SỬA ĐƠN HÀNG Lịch sử Ảnh kiện hàng Yêu cầu xuất hóa đơn điện tử Total Paid Fee …" at bounding box center [357, 194] width 664 height 378
